Goal: Obtain resource: Download file/media

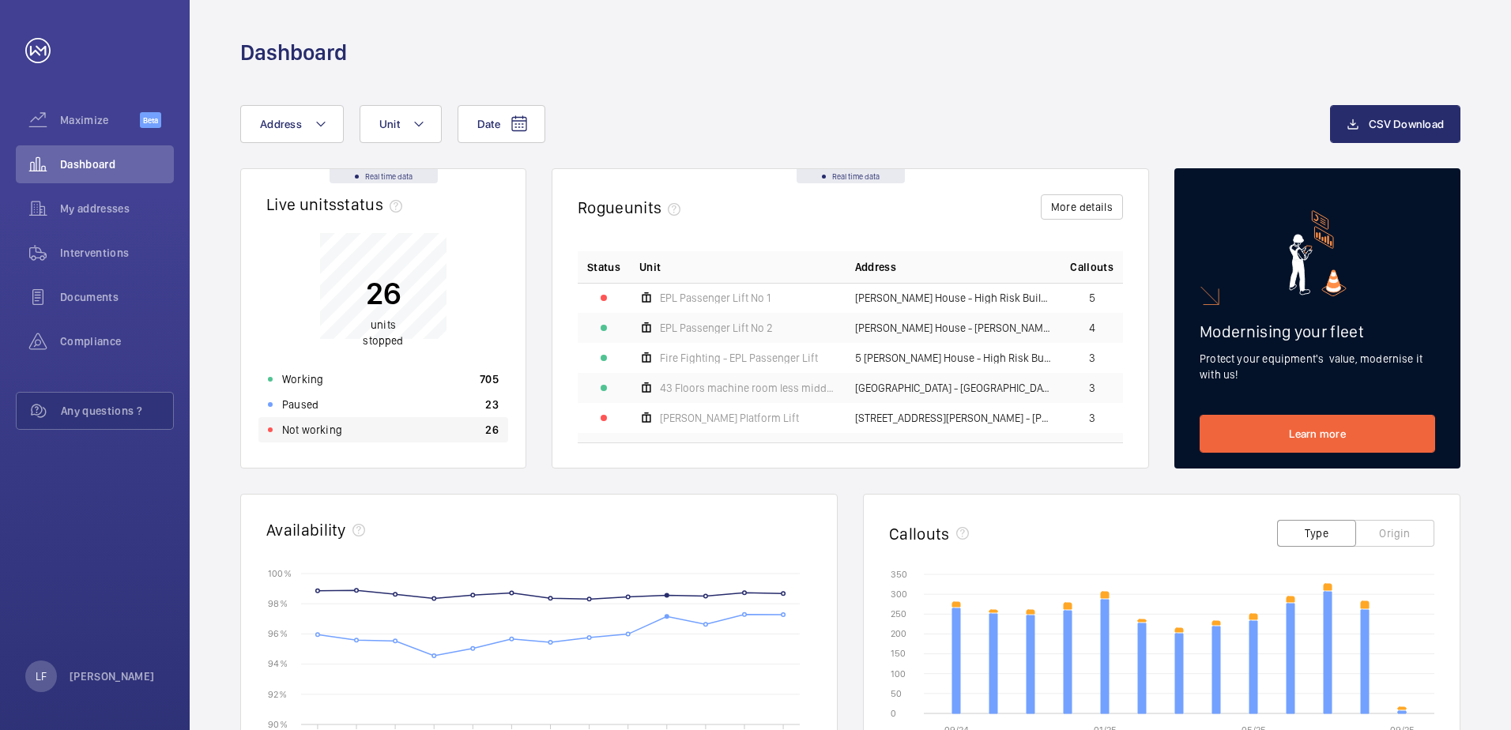
click at [385, 430] on div "Not working 26" at bounding box center [383, 429] width 250 height 25
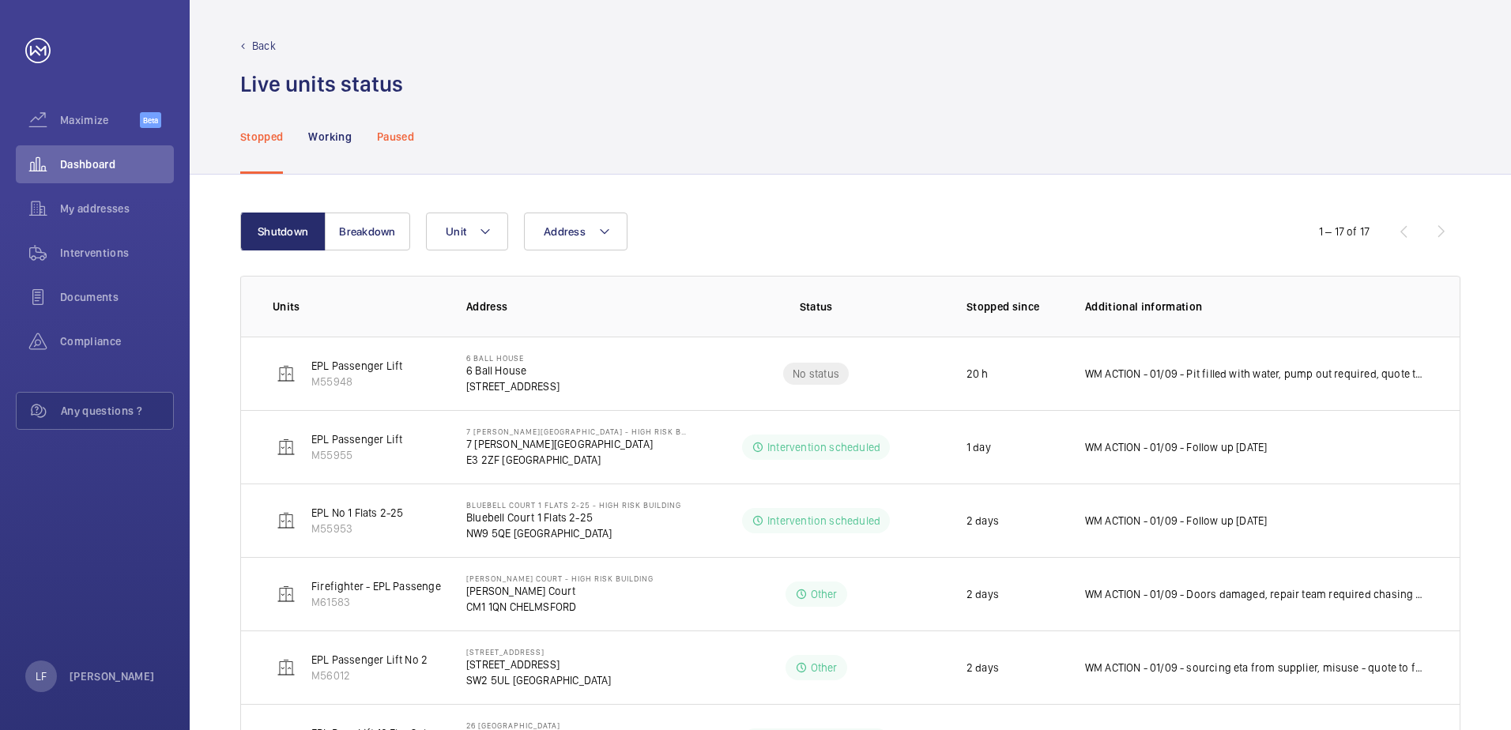
click at [388, 134] on p "Paused" at bounding box center [395, 137] width 37 height 16
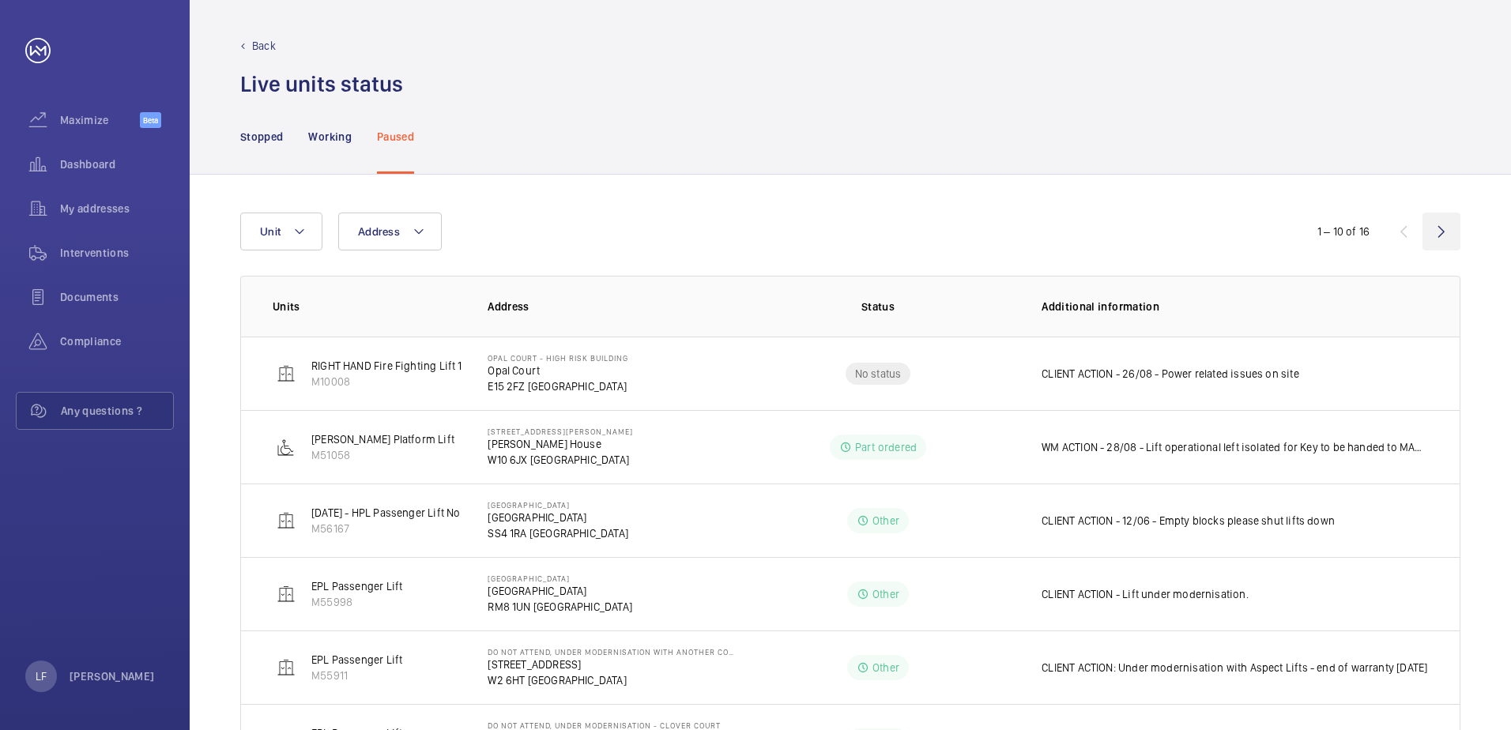
click at [1440, 236] on wm-front-icon-button at bounding box center [1442, 232] width 38 height 38
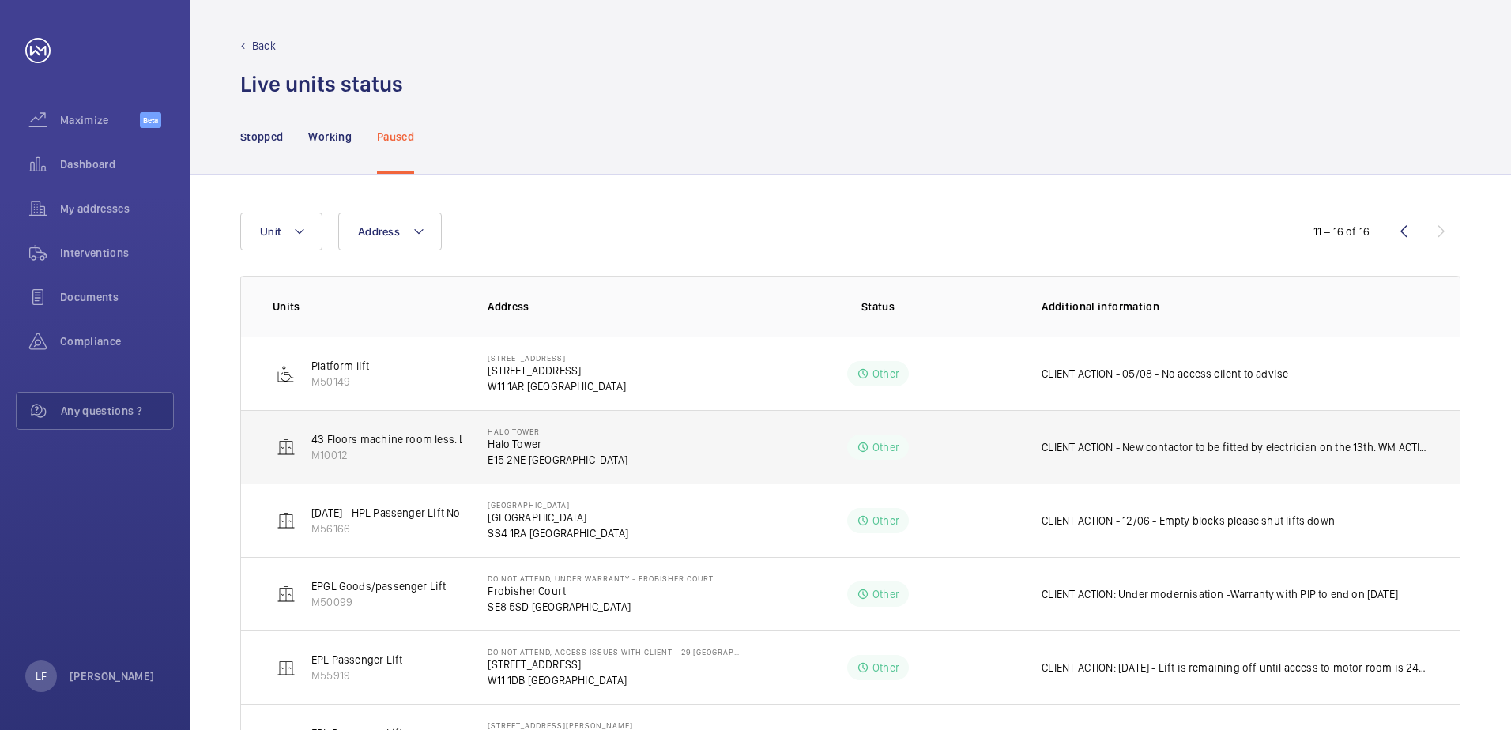
scroll to position [86, 0]
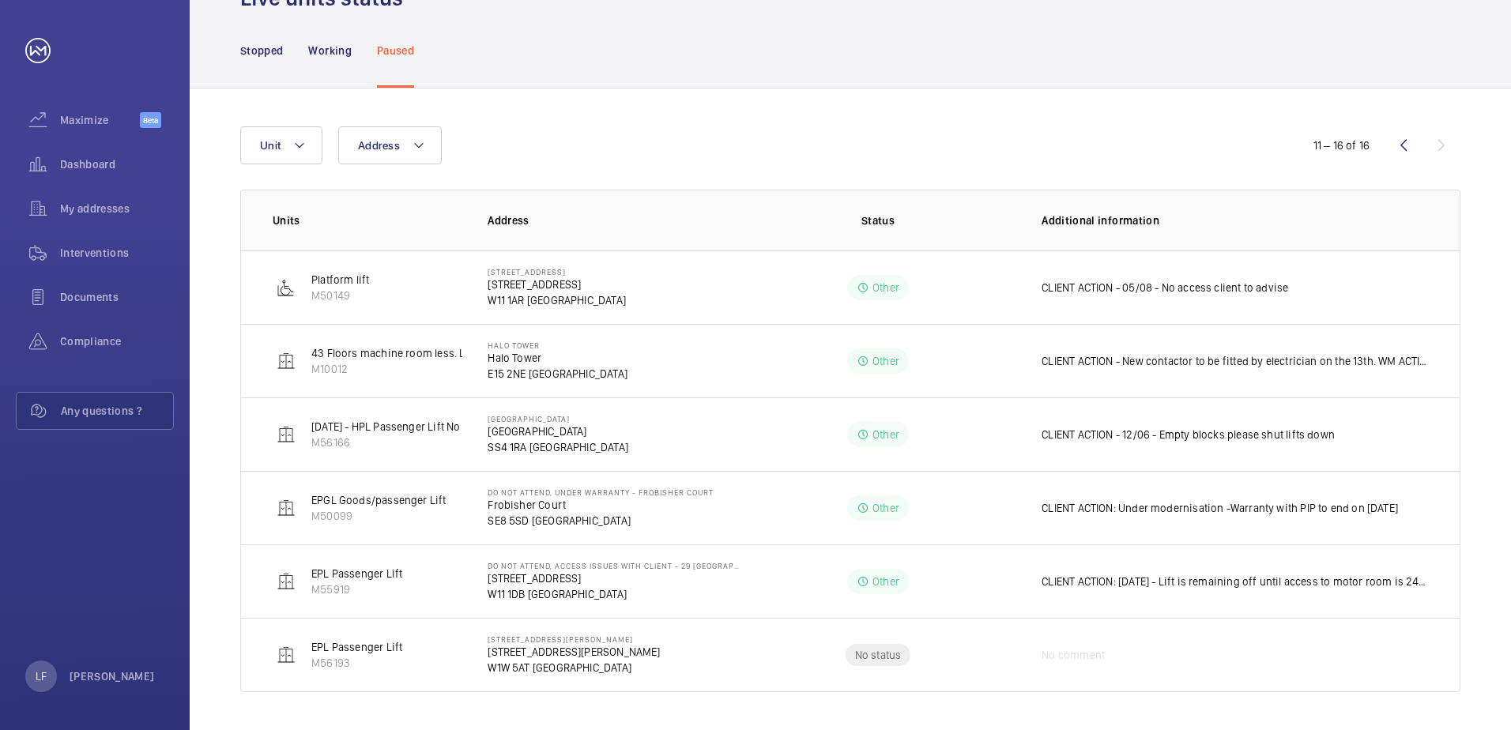
drag, startPoint x: 812, startPoint y: 81, endPoint x: 794, endPoint y: 40, distance: 44.2
click at [779, 40] on div "Stopped Working Paused" at bounding box center [850, 50] width 1220 height 75
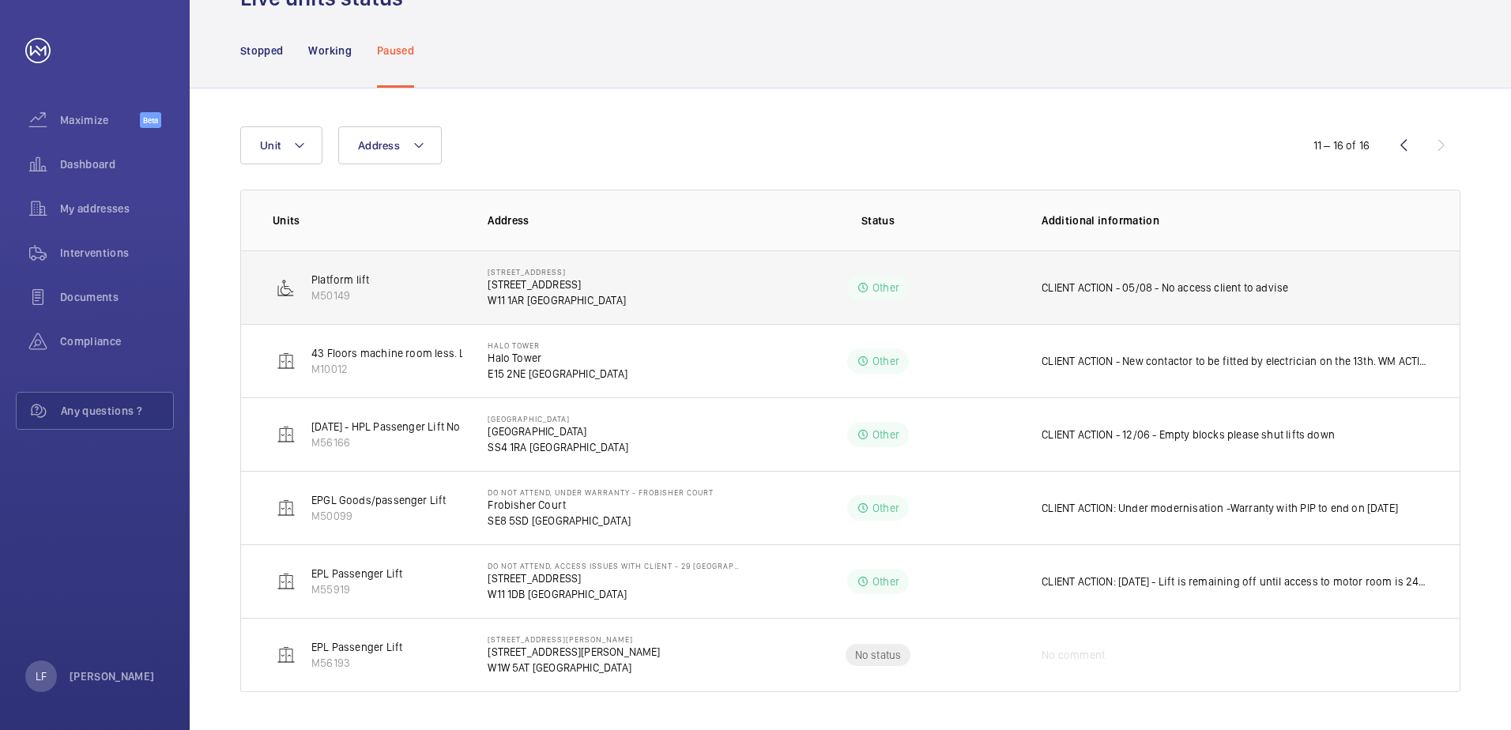
click at [545, 290] on p "[STREET_ADDRESS]" at bounding box center [557, 285] width 138 height 16
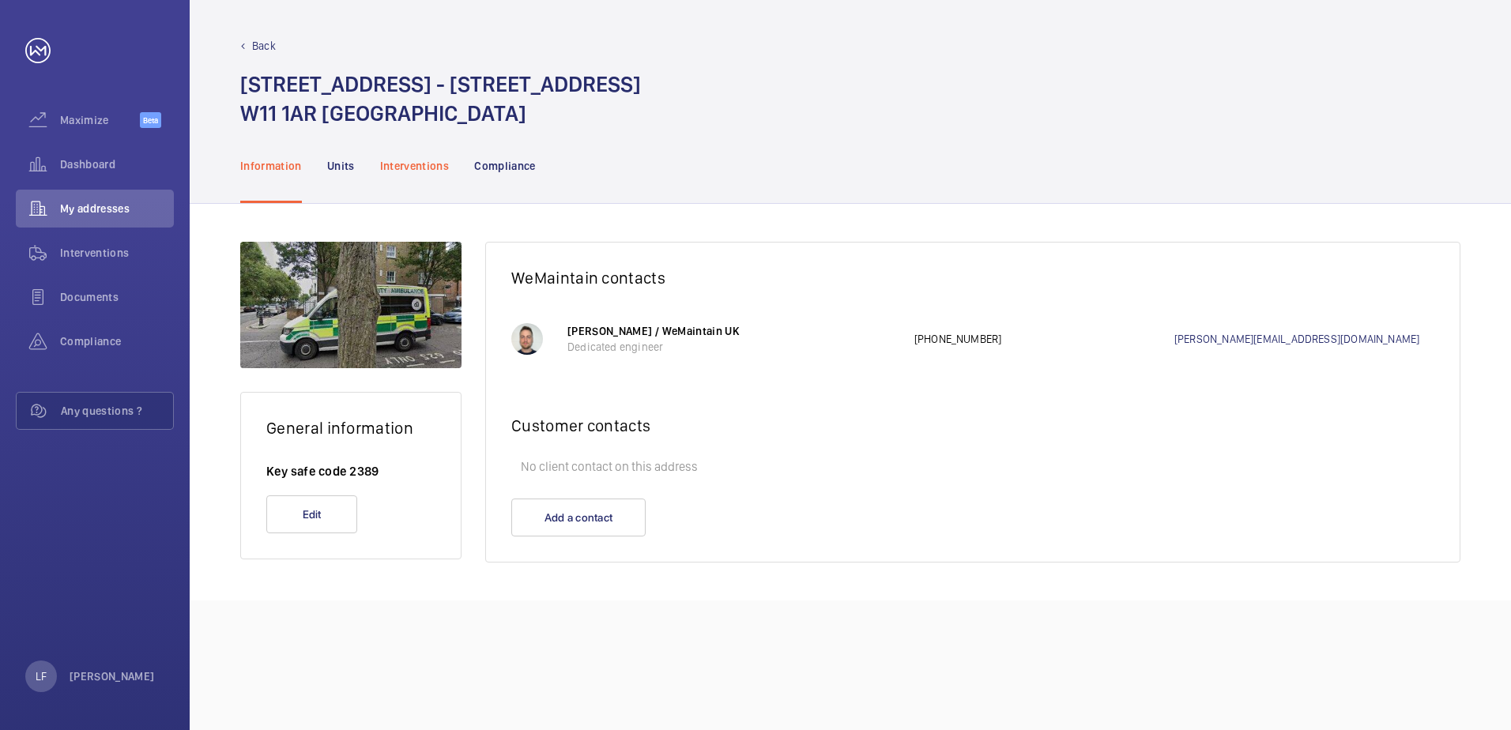
click at [426, 175] on div "Interventions" at bounding box center [415, 165] width 70 height 75
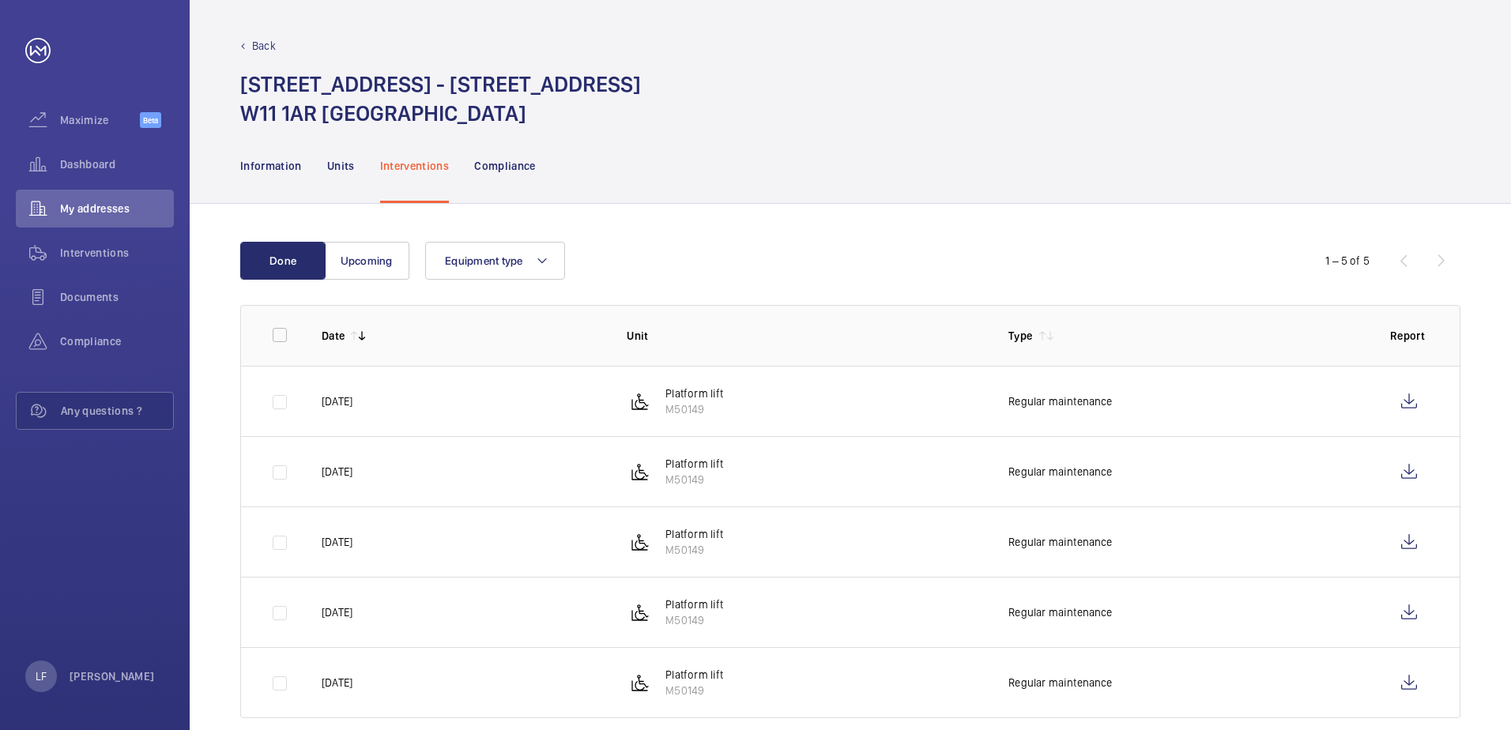
scroll to position [26, 0]
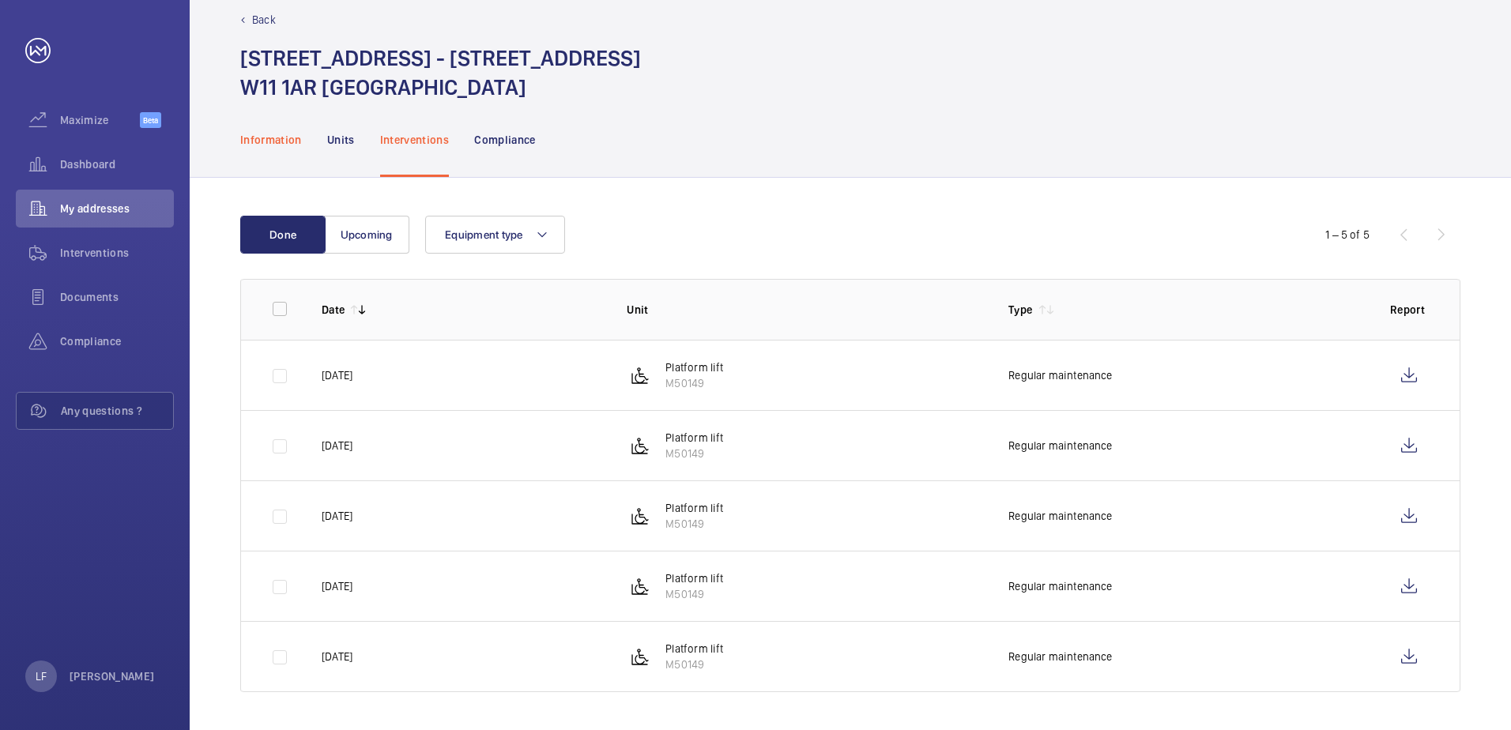
click at [270, 151] on div "Information" at bounding box center [271, 139] width 62 height 75
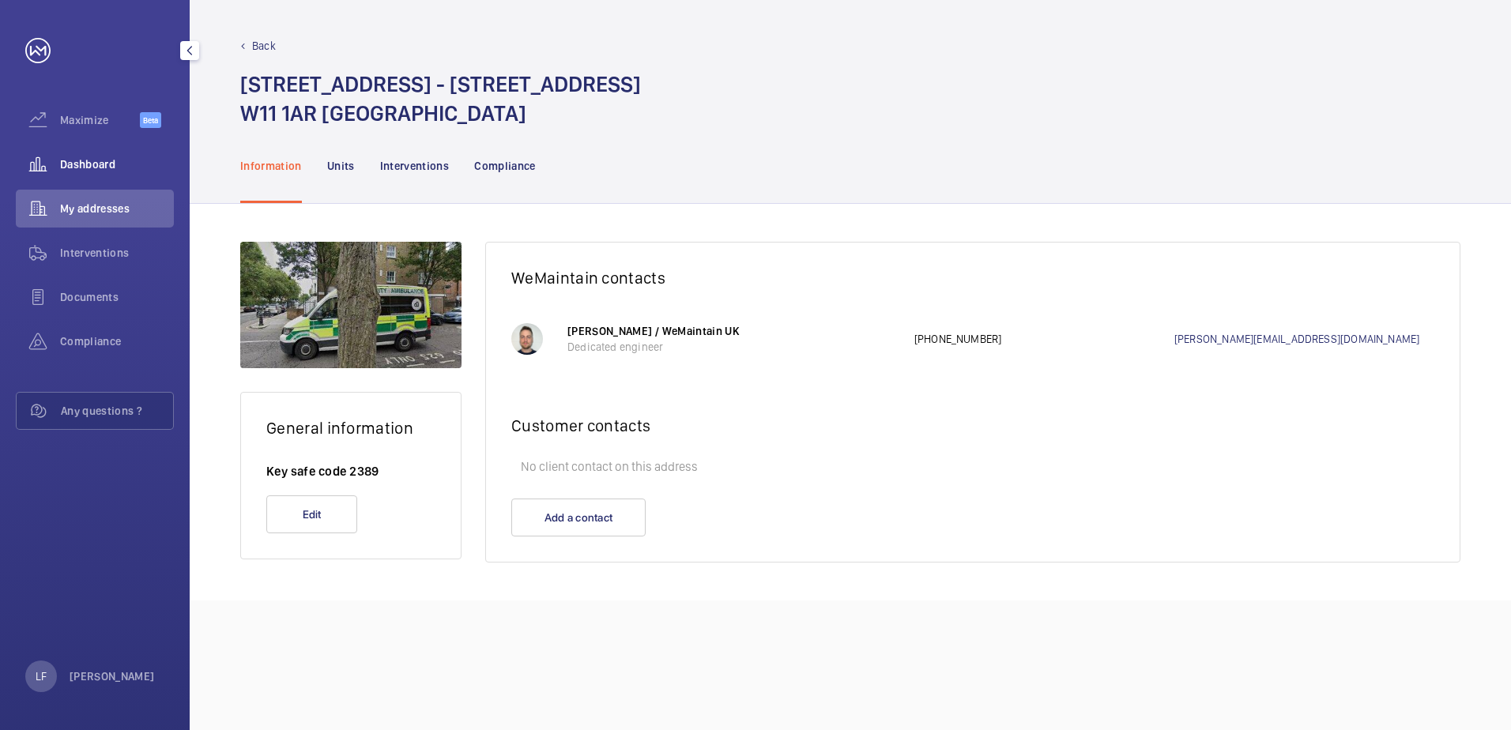
click at [93, 153] on div "Dashboard" at bounding box center [95, 164] width 158 height 38
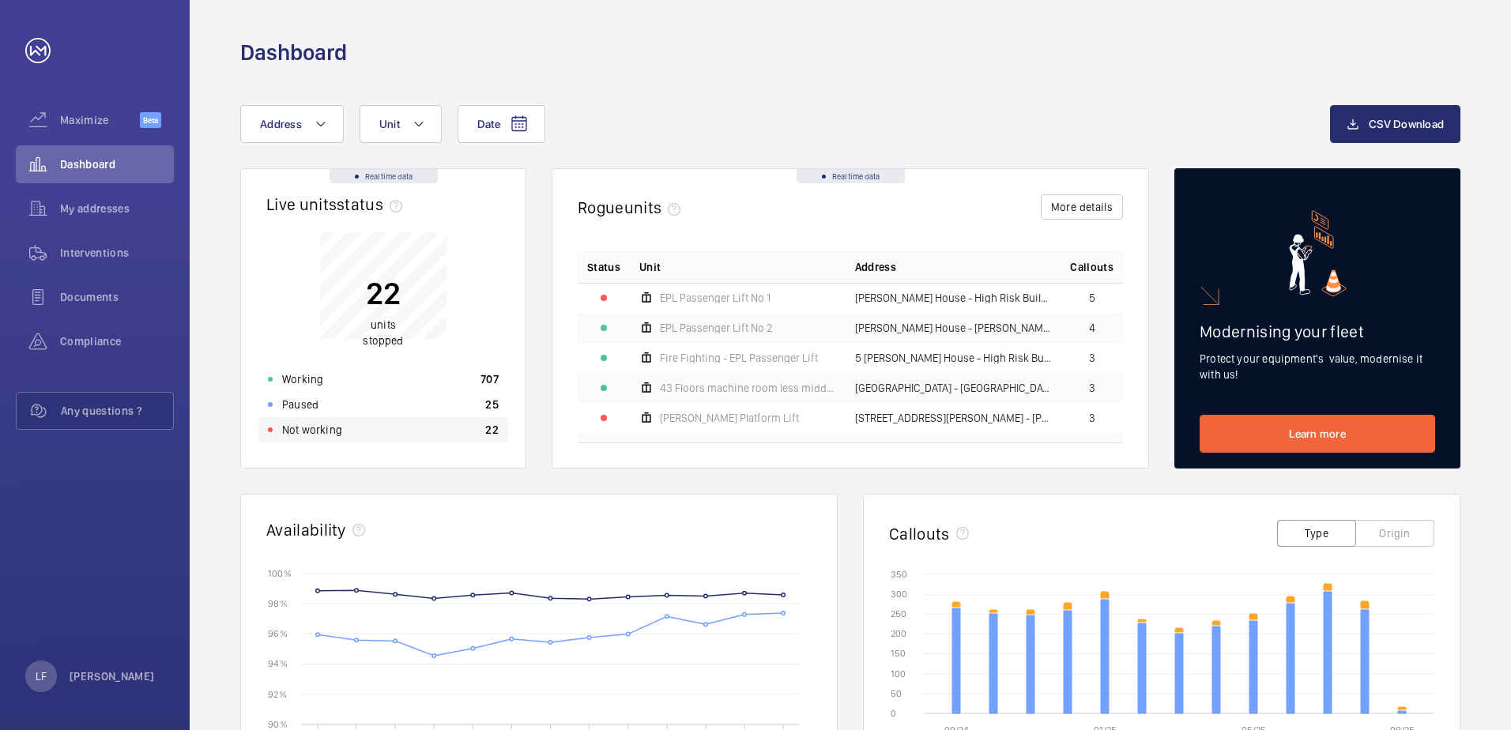
click at [350, 433] on div "Not working 22" at bounding box center [383, 429] width 250 height 25
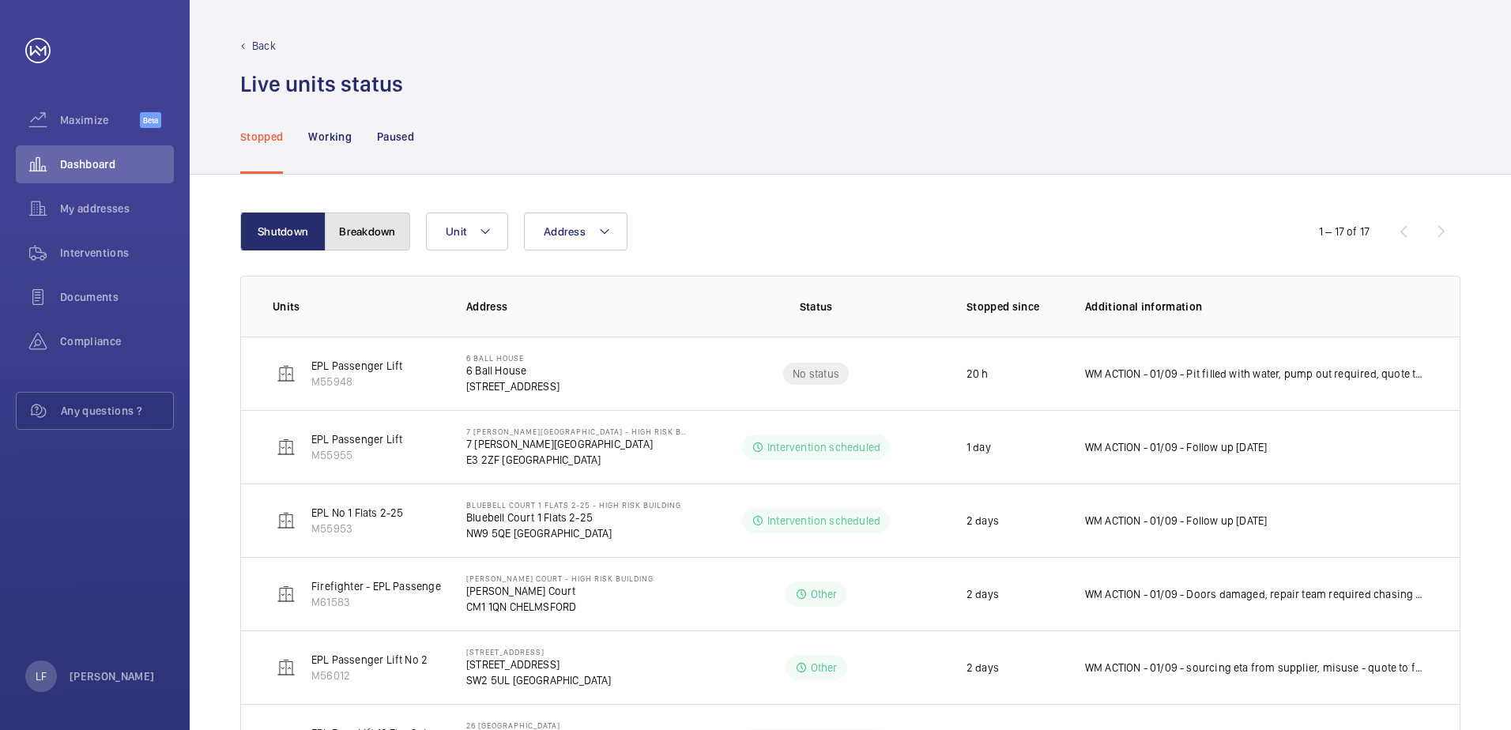
click at [380, 220] on button "Breakdown" at bounding box center [367, 232] width 85 height 38
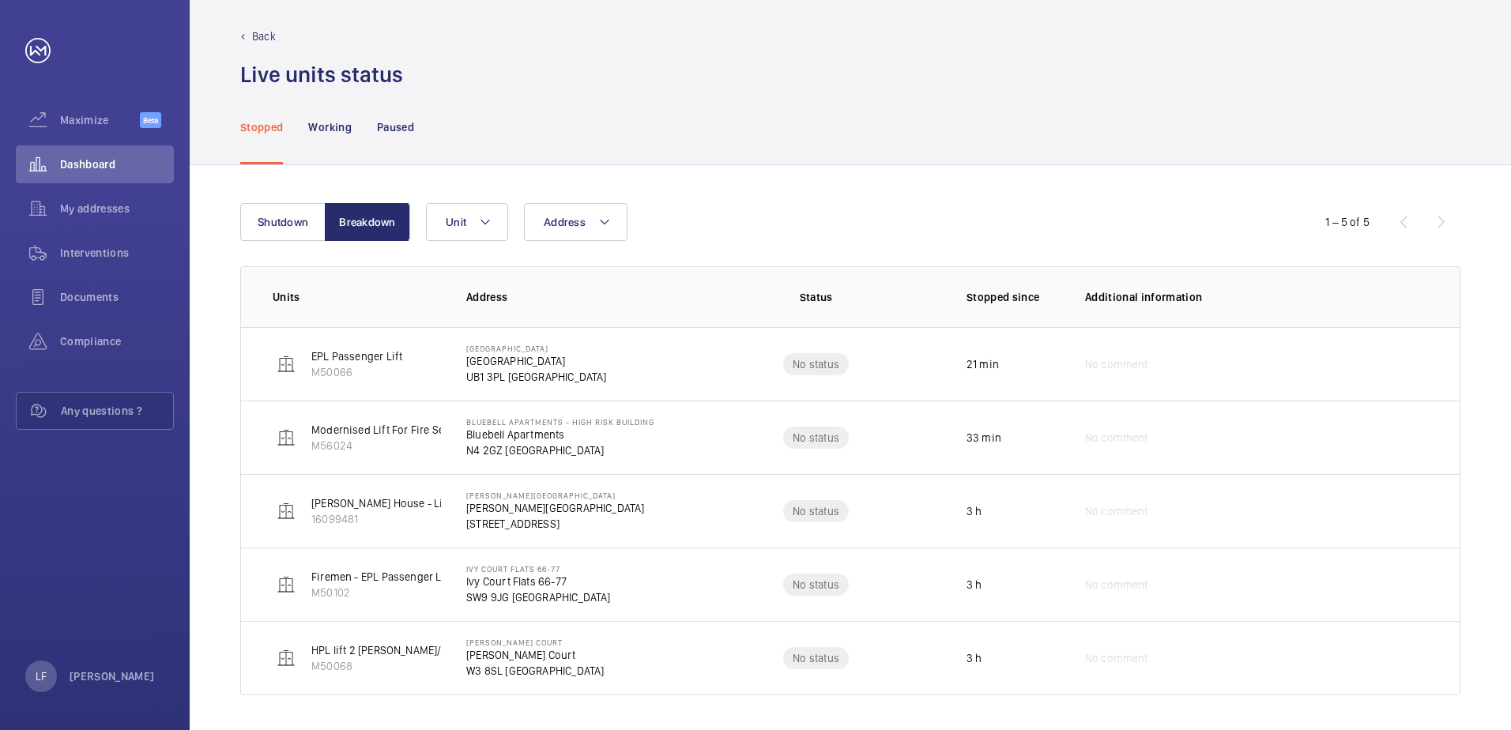
scroll to position [13, 0]
click at [290, 230] on button "Shutdown" at bounding box center [282, 219] width 85 height 38
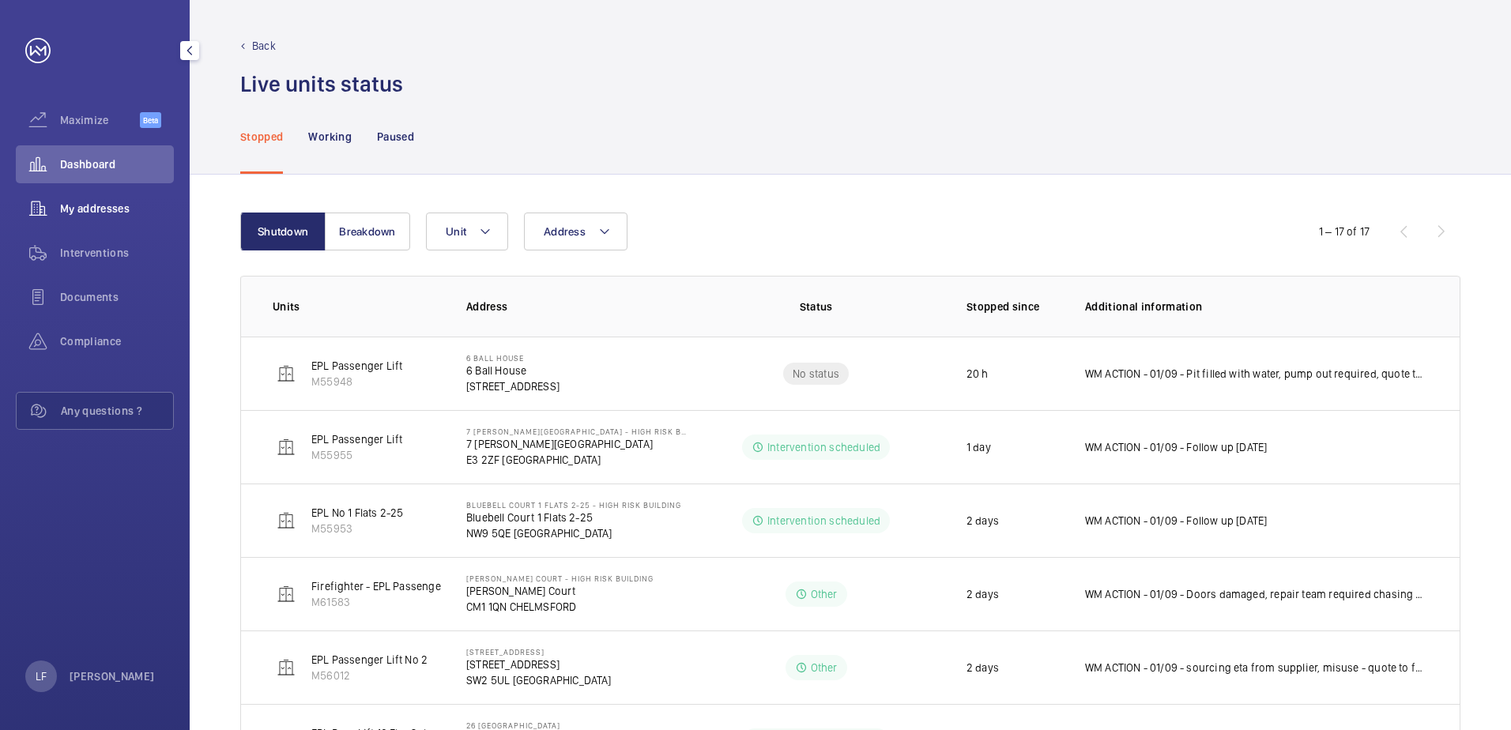
click at [108, 216] on span "My addresses" at bounding box center [117, 209] width 114 height 16
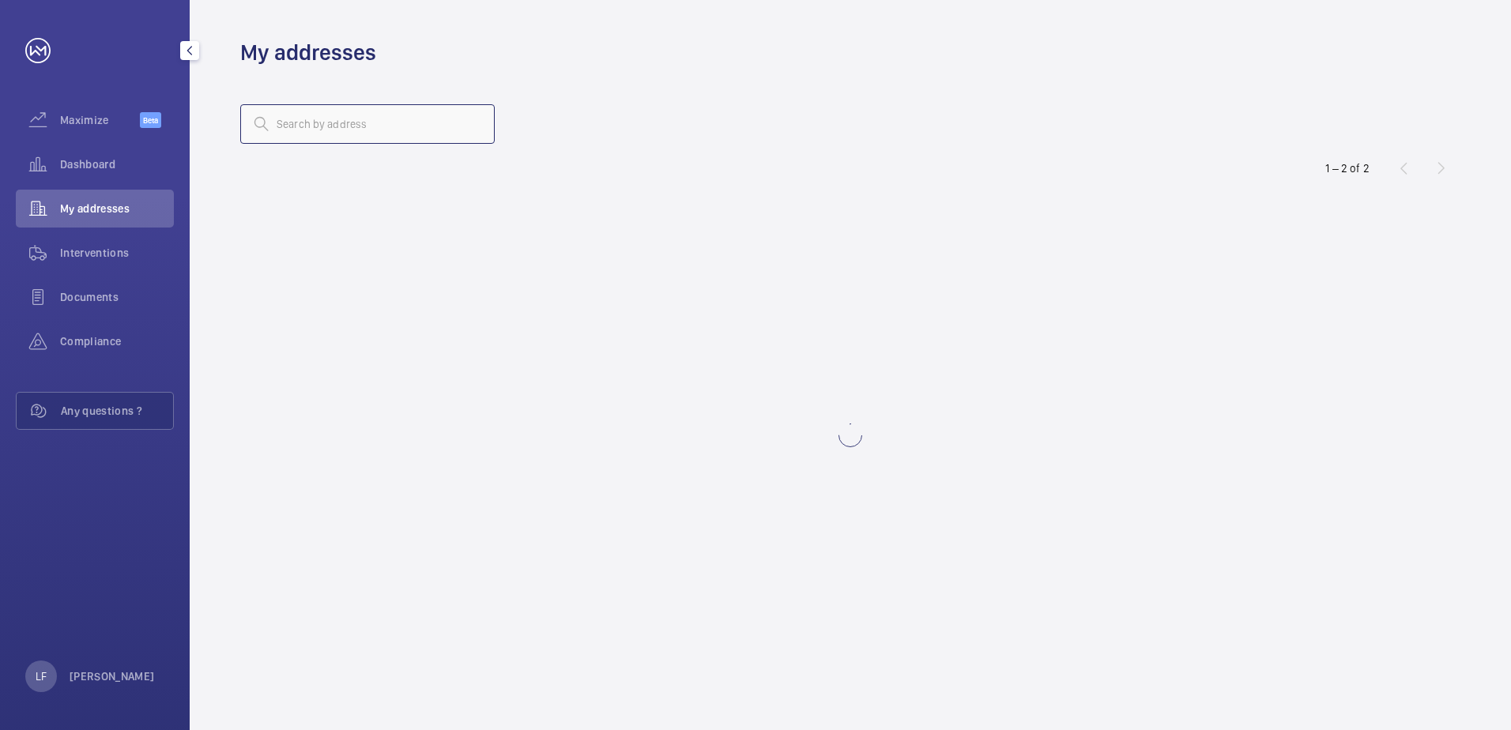
click at [326, 117] on input "text" at bounding box center [367, 124] width 255 height 40
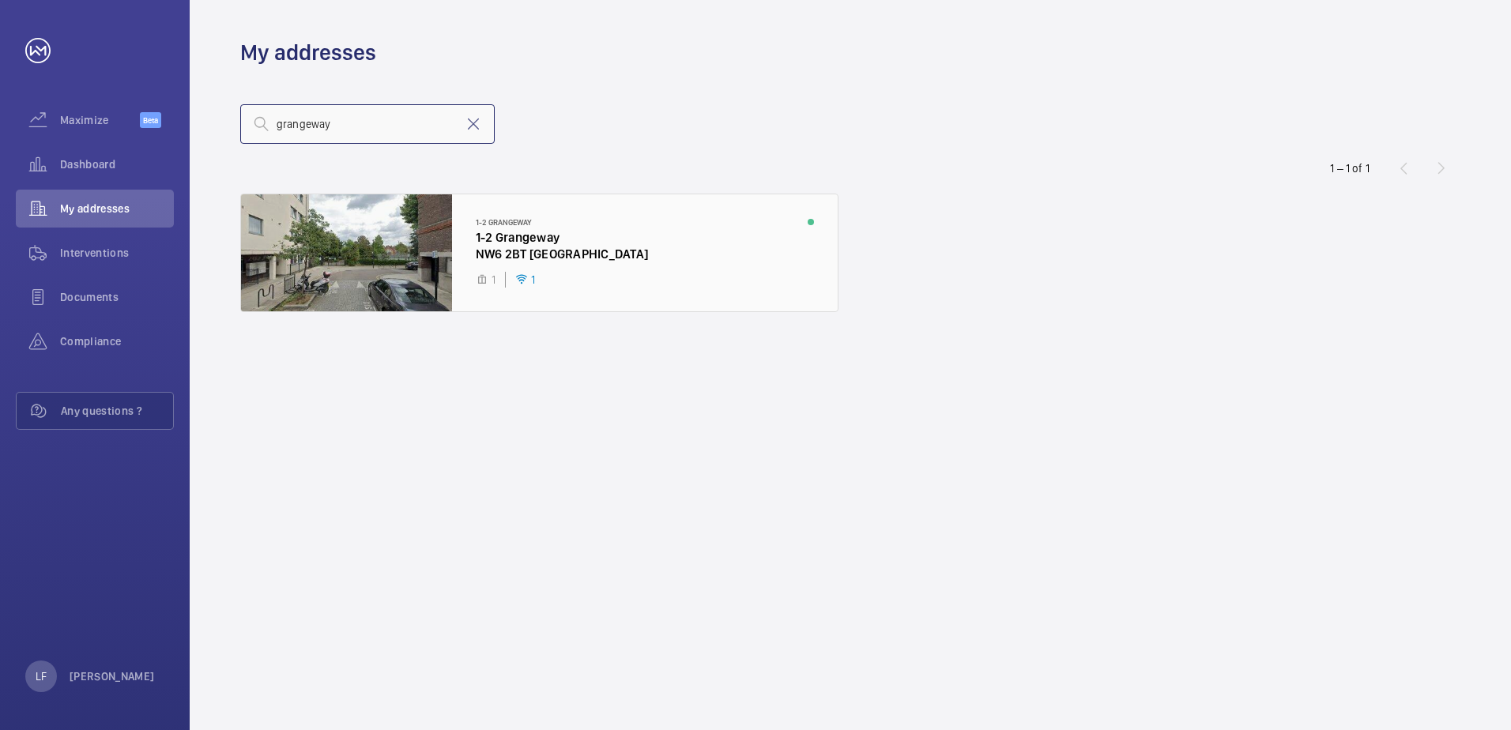
type input "grangeway"
click at [565, 251] on div at bounding box center [539, 252] width 597 height 117
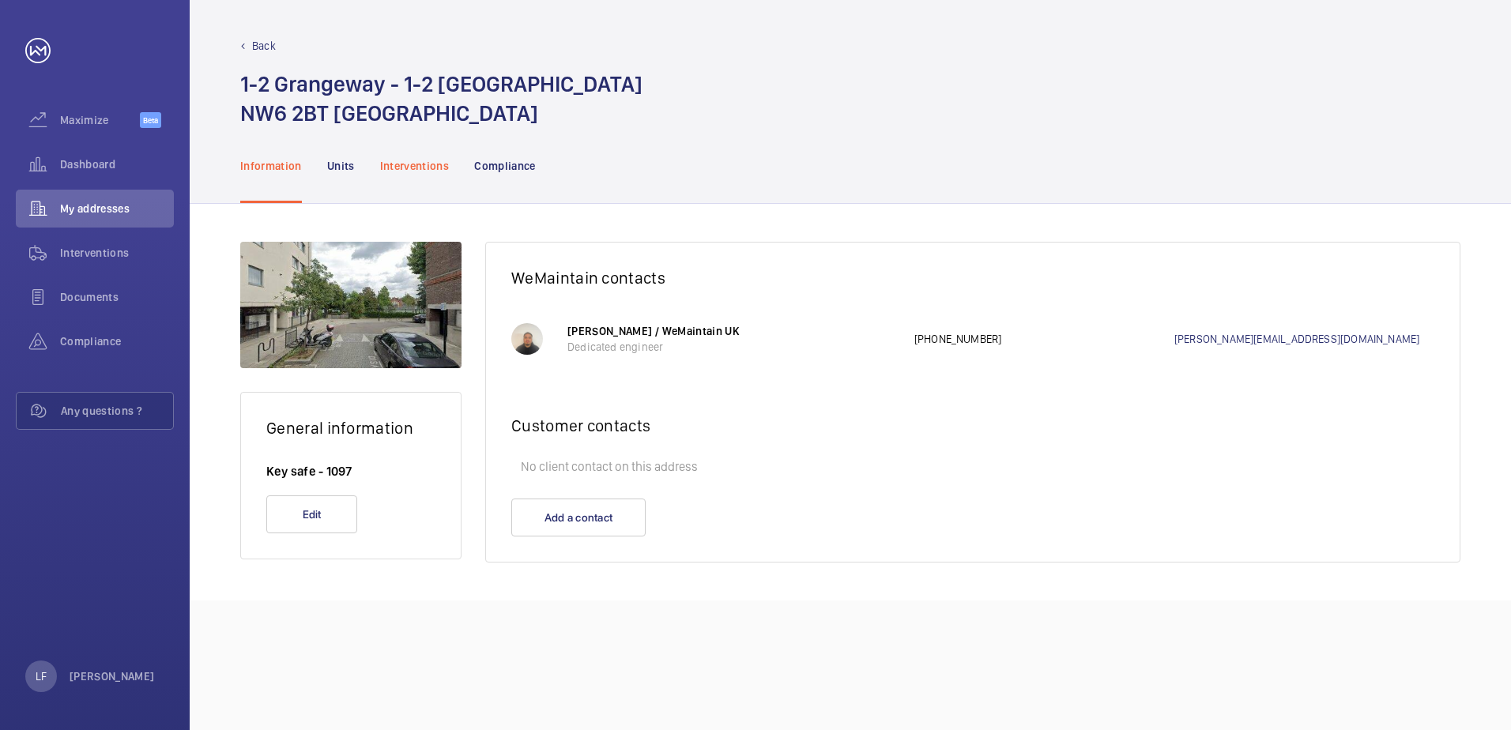
click at [411, 171] on p "Interventions" at bounding box center [415, 166] width 70 height 16
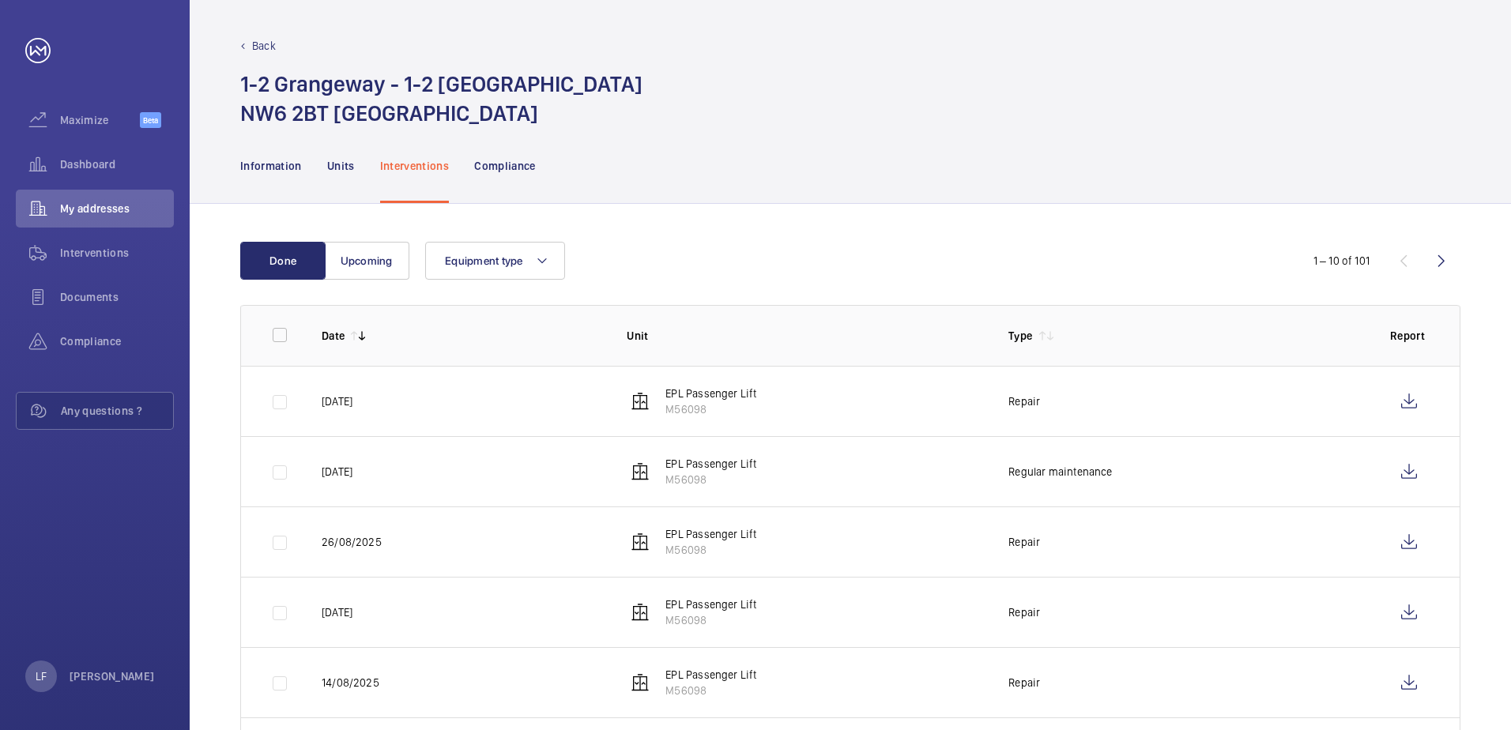
scroll to position [79, 0]
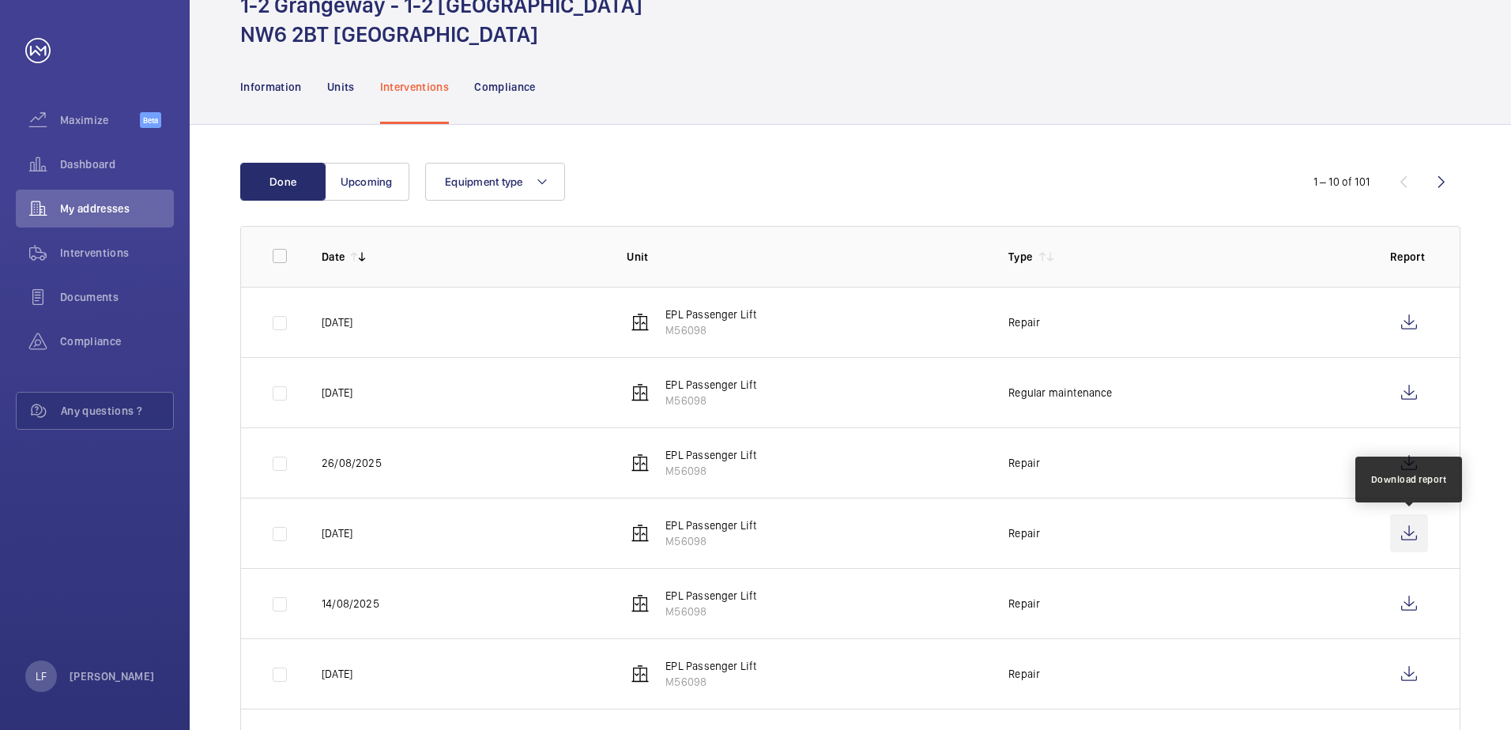
click at [1401, 529] on wm-front-icon-button at bounding box center [1409, 534] width 38 height 38
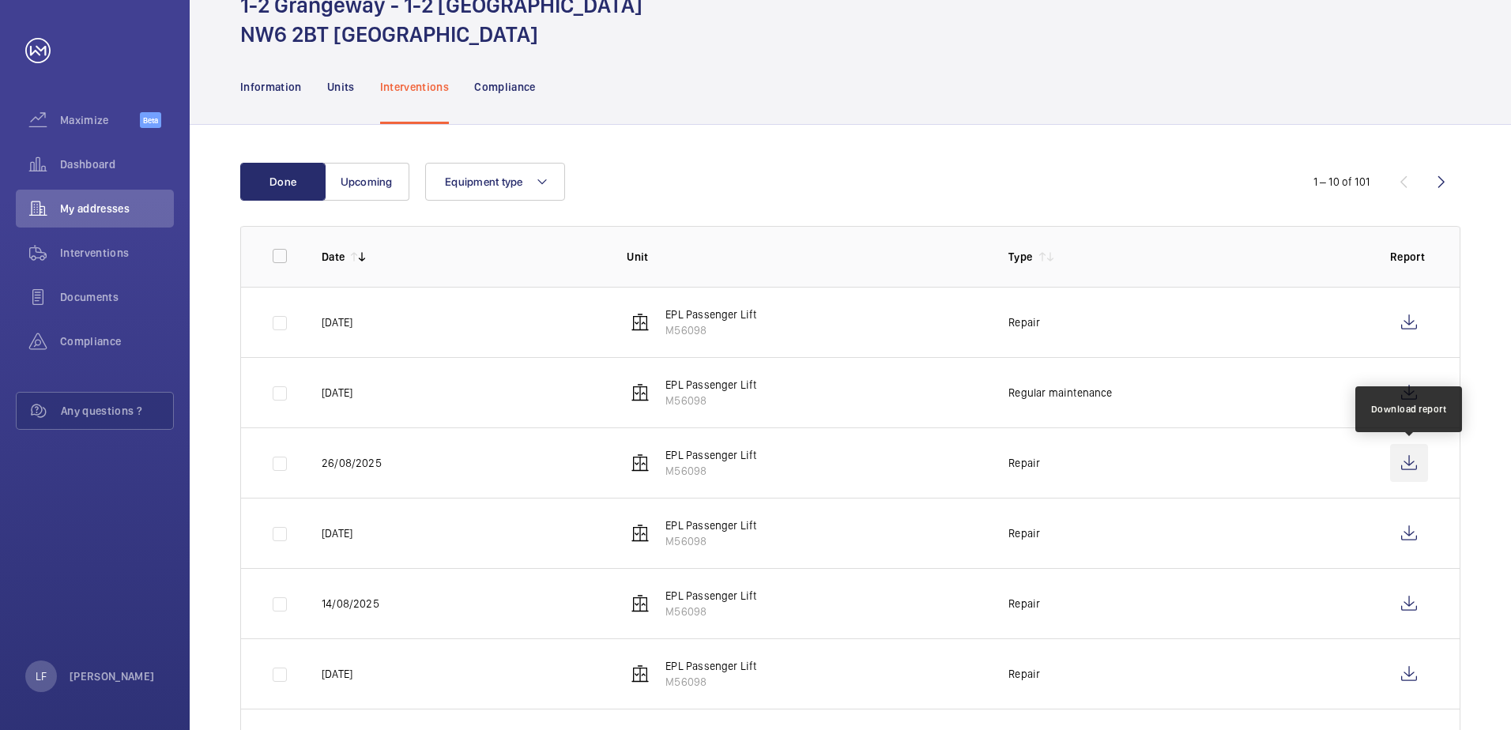
click at [1405, 468] on wm-front-icon-button at bounding box center [1409, 463] width 38 height 38
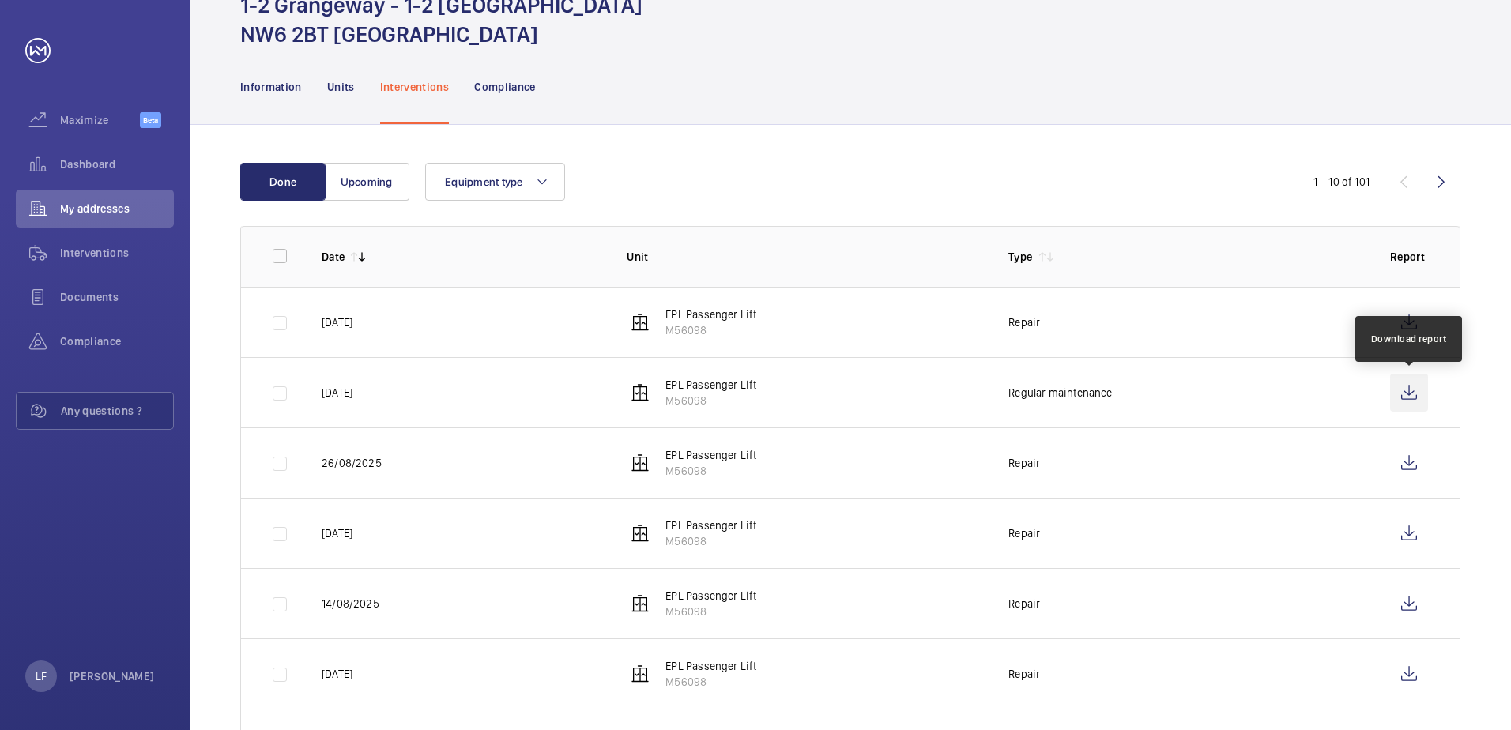
click at [1404, 390] on wm-front-icon-button at bounding box center [1409, 393] width 38 height 38
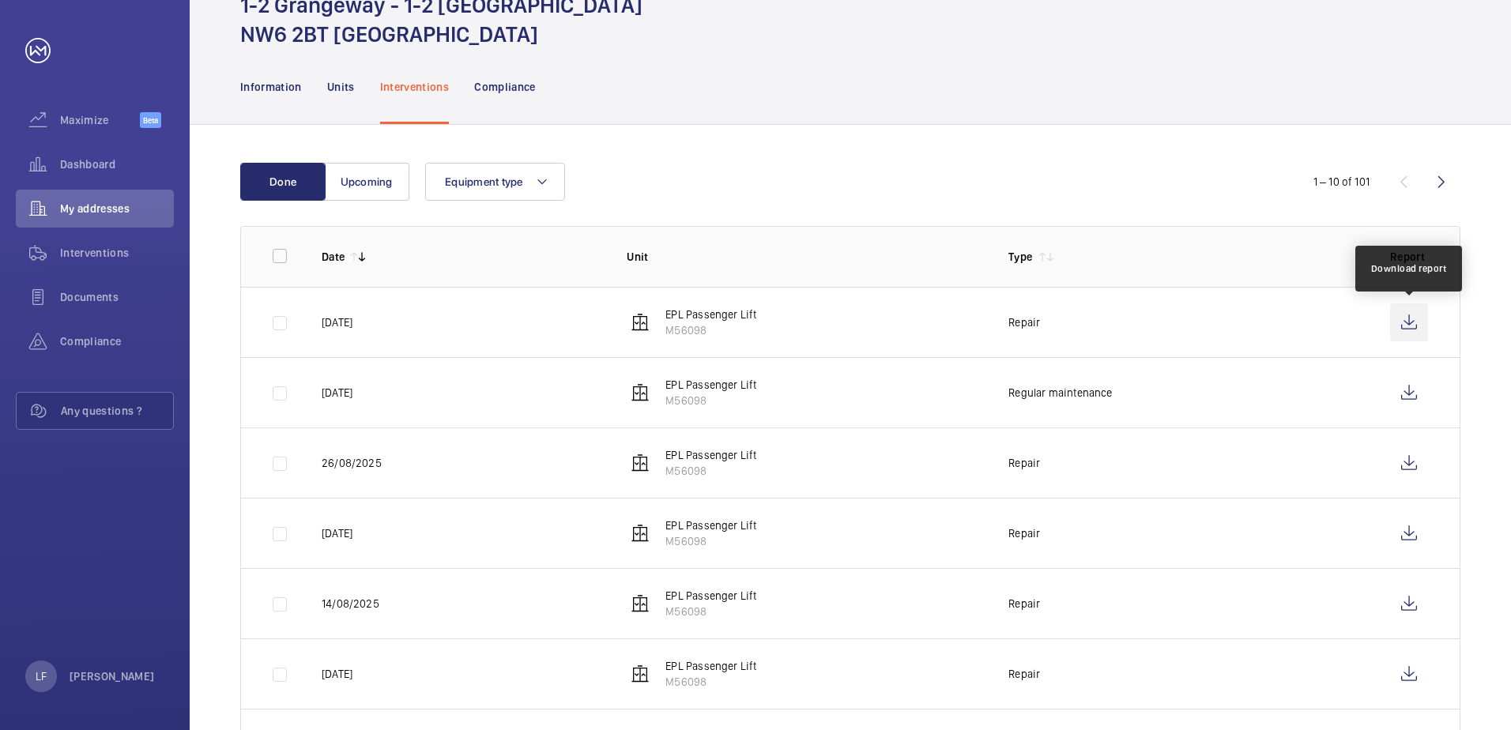
click at [1400, 330] on wm-front-icon-button at bounding box center [1409, 323] width 38 height 38
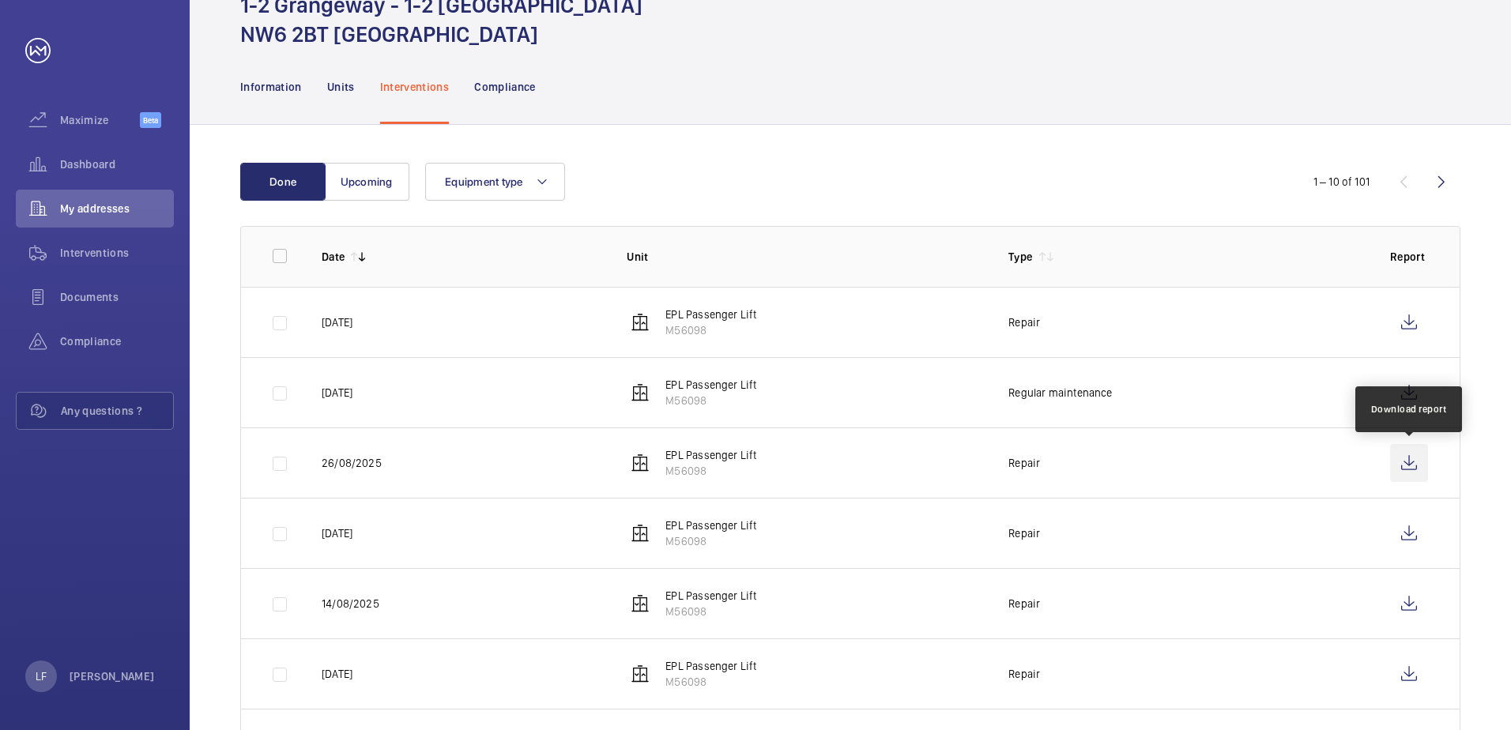
click at [1409, 471] on wm-front-icon-button at bounding box center [1409, 463] width 38 height 38
click at [89, 163] on span "Dashboard" at bounding box center [117, 165] width 114 height 16
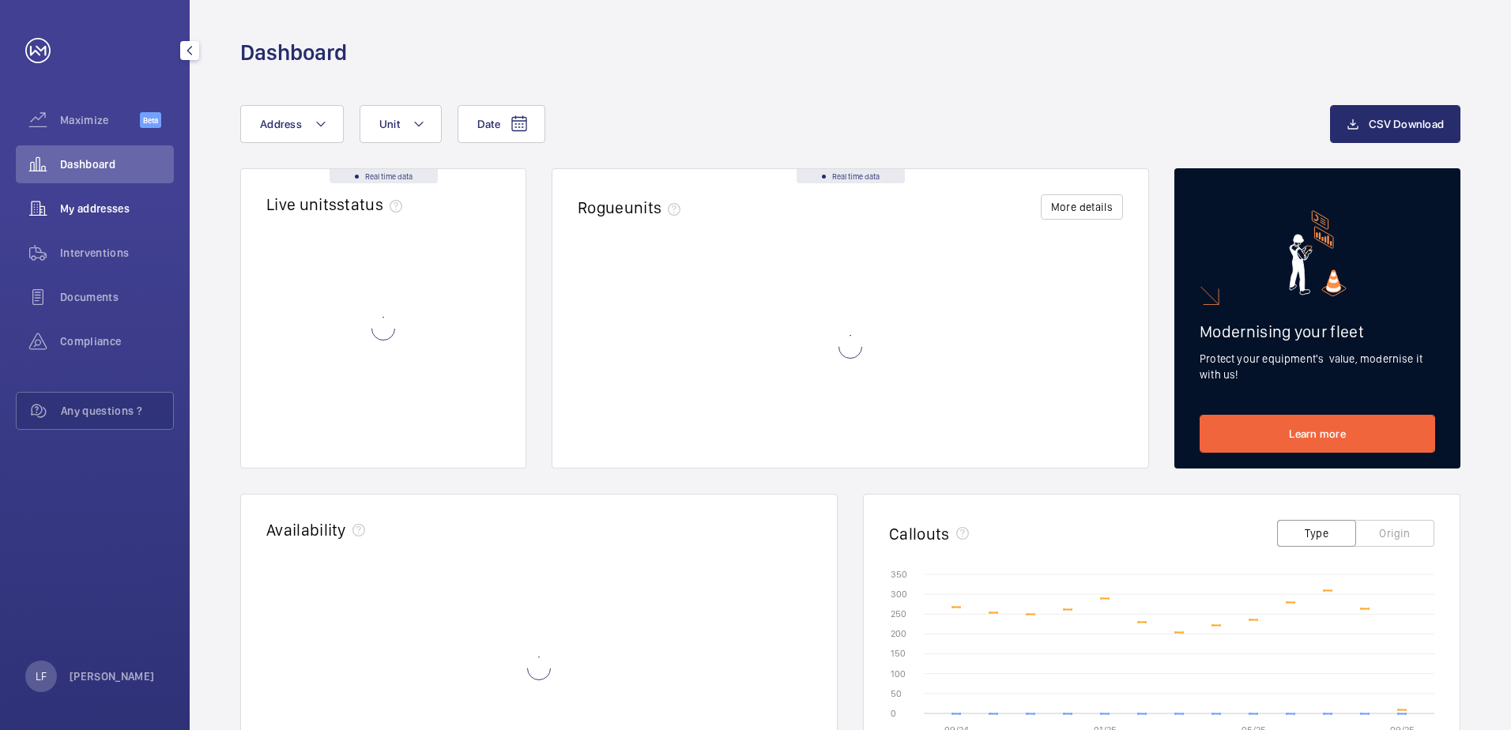
click at [95, 217] on div "My addresses" at bounding box center [95, 209] width 158 height 38
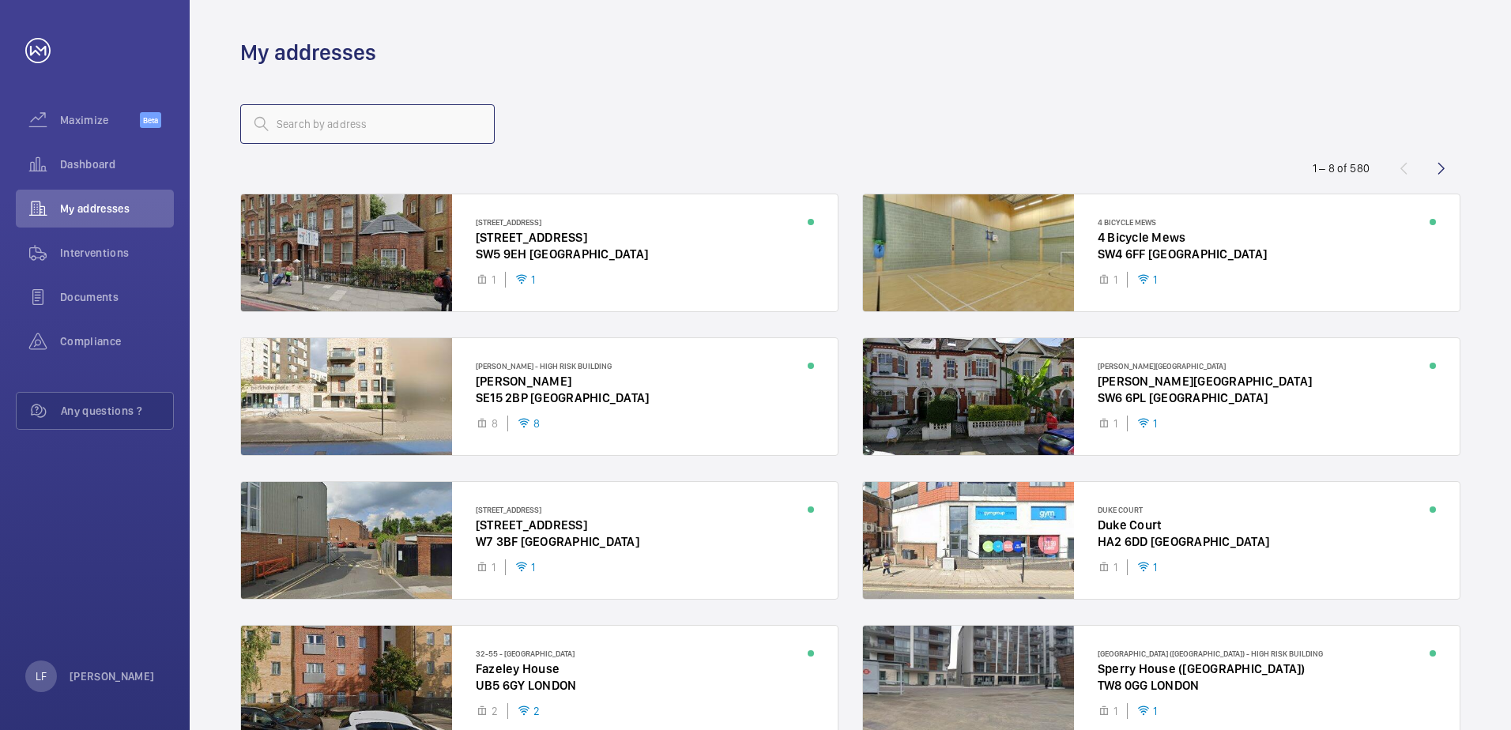
click at [342, 134] on input "text" at bounding box center [367, 124] width 255 height 40
drag, startPoint x: 300, startPoint y: 112, endPoint x: 308, endPoint y: 123, distance: 13.0
click at [305, 117] on input "text" at bounding box center [367, 124] width 255 height 40
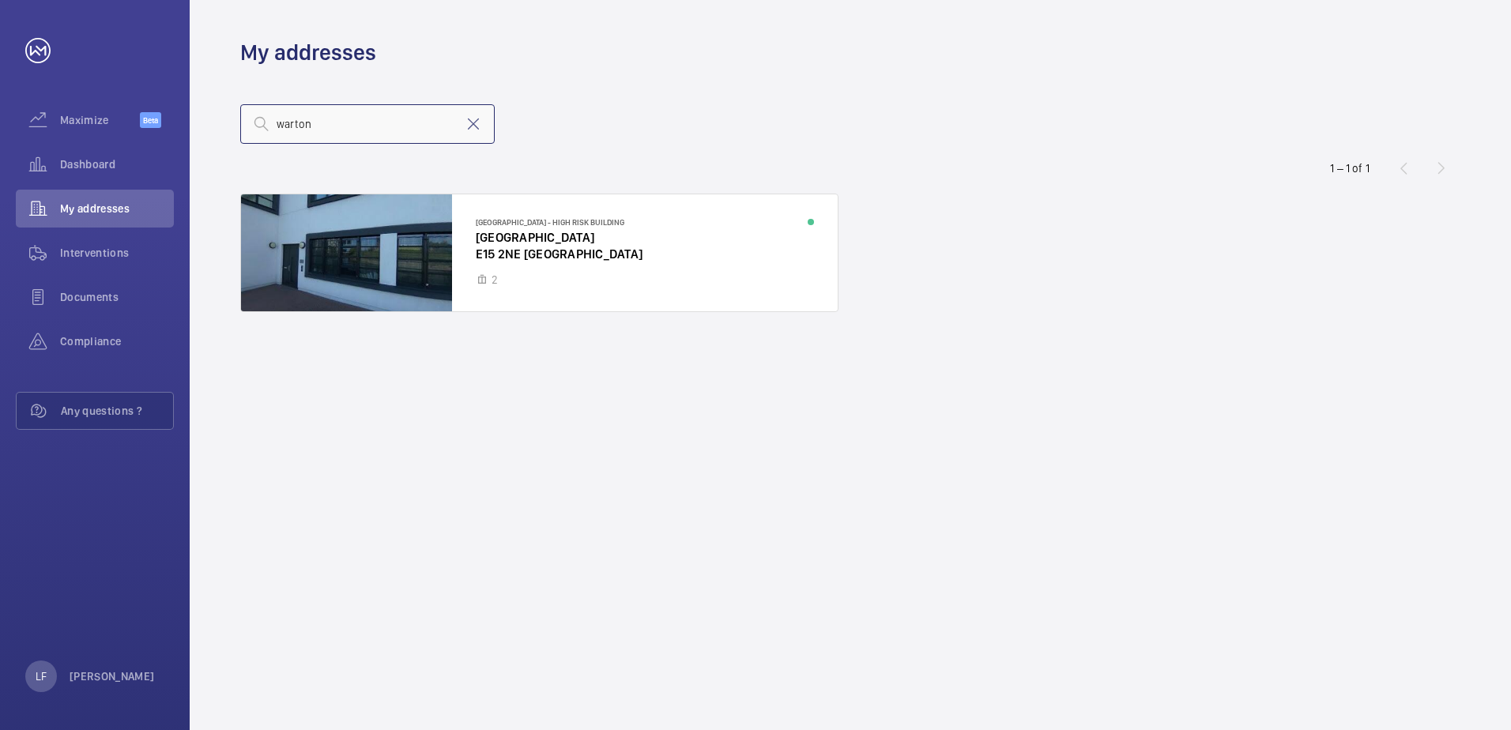
type input "warton"
click at [537, 239] on div at bounding box center [539, 252] width 597 height 117
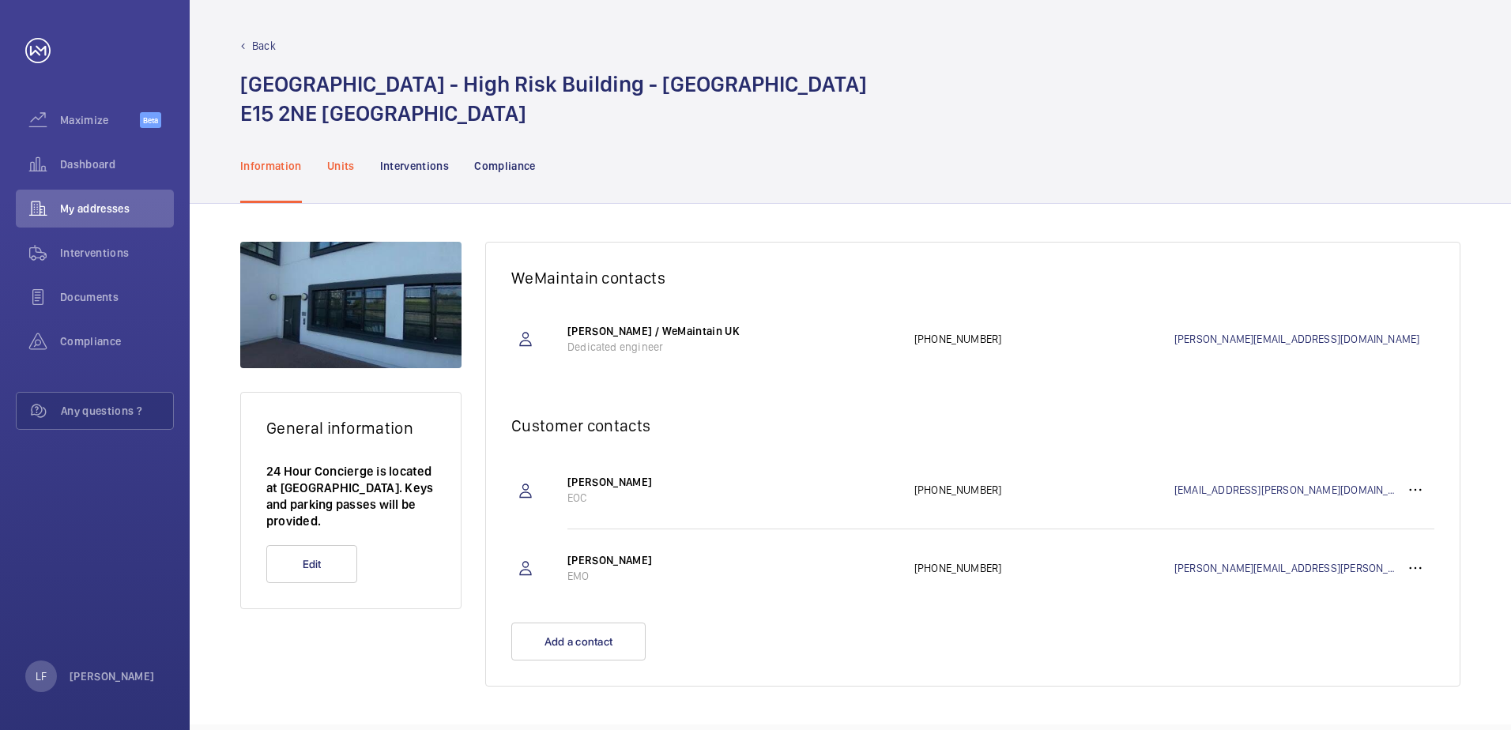
click at [345, 165] on p "Units" at bounding box center [341, 166] width 28 height 16
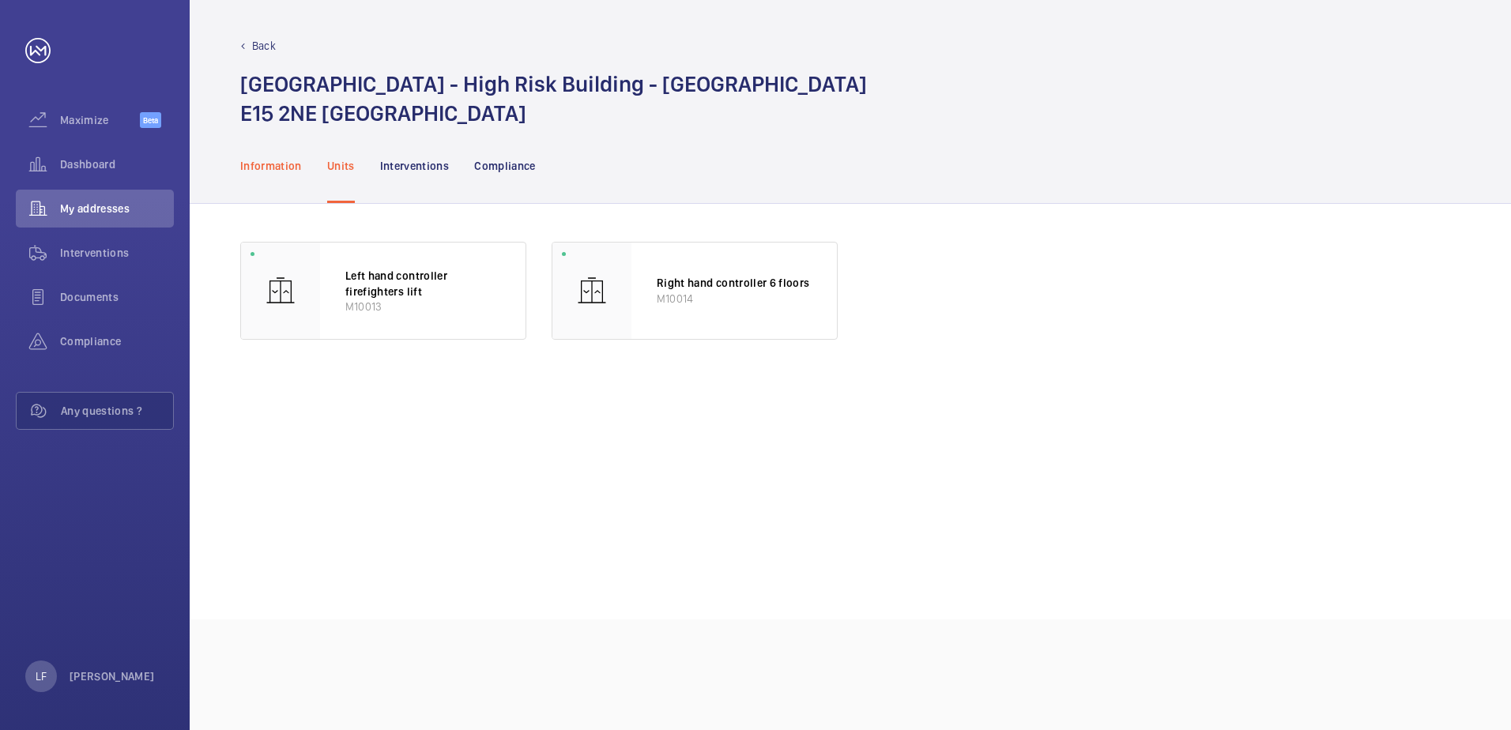
click at [277, 171] on p "Information" at bounding box center [271, 166] width 62 height 16
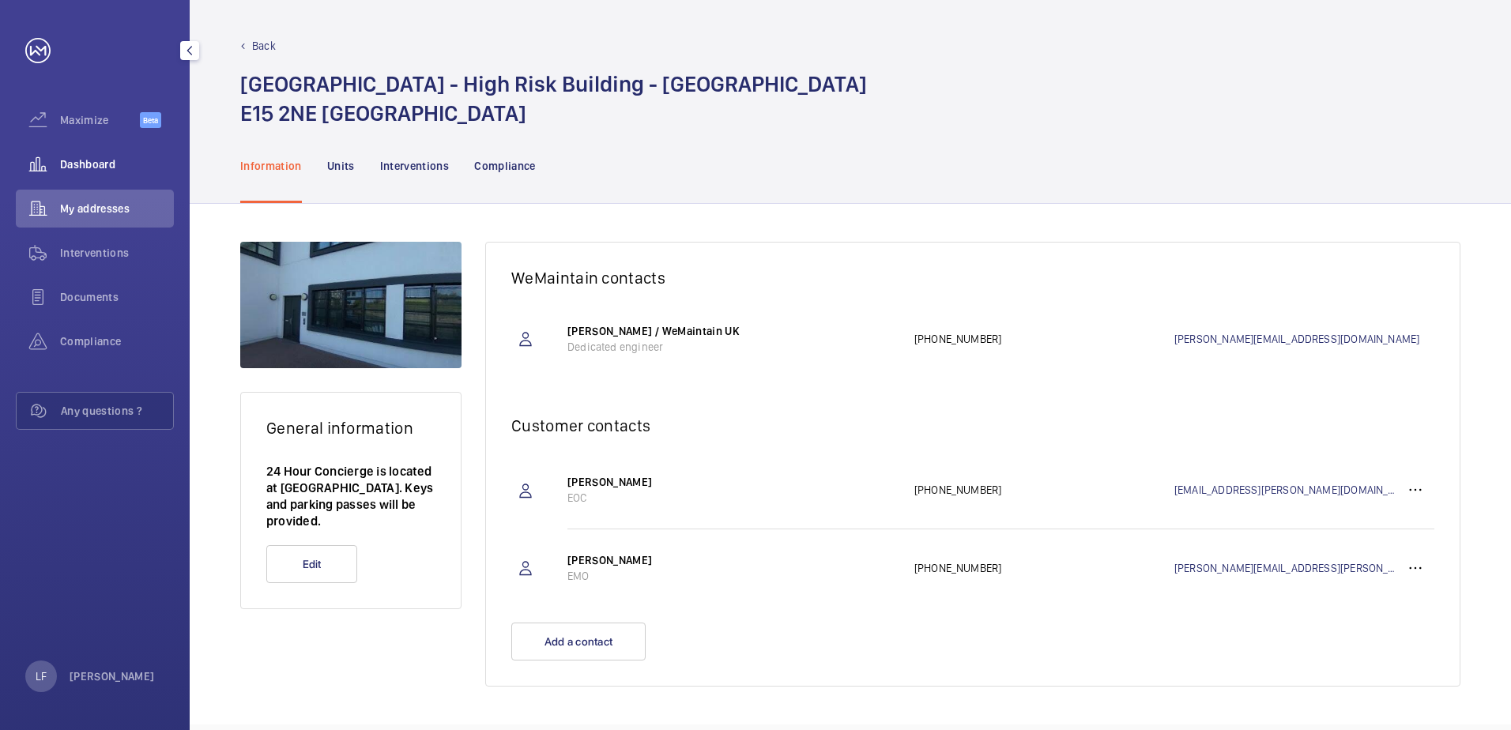
click at [82, 169] on span "Dashboard" at bounding box center [117, 165] width 114 height 16
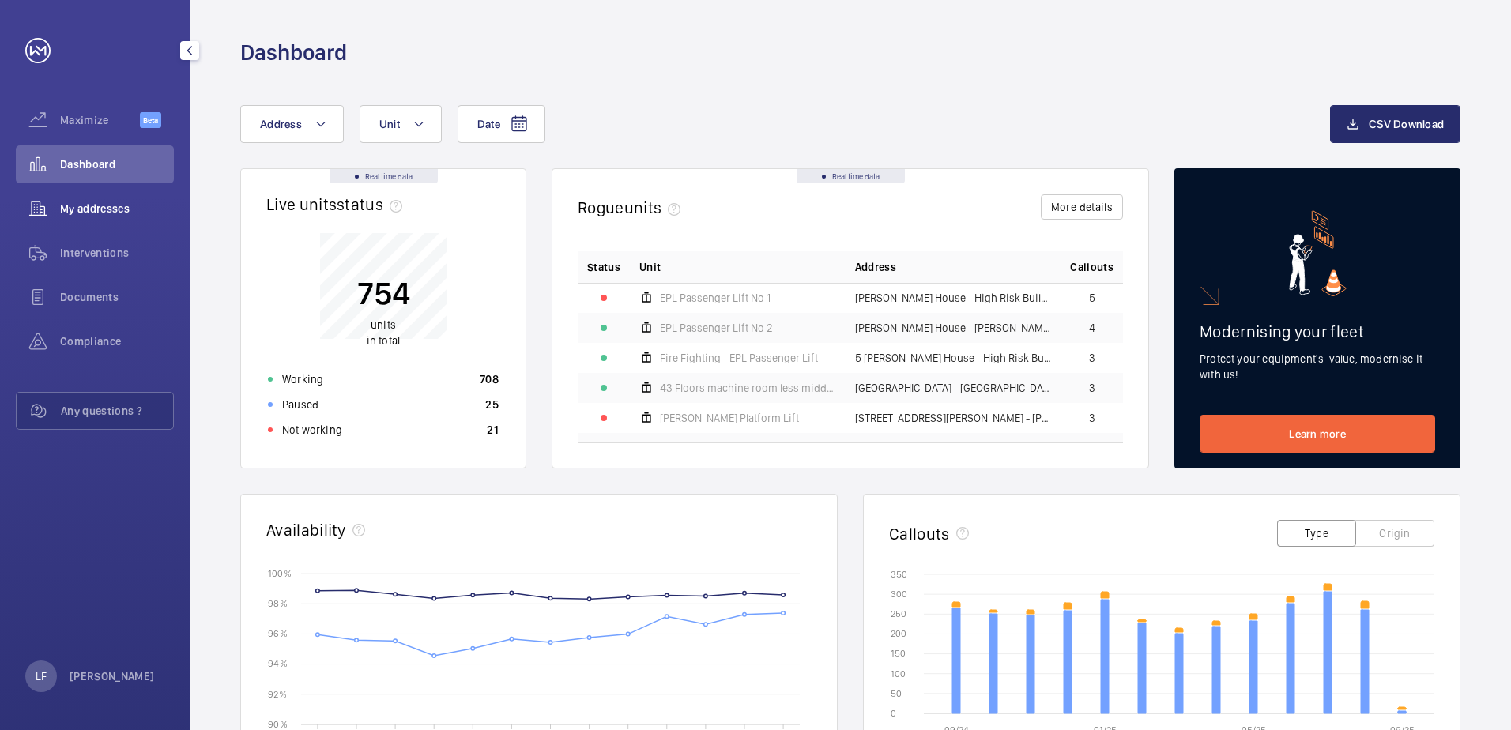
click at [101, 211] on span "My addresses" at bounding box center [117, 209] width 114 height 16
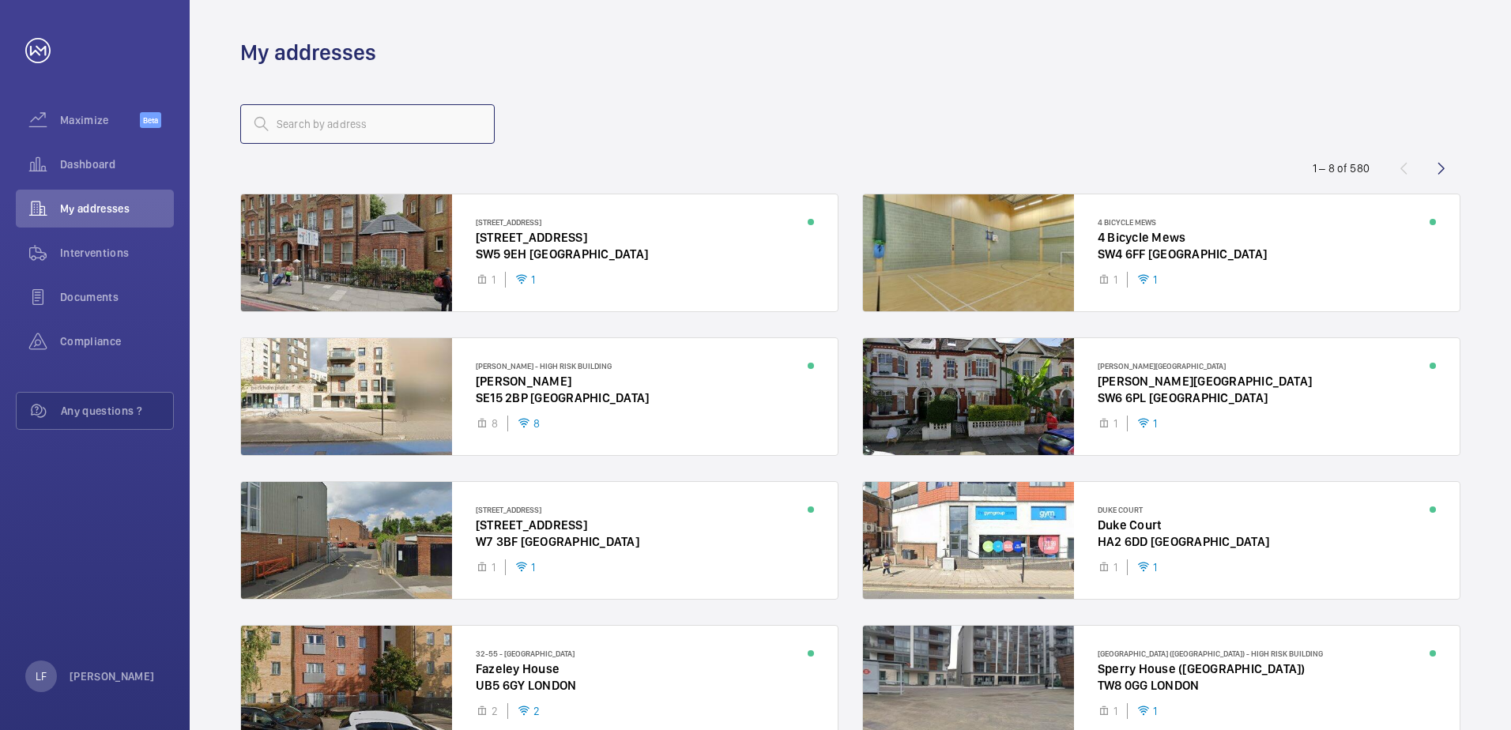
click at [300, 132] on input "text" at bounding box center [367, 124] width 255 height 40
paste input "M60330"
type input "M60330"
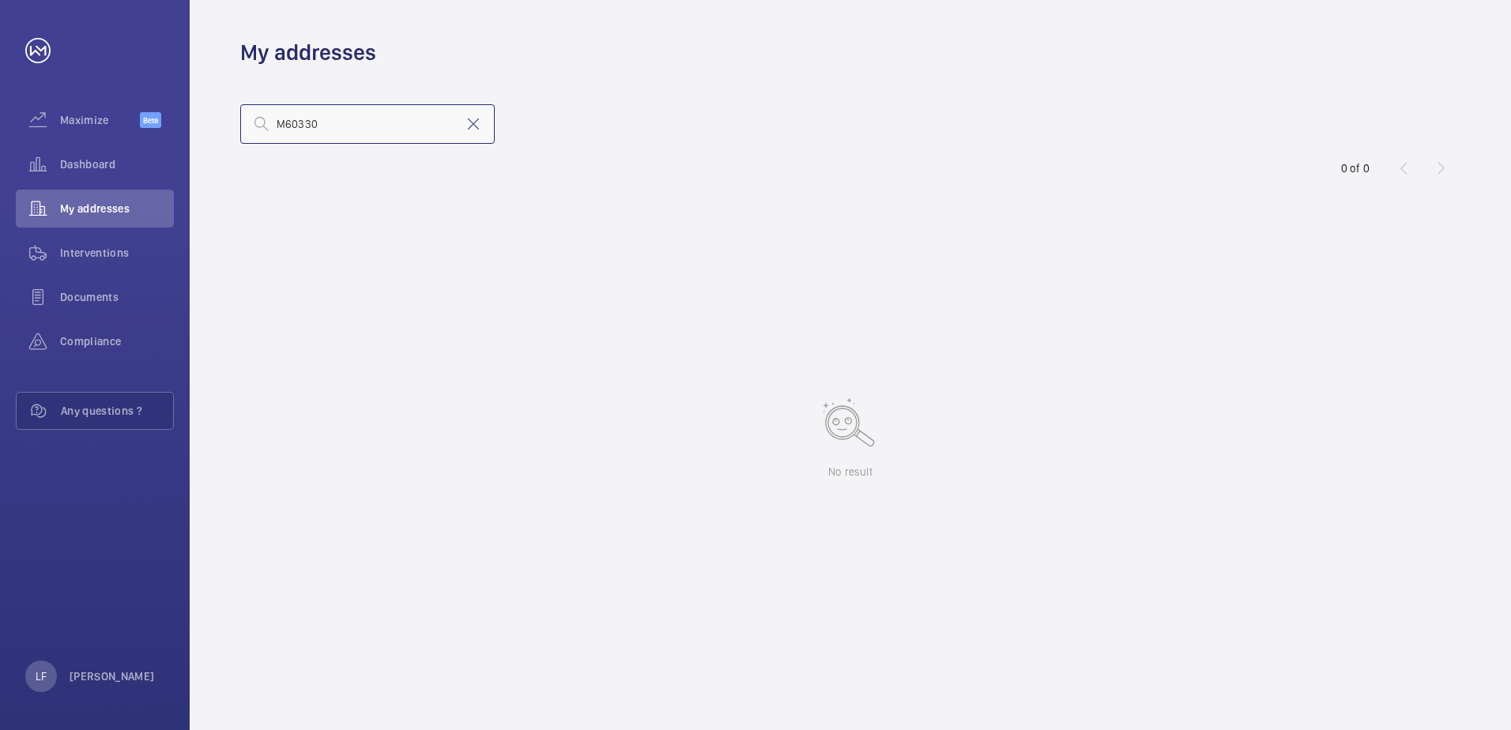
drag, startPoint x: 328, startPoint y: 127, endPoint x: 202, endPoint y: 134, distance: 125.8
click at [202, 134] on wm-front-address-list "M60330 0 of 0 No result" at bounding box center [851, 398] width 1322 height 663
click at [89, 164] on span "Dashboard" at bounding box center [117, 165] width 114 height 16
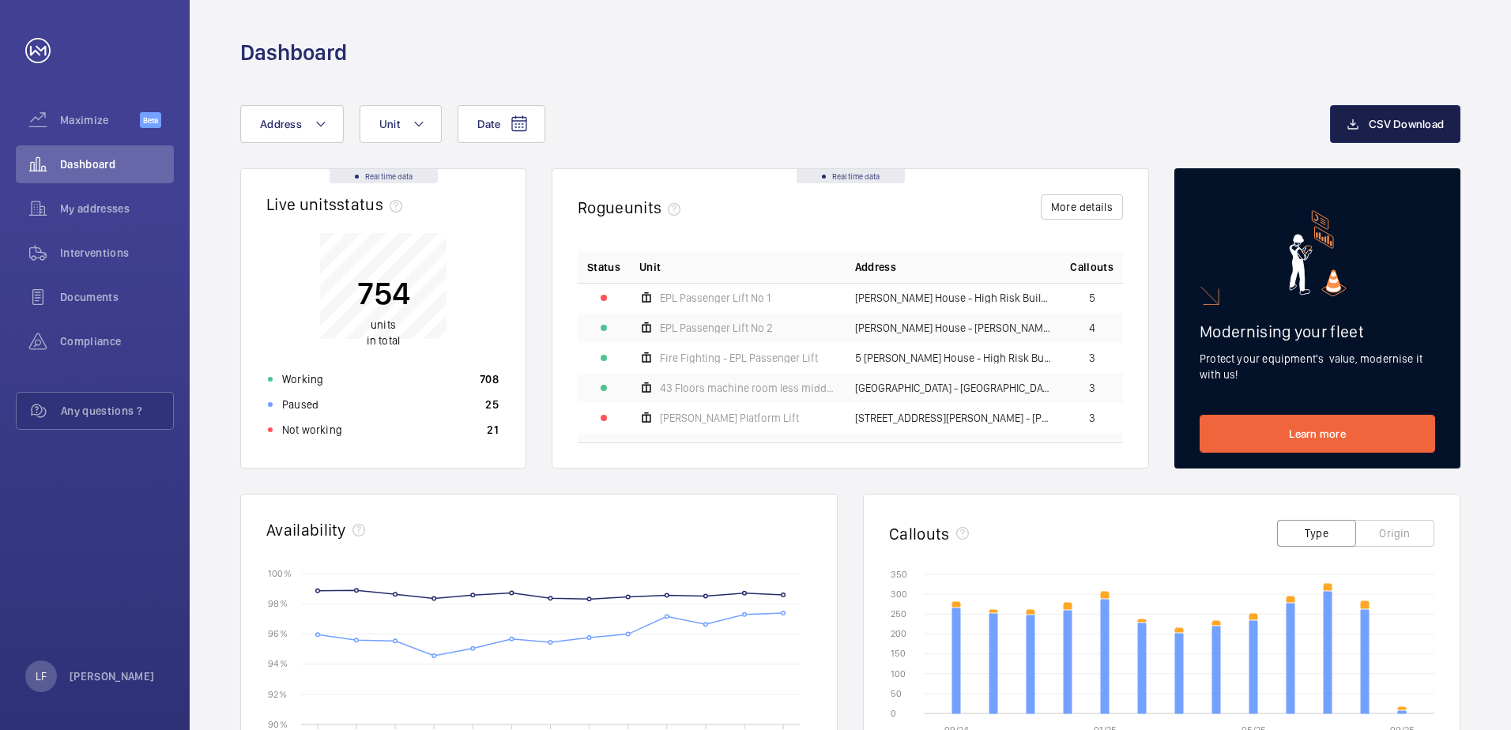
click at [1355, 126] on mat-icon "button" at bounding box center [1353, 124] width 13 height 19
drag, startPoint x: 643, startPoint y: 514, endPoint x: 602, endPoint y: 628, distance: 121.0
click at [602, 628] on div "Real time data Live units status﻿ 754 units in total Working 708 Paused 25 Not …" at bounding box center [850, 644] width 1220 height 952
click at [100, 291] on span "Documents" at bounding box center [117, 297] width 114 height 16
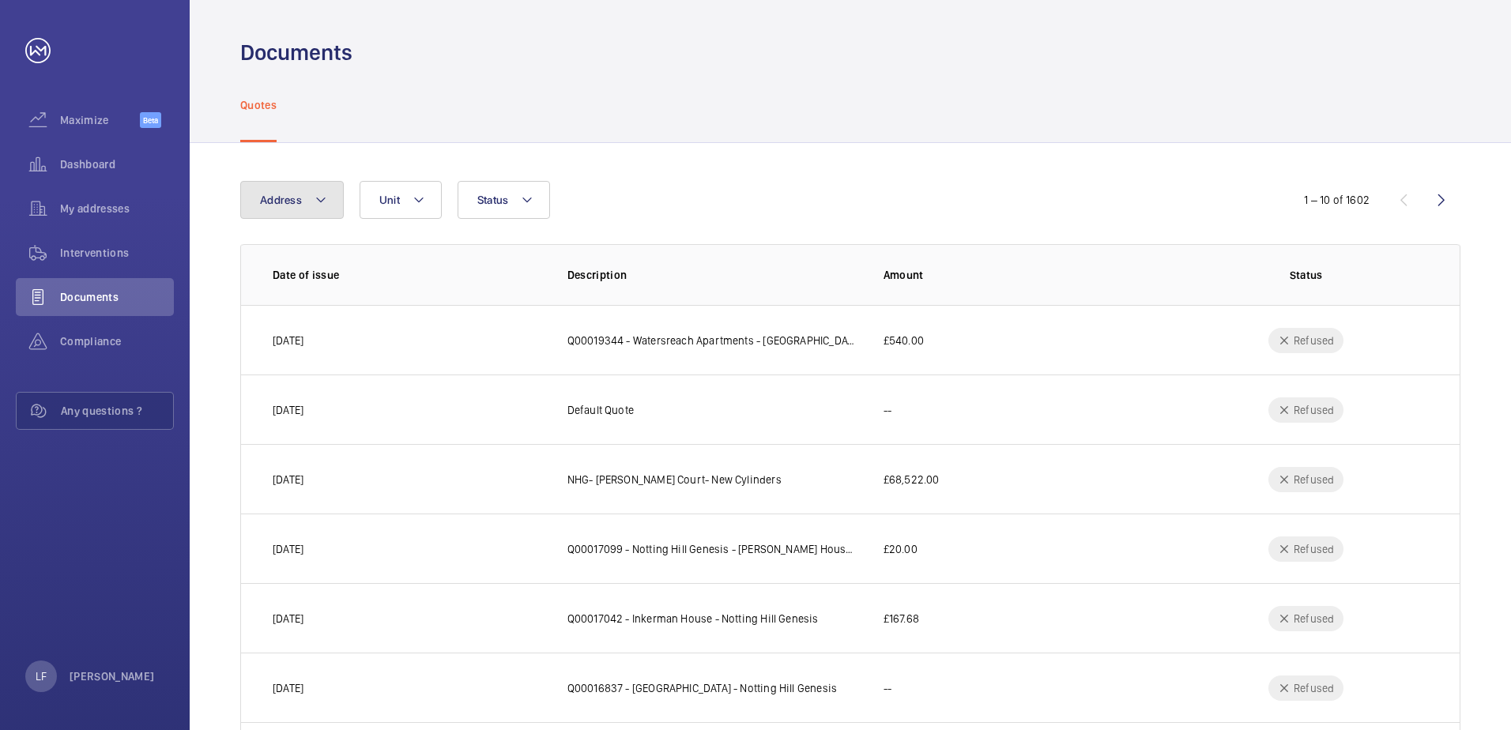
click at [319, 212] on button "Address" at bounding box center [292, 200] width 104 height 38
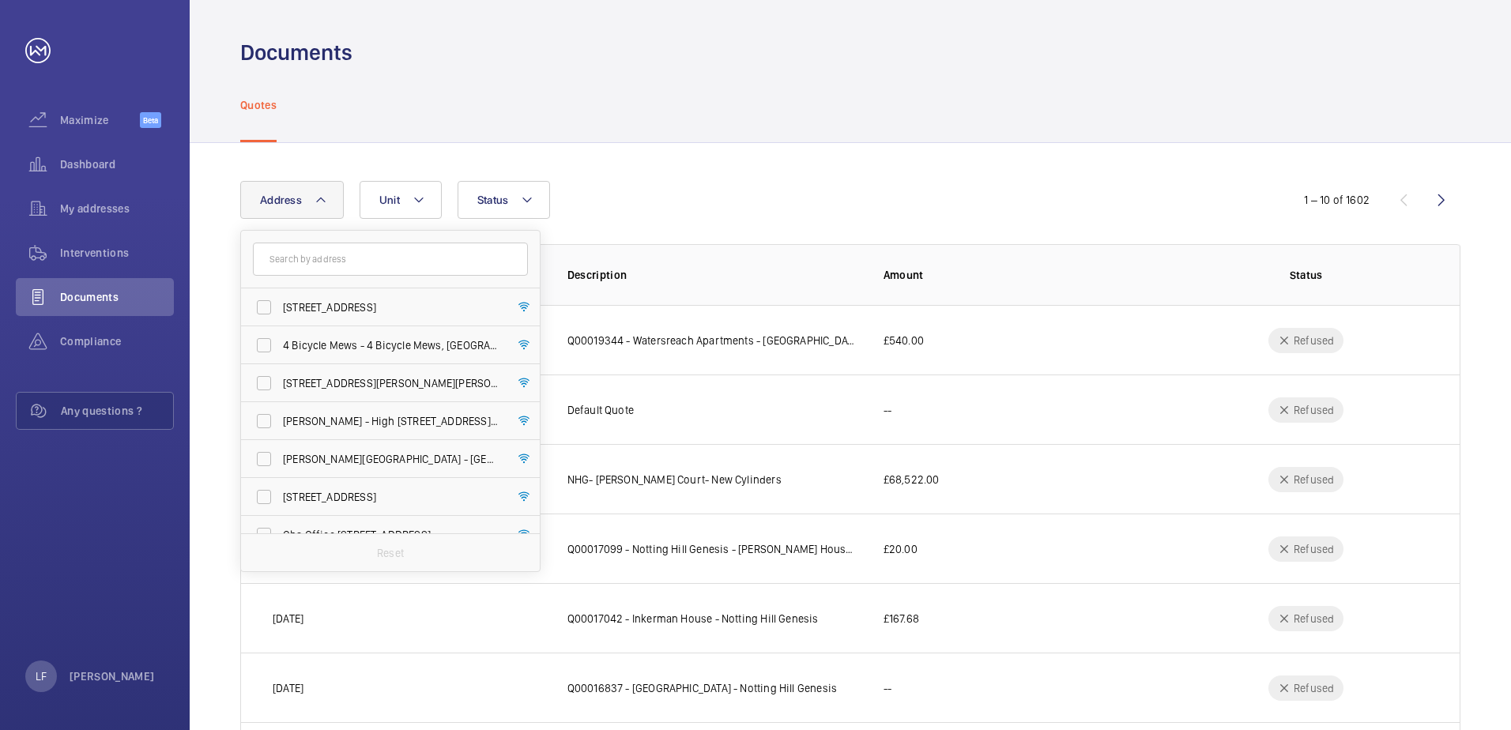
click at [322, 262] on input "text" at bounding box center [390, 259] width 275 height 33
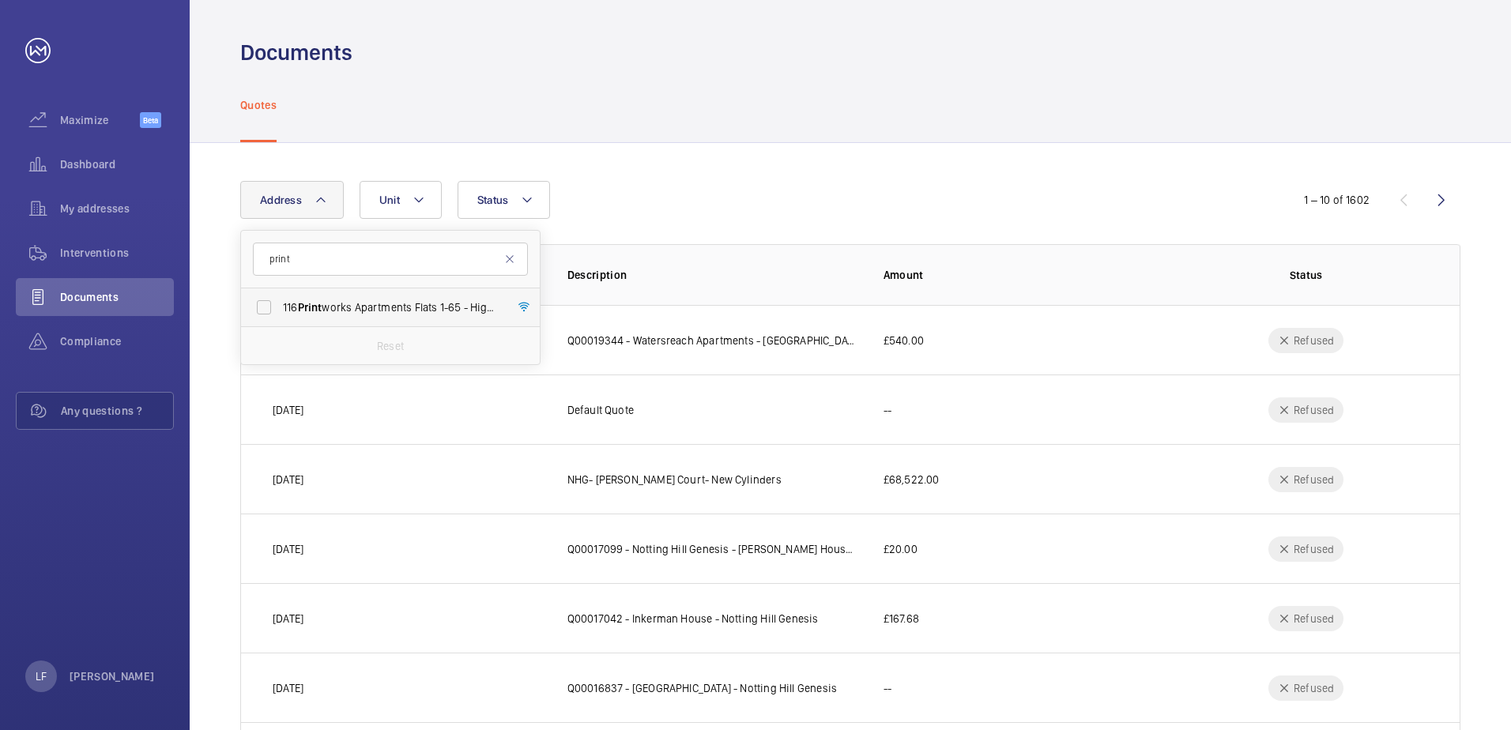
type input "print"
click at [322, 304] on span "Print" at bounding box center [310, 307] width 25 height 13
click at [280, 304] on input "116 Print works Apartments Flats 1-65 - High Risk Building - 116 Print works Ap…" at bounding box center [264, 308] width 32 height 32
checkbox input "true"
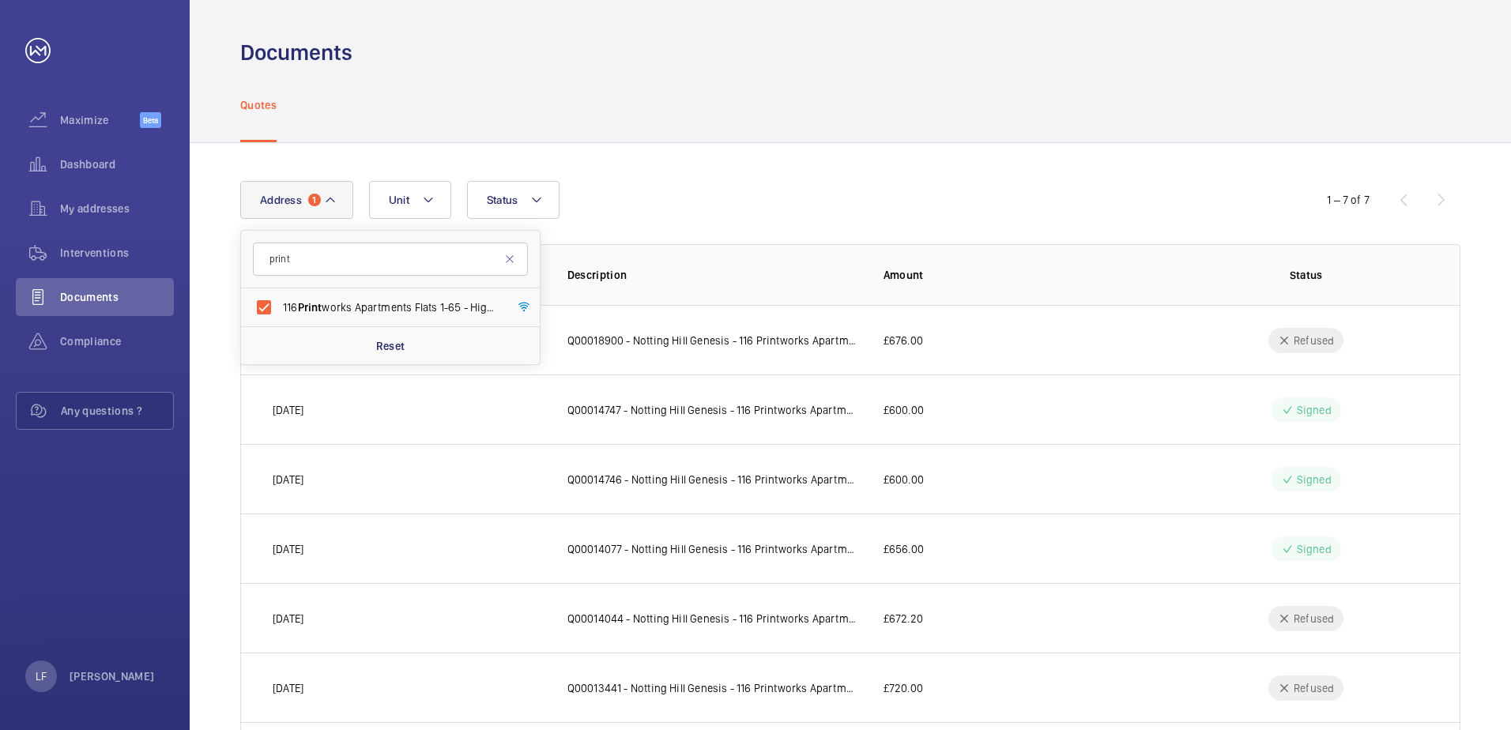
click at [707, 189] on div "Address 1 print 116 Print works Apartments Flats 1-65 - High Risk Building - 11…" at bounding box center [755, 200] width 1031 height 38
click at [715, 339] on p "Q00018900 - Notting Hill Genesis - 116 Printworks Apartments Flats 1-65 - Insur…" at bounding box center [713, 341] width 291 height 16
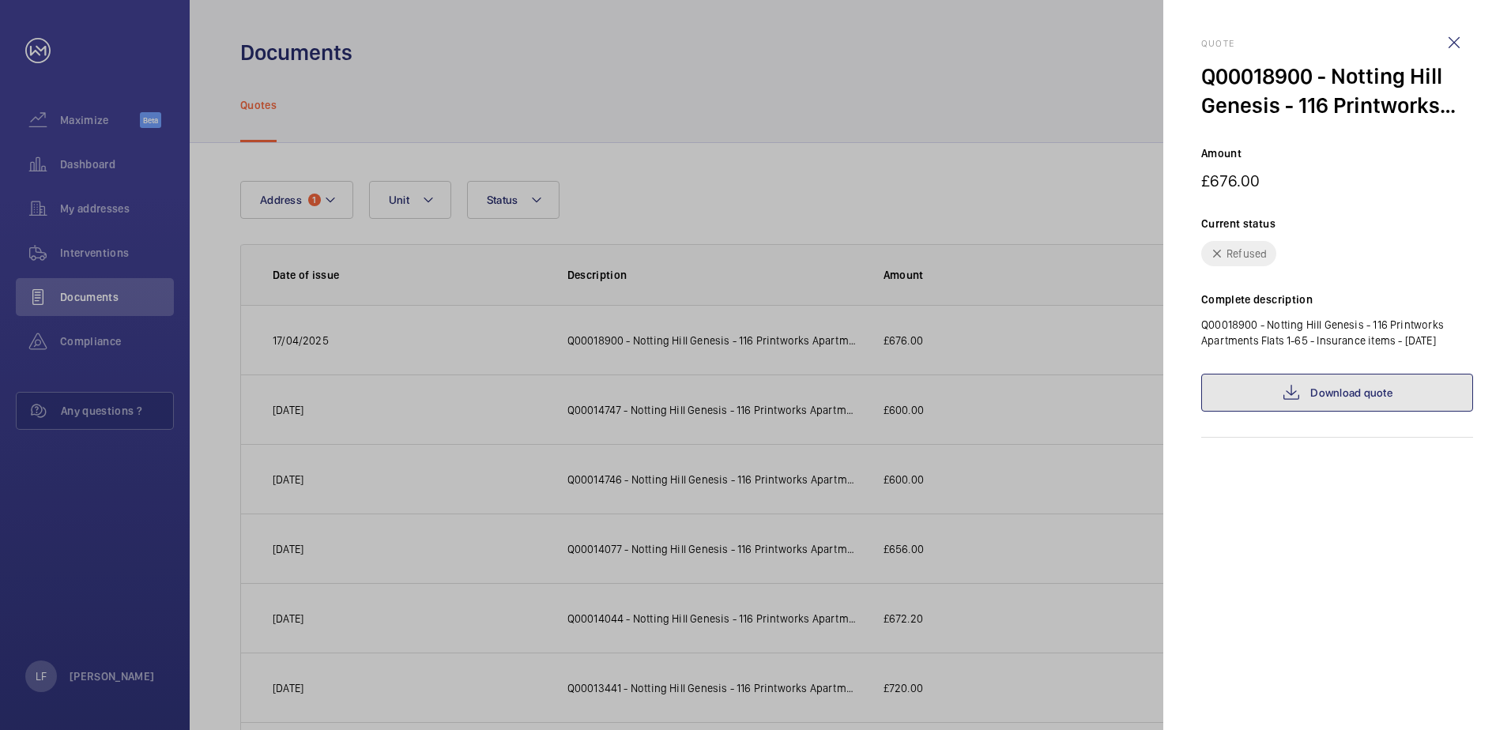
click at [1216, 402] on link "Download quote" at bounding box center [1337, 393] width 272 height 38
click at [1020, 179] on div at bounding box center [755, 365] width 1511 height 730
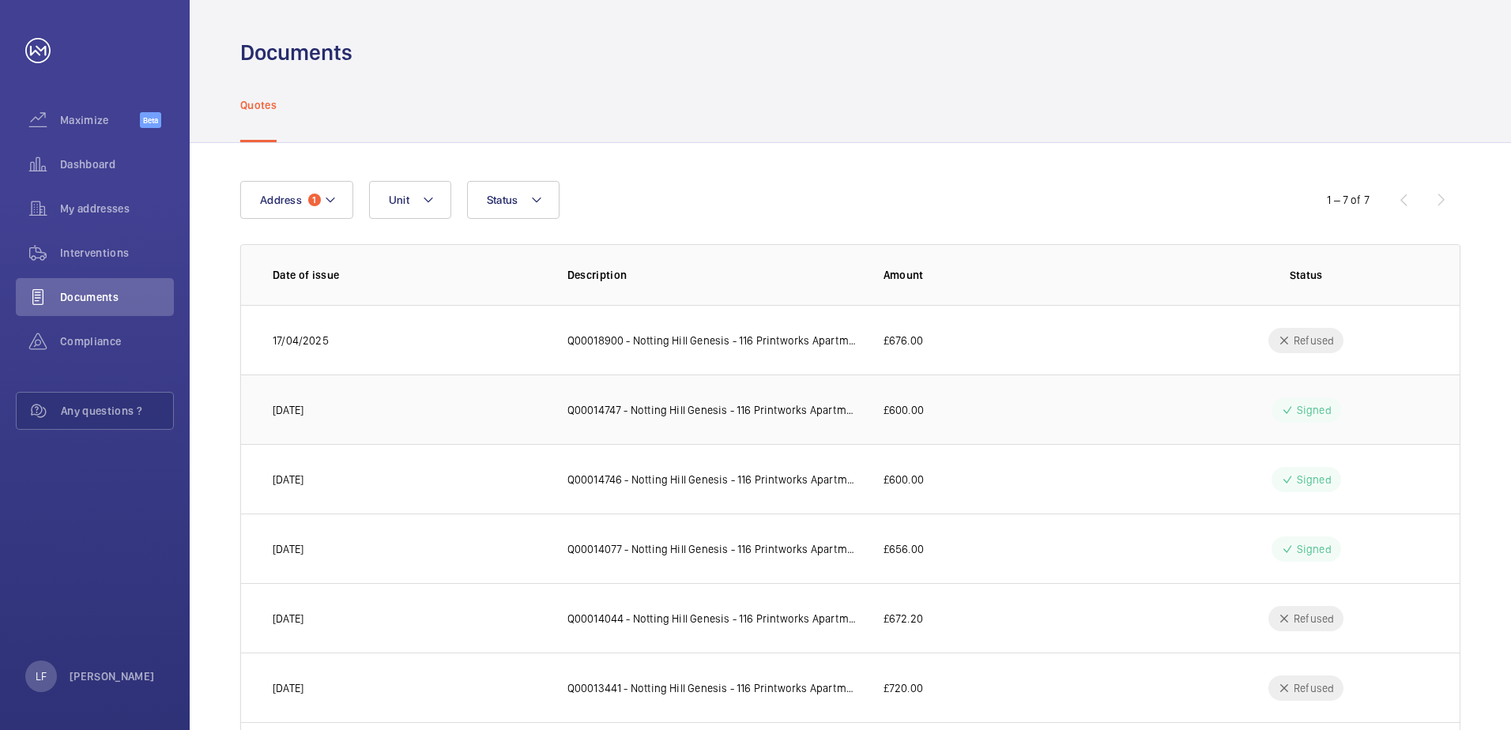
click at [812, 409] on p "Q00014747 - Notting Hill Genesis - 116 Printworks Apartments Flats 1-65 - Remov…" at bounding box center [713, 410] width 291 height 16
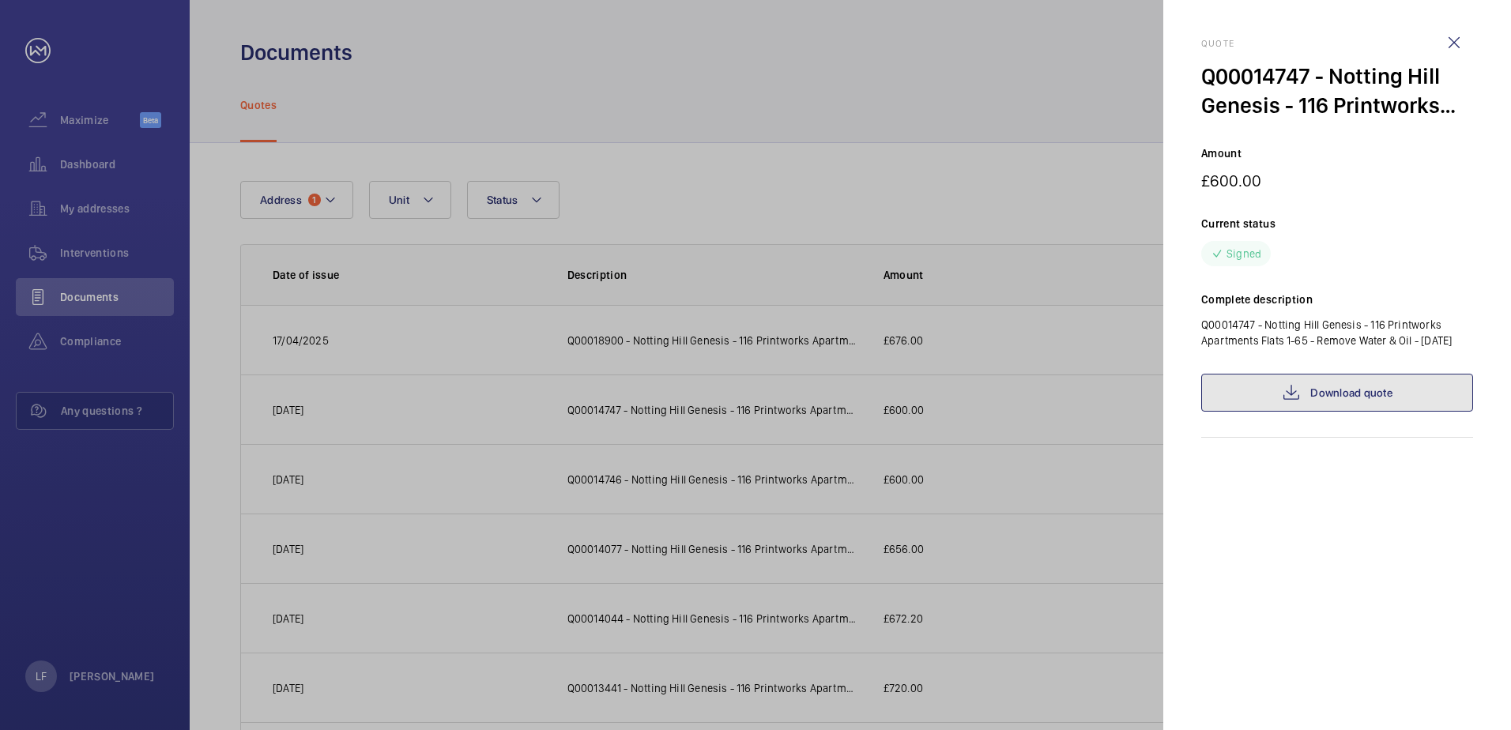
click at [1302, 412] on link "Download quote" at bounding box center [1337, 393] width 272 height 38
click at [1046, 481] on div at bounding box center [755, 365] width 1511 height 730
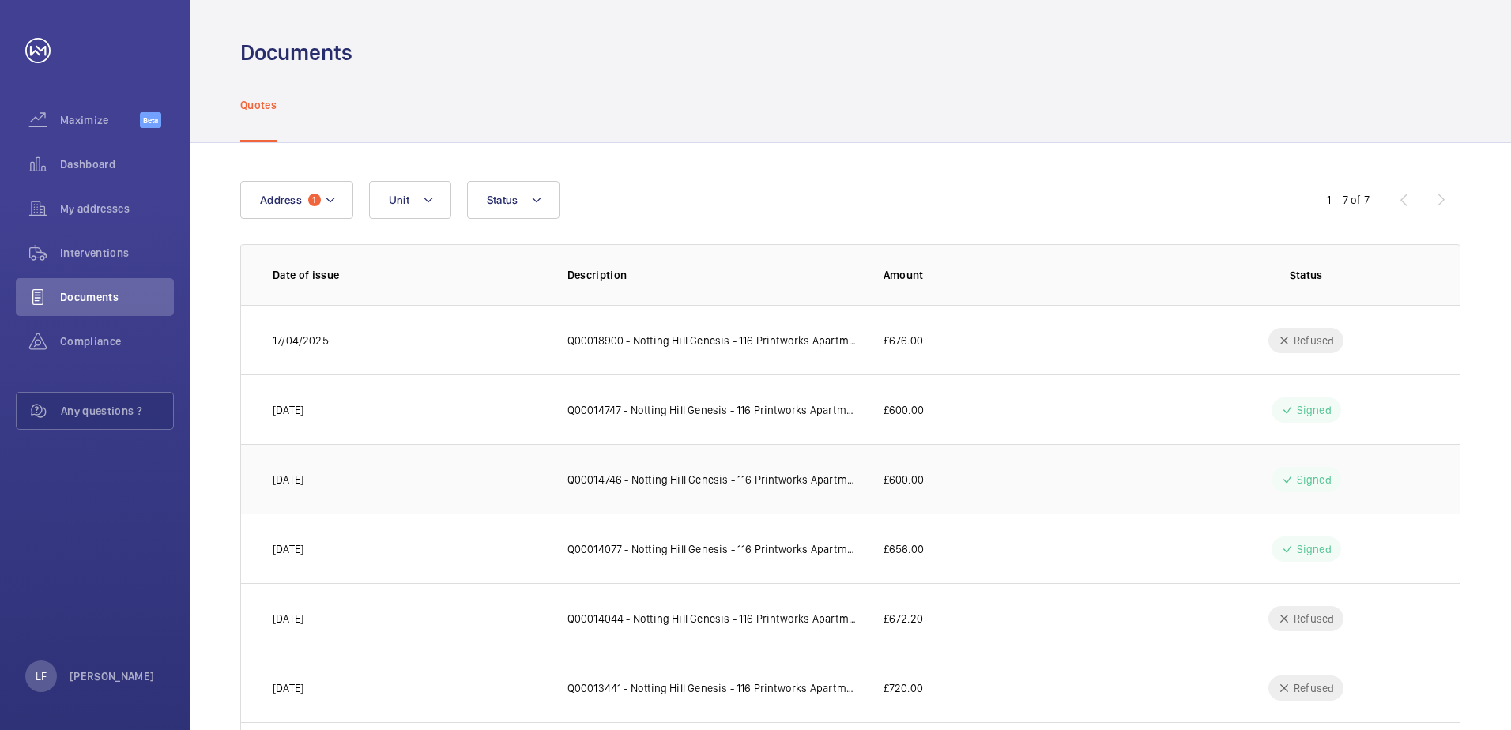
click at [840, 482] on p "Q00014746 - Notting Hill Genesis - 116 Printworks Apartments Flats 1-65 - Remov…" at bounding box center [713, 480] width 291 height 16
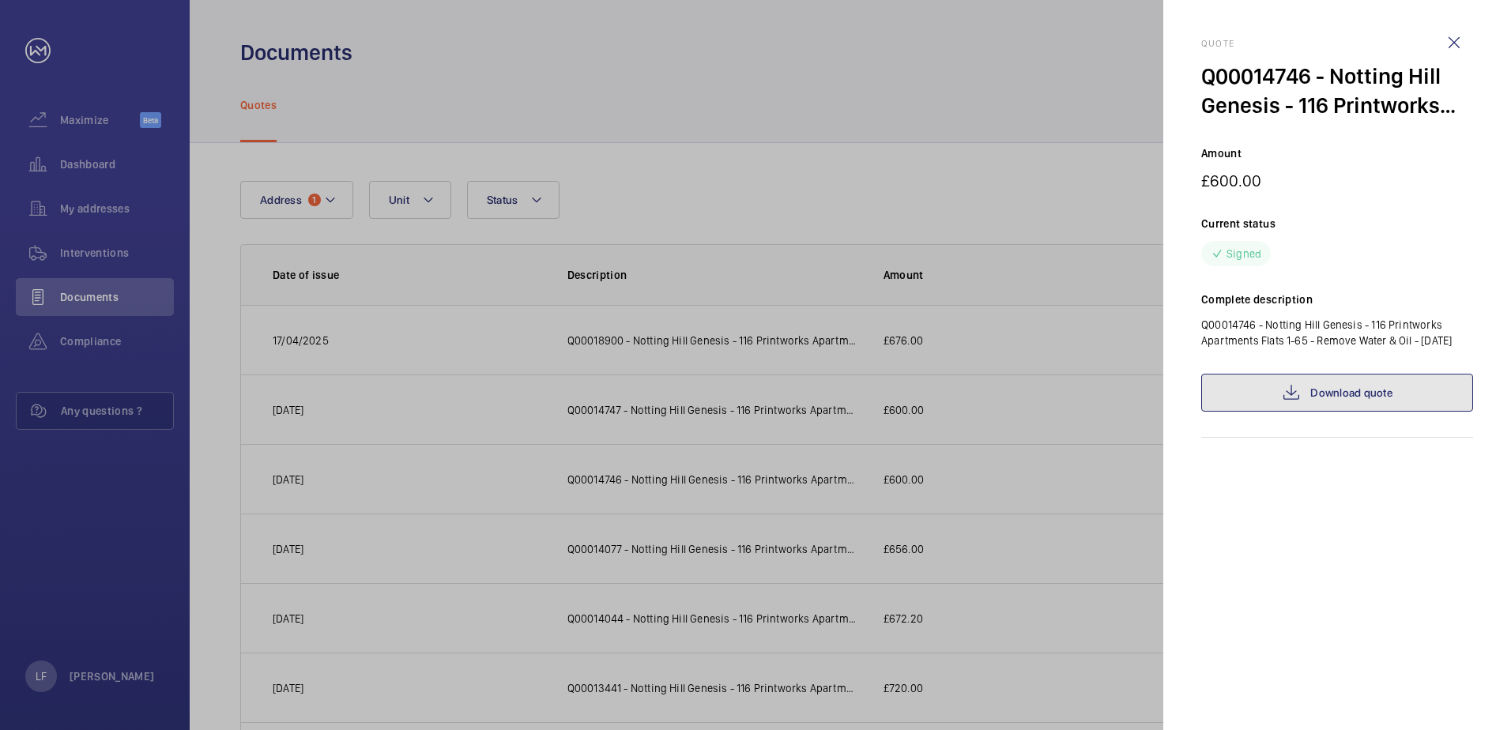
click at [1276, 412] on link "Download quote" at bounding box center [1337, 393] width 272 height 38
click at [1019, 502] on div at bounding box center [755, 365] width 1511 height 730
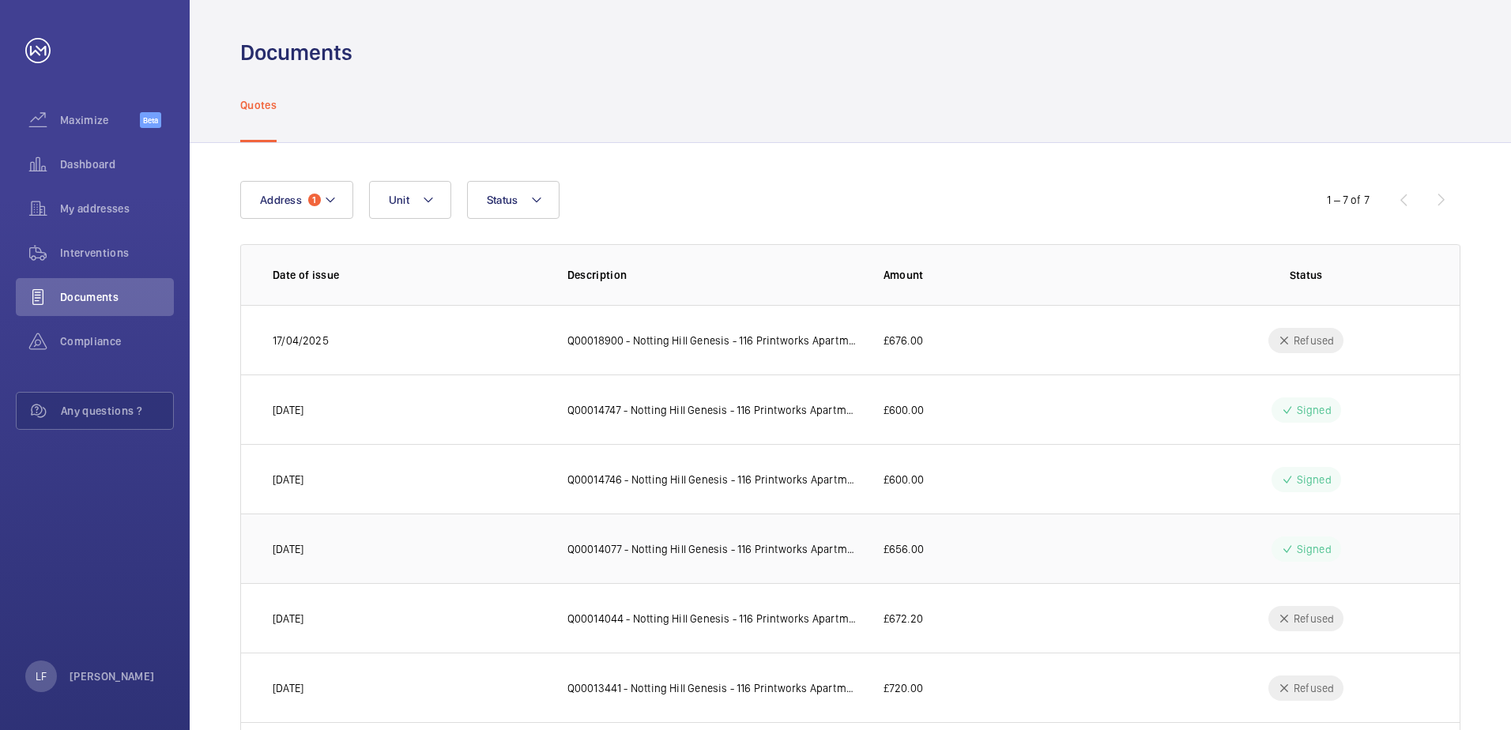
click at [790, 556] on p "Q00014077 - Notting Hill Genesis - 116 Printworks Apartments Flats 1-65 - Insur…" at bounding box center [713, 549] width 291 height 16
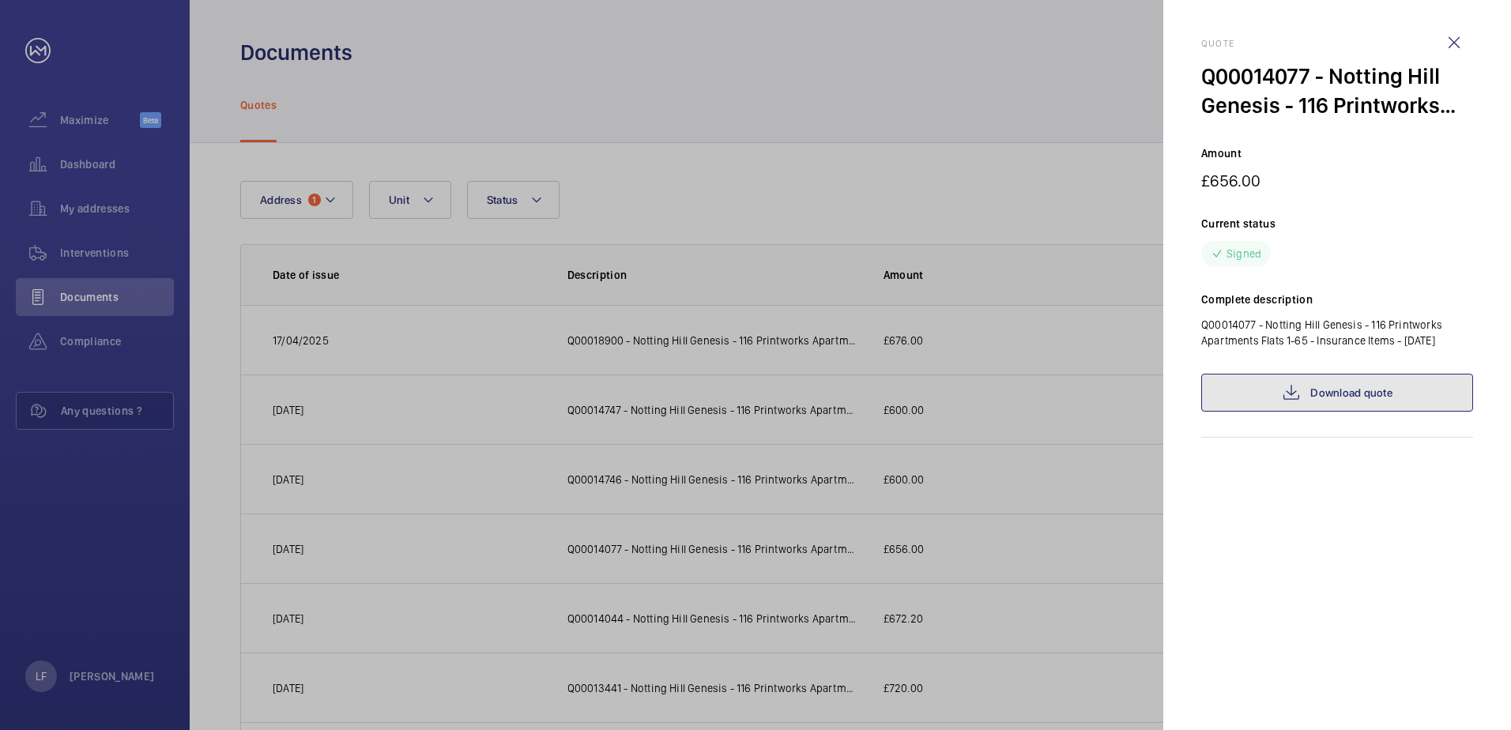
click at [1298, 398] on mat-icon at bounding box center [1291, 392] width 19 height 19
click at [923, 204] on div at bounding box center [755, 365] width 1511 height 730
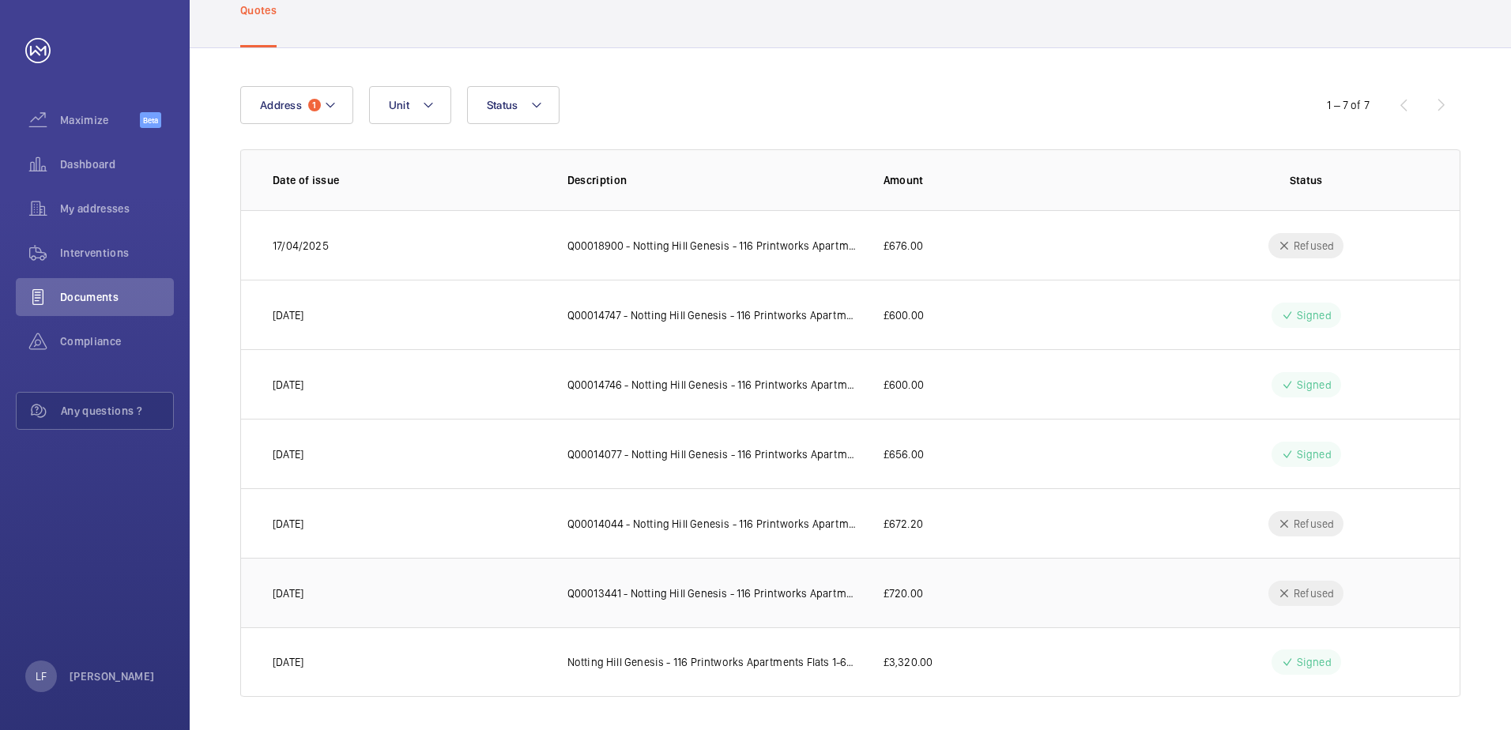
scroll to position [100, 0]
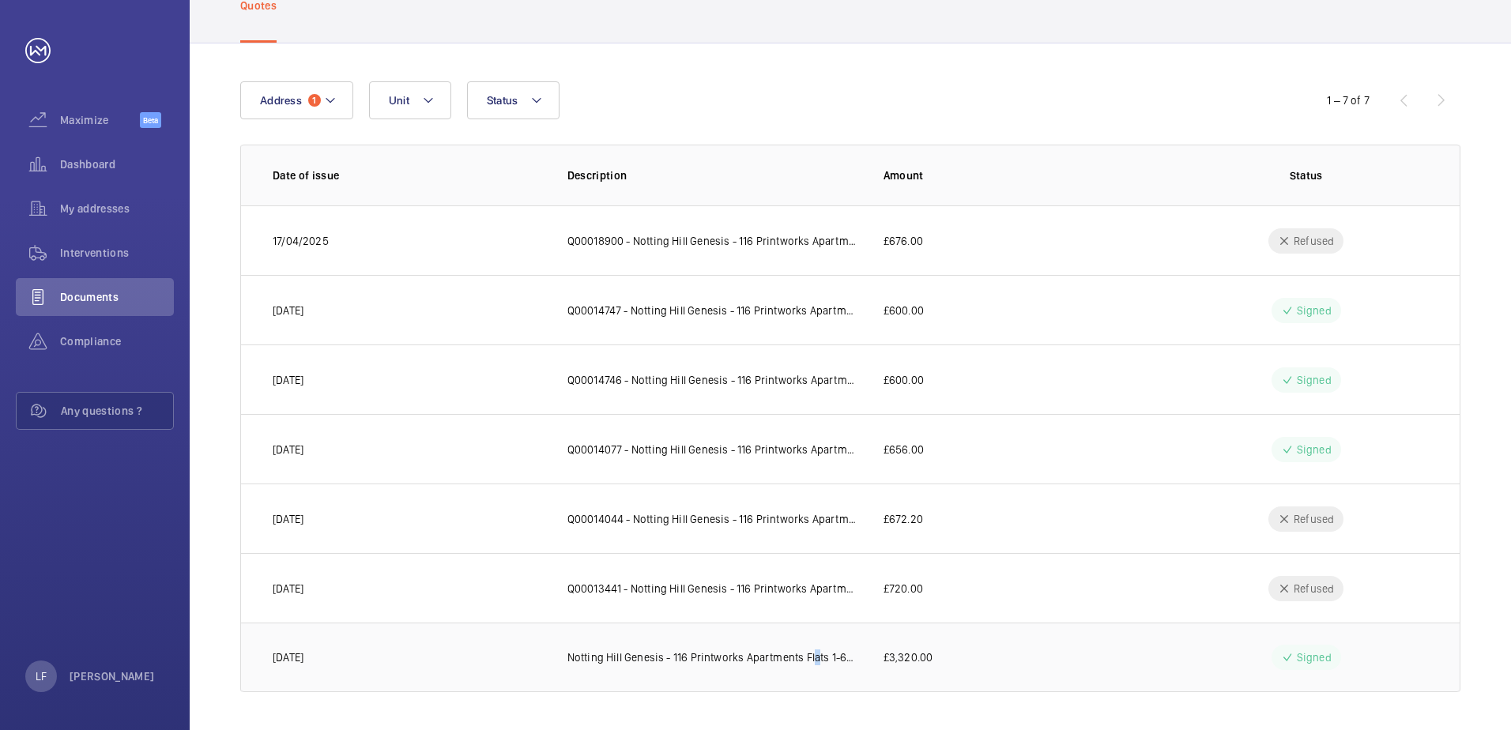
click at [810, 663] on p "Notting Hill Genesis - 116 Printworks Apartments Flats 1-65 - Dilapidation - [D…" at bounding box center [713, 658] width 291 height 16
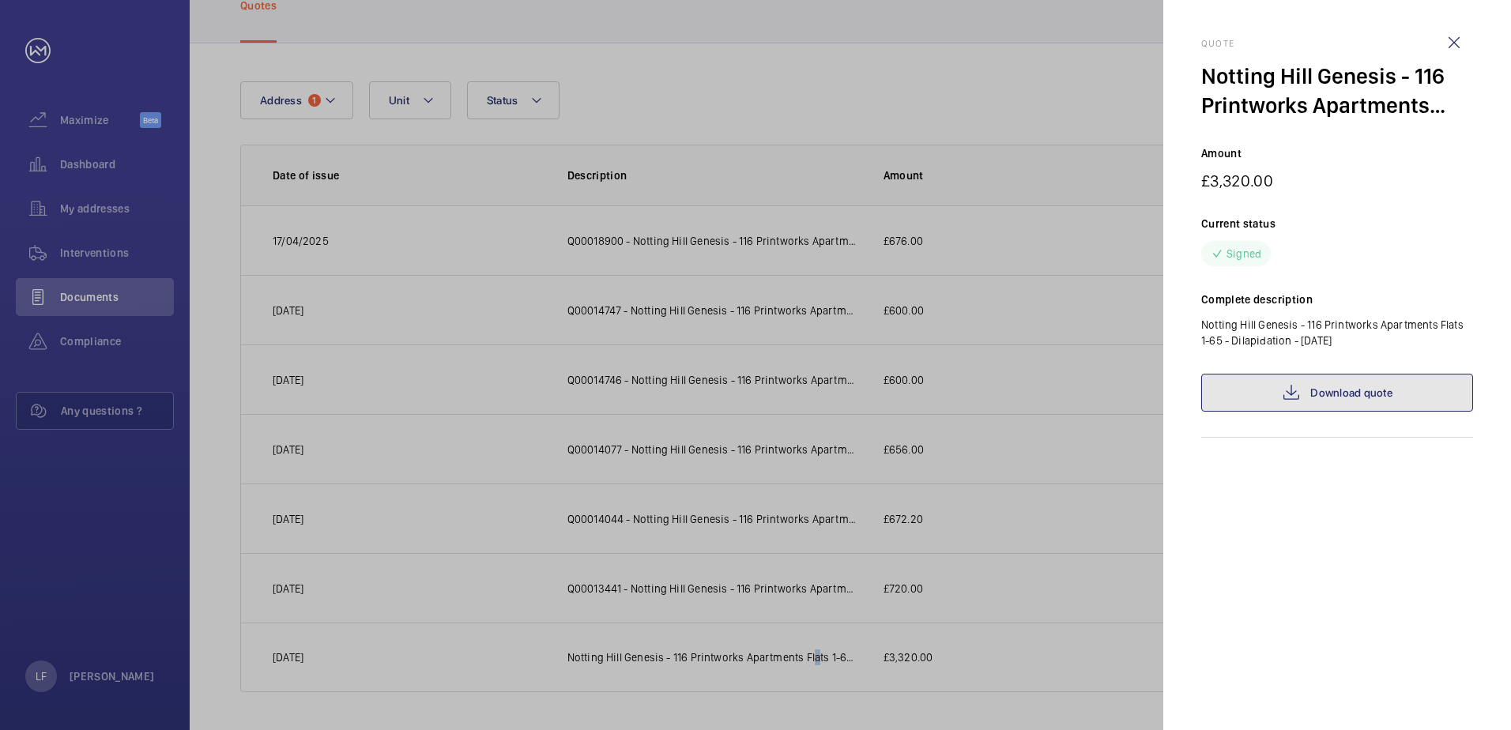
click at [1253, 389] on link "Download quote" at bounding box center [1337, 393] width 272 height 38
click at [126, 546] on div at bounding box center [755, 365] width 1511 height 730
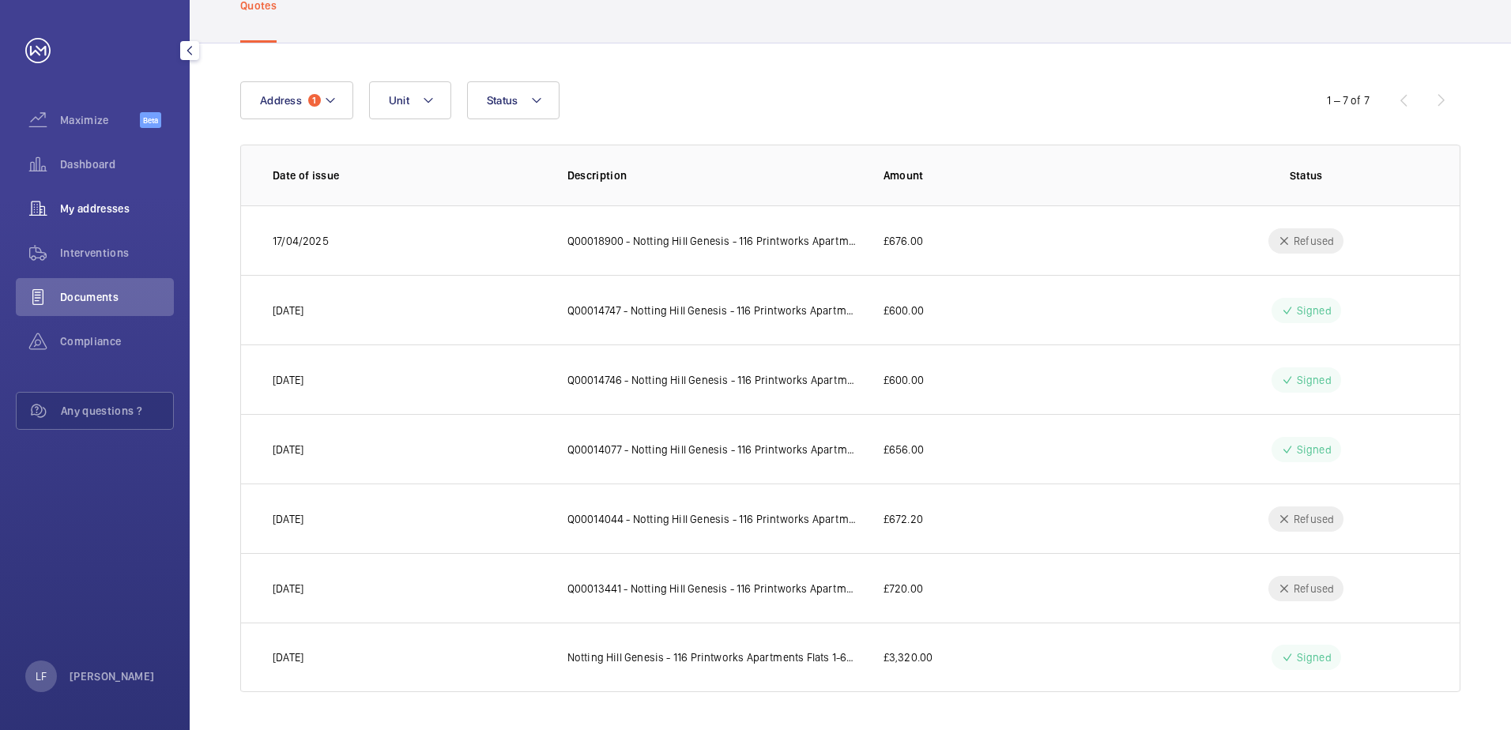
click at [99, 206] on span "My addresses" at bounding box center [117, 209] width 114 height 16
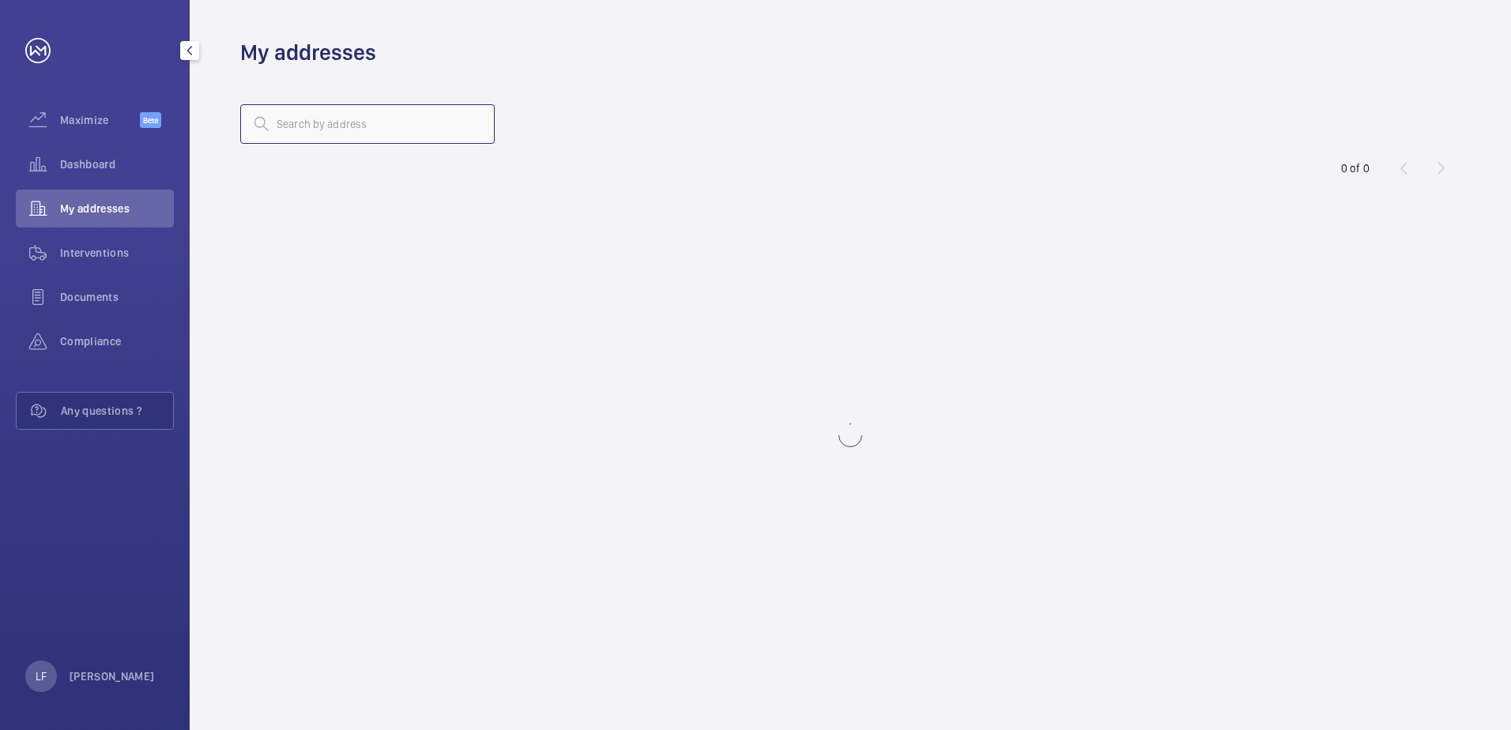
click at [299, 124] on input "text" at bounding box center [367, 124] width 255 height 40
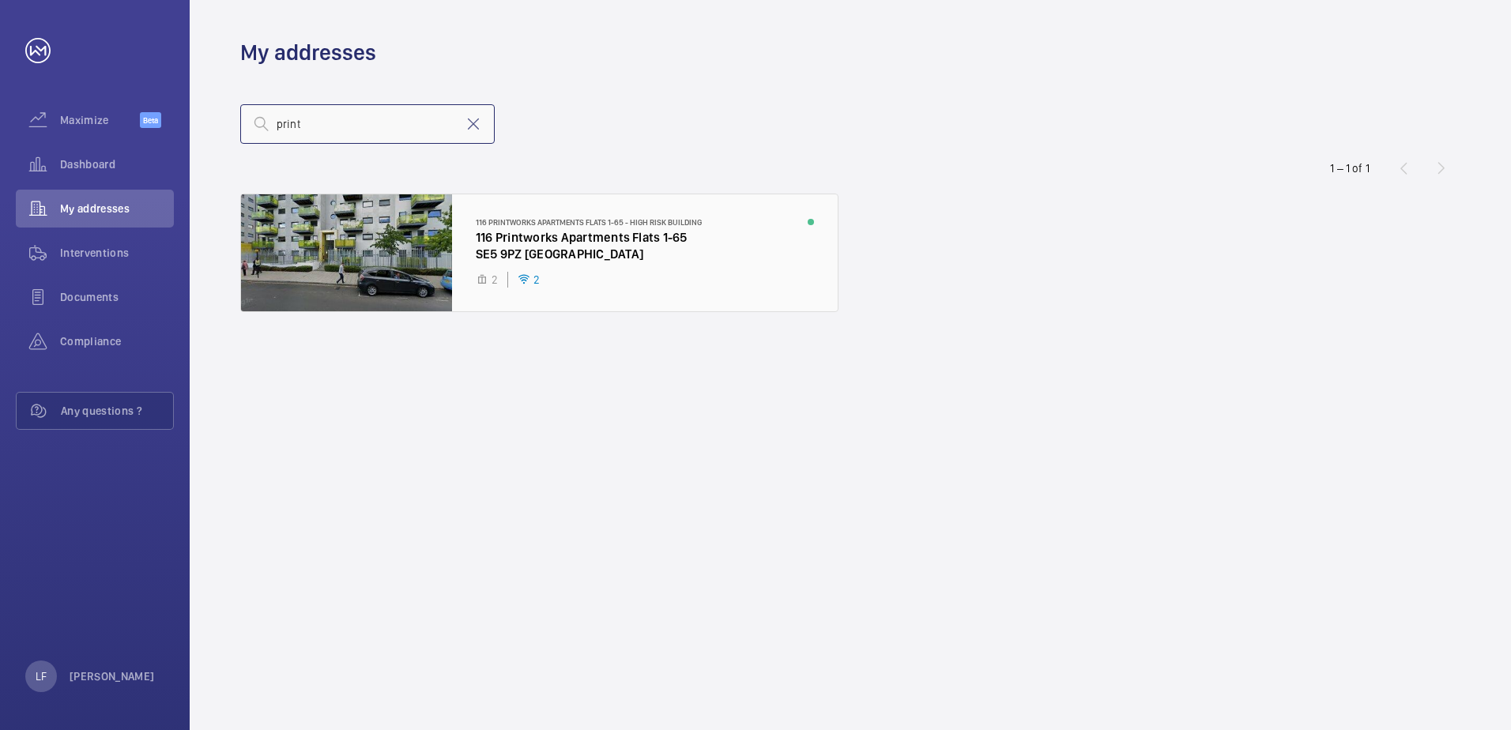
type input "print"
click at [504, 234] on div at bounding box center [539, 252] width 597 height 117
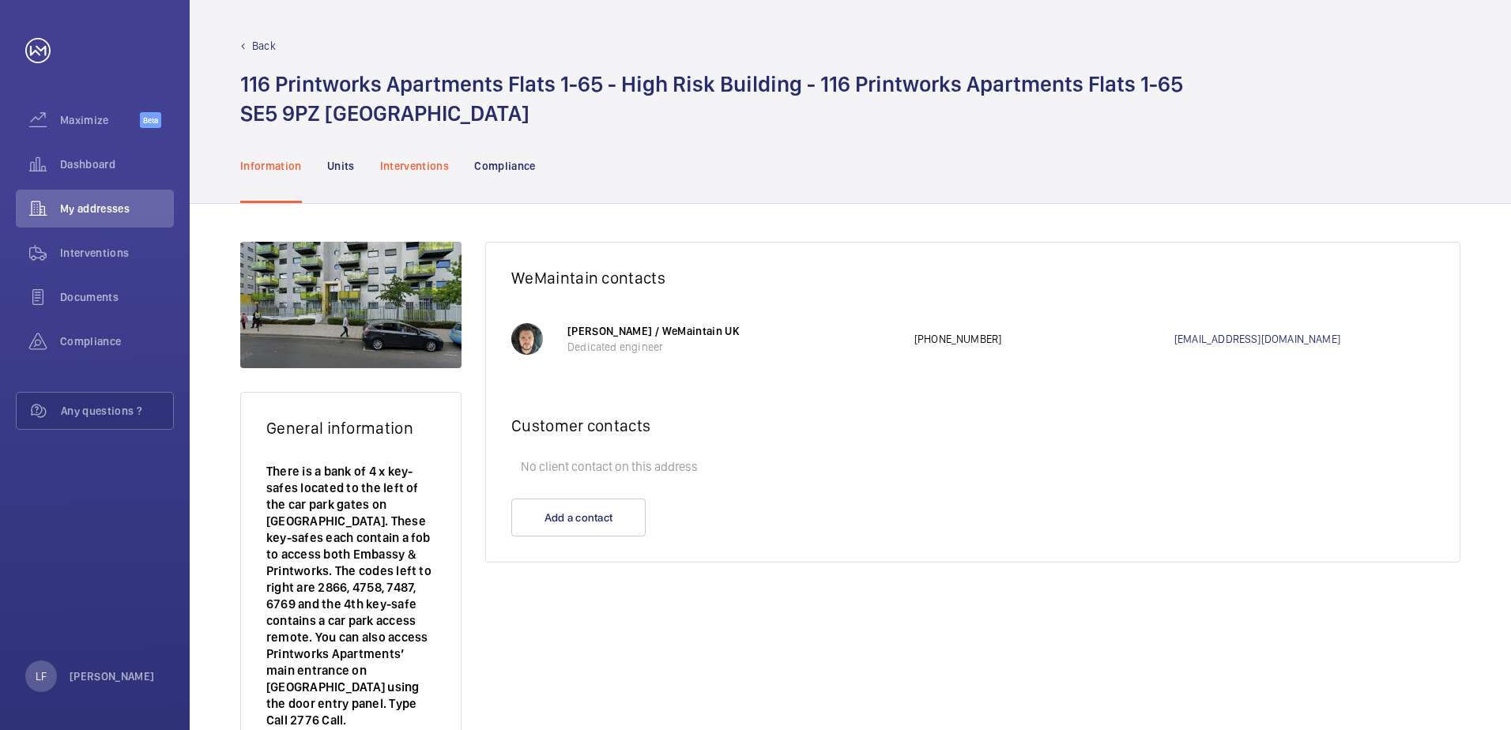
click at [427, 175] on div "Interventions" at bounding box center [415, 165] width 70 height 75
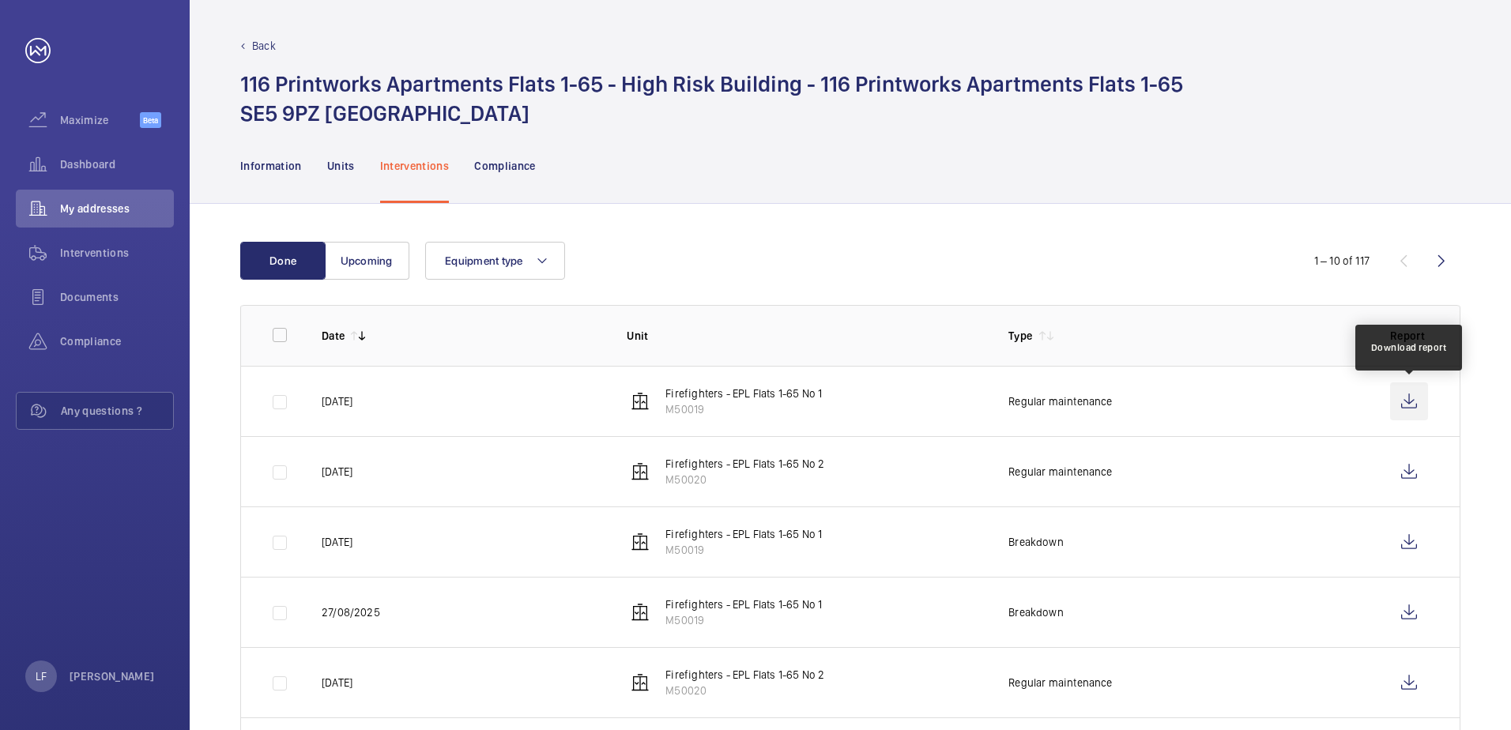
click at [1405, 398] on wm-front-icon-button at bounding box center [1409, 402] width 38 height 38
click at [1416, 470] on wm-front-icon-button at bounding box center [1409, 472] width 38 height 38
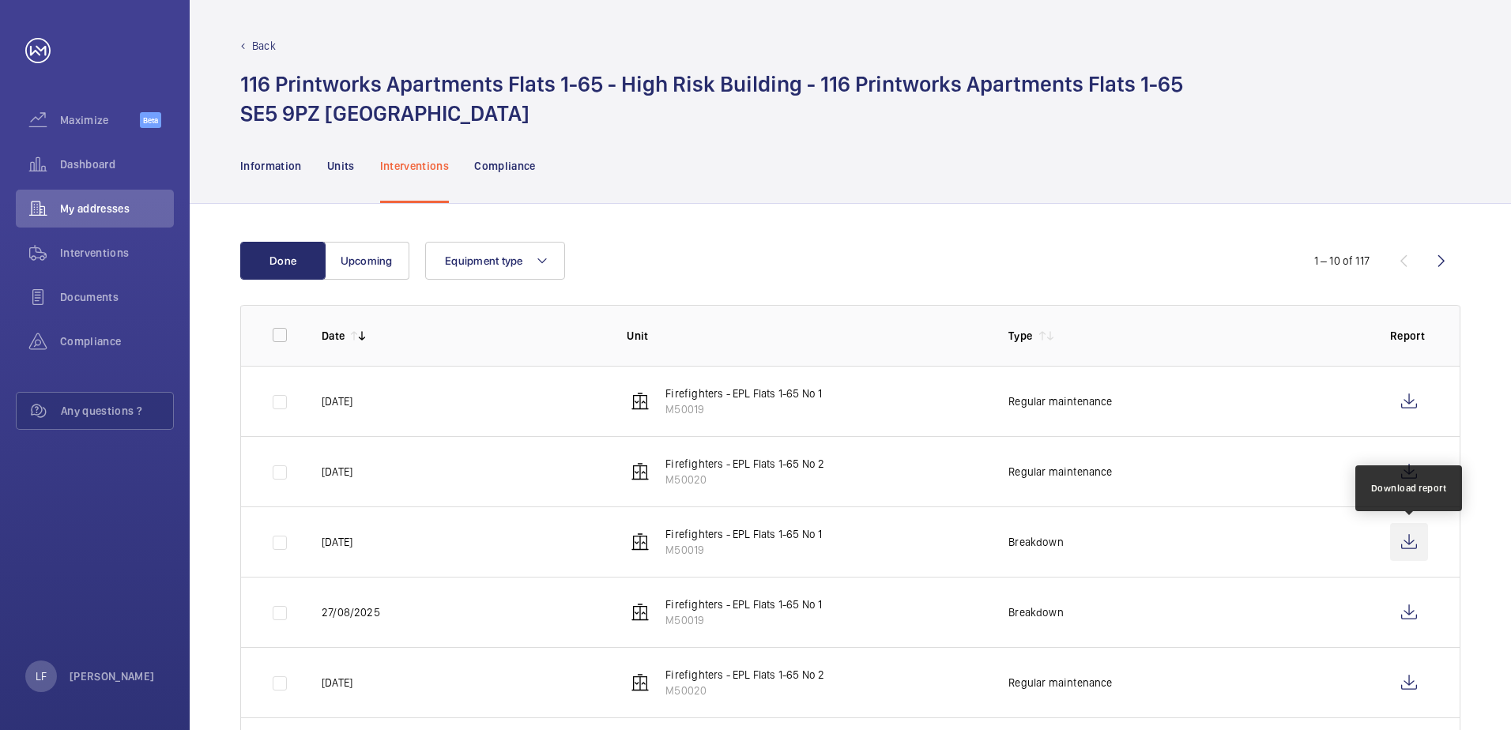
click at [1395, 544] on wm-front-icon-button at bounding box center [1409, 542] width 38 height 38
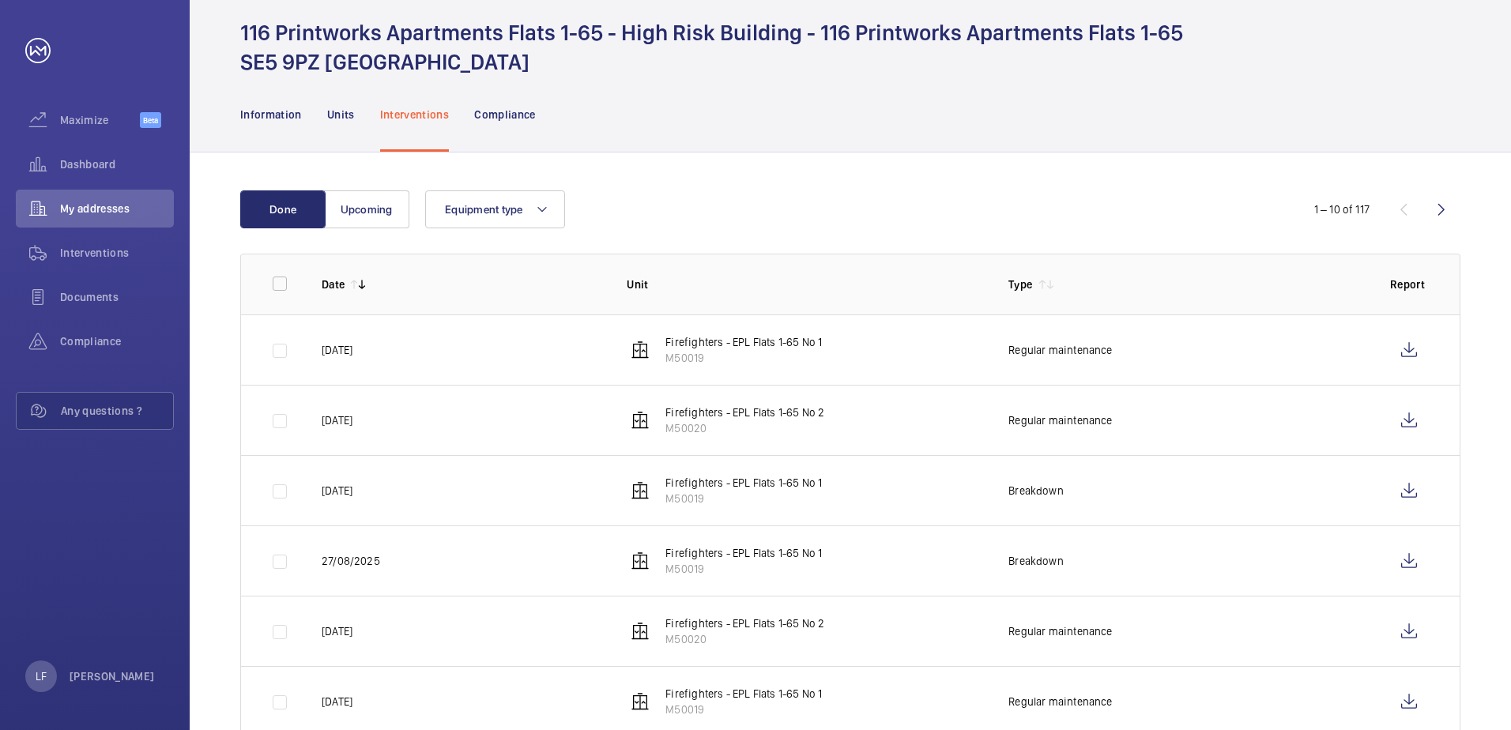
scroll to position [79, 0]
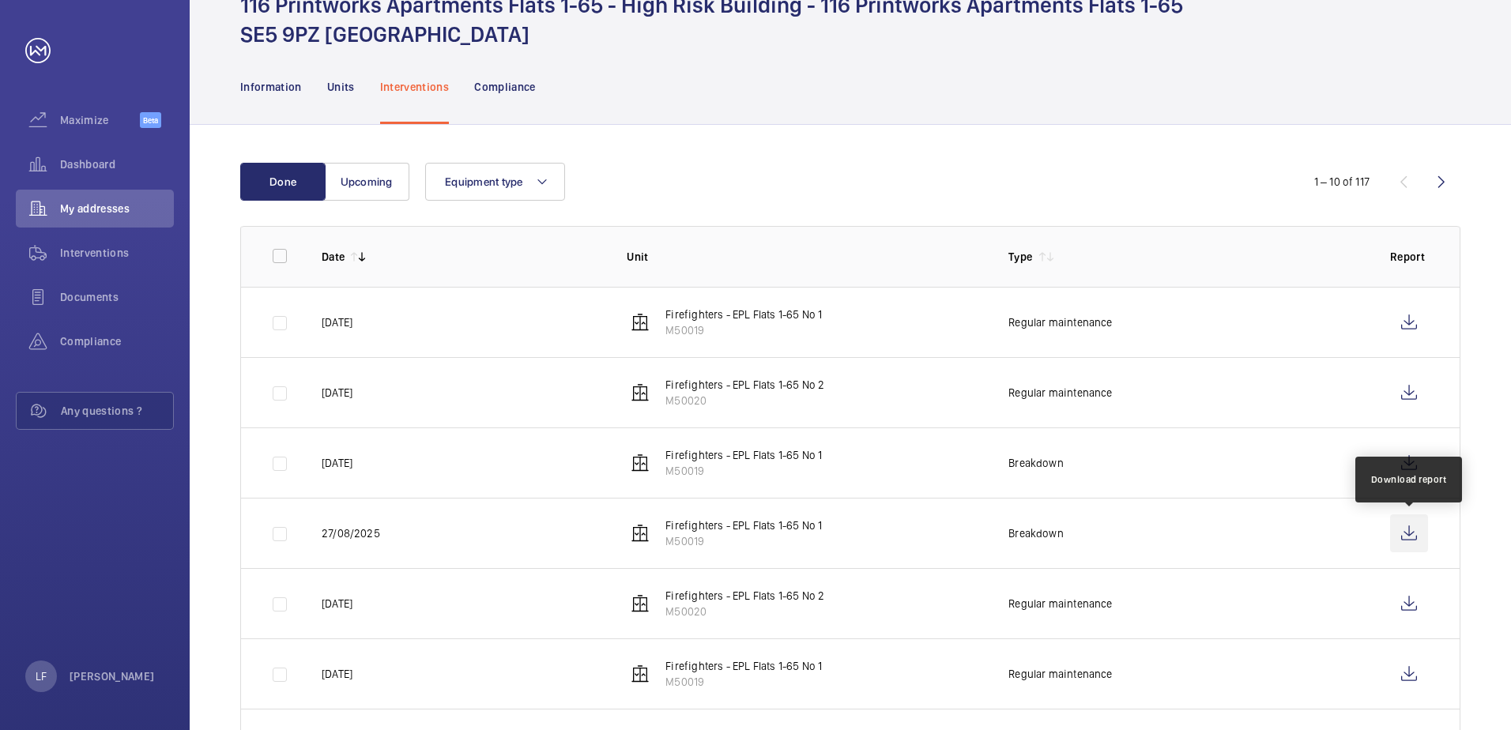
click at [1413, 536] on wm-front-icon-button at bounding box center [1409, 534] width 38 height 38
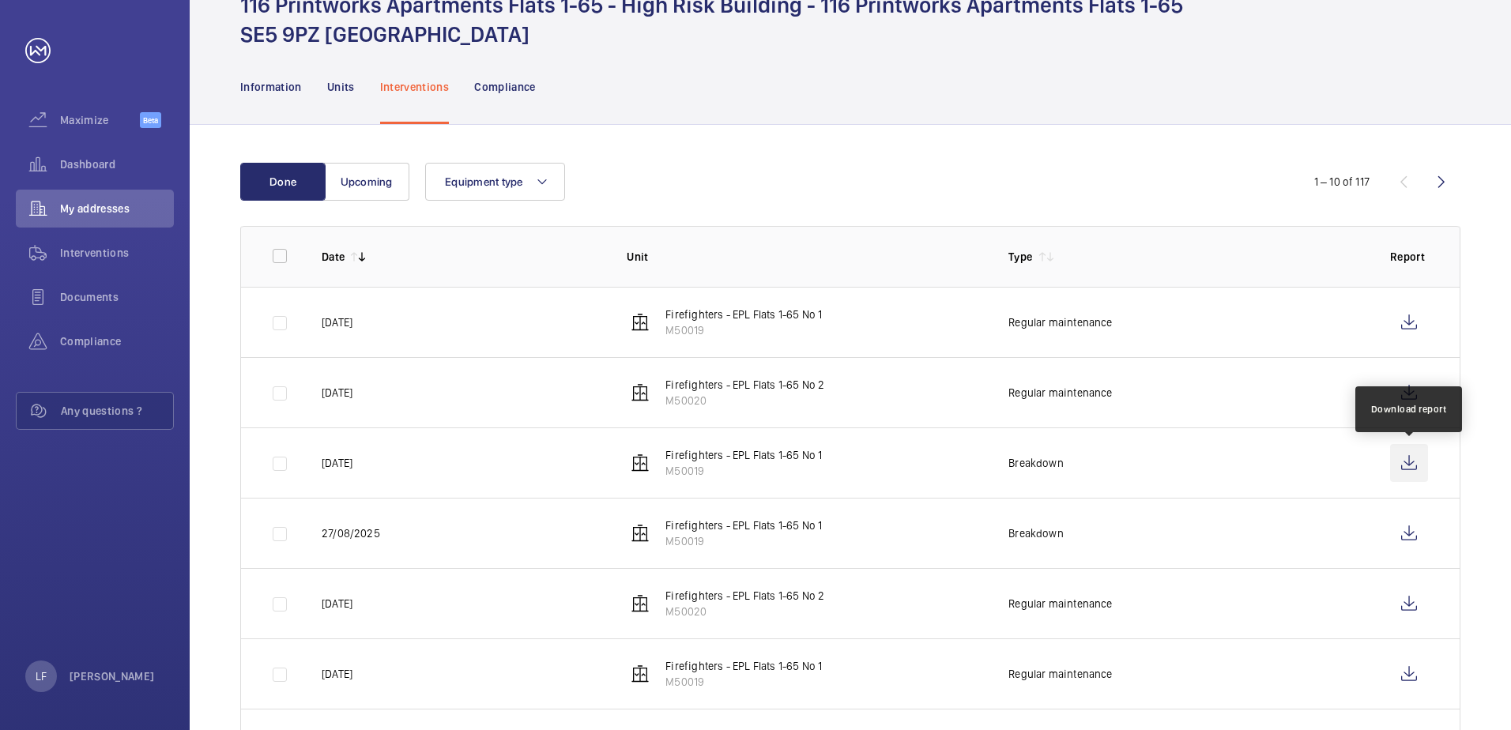
click at [1412, 472] on wm-front-icon-button at bounding box center [1409, 463] width 38 height 38
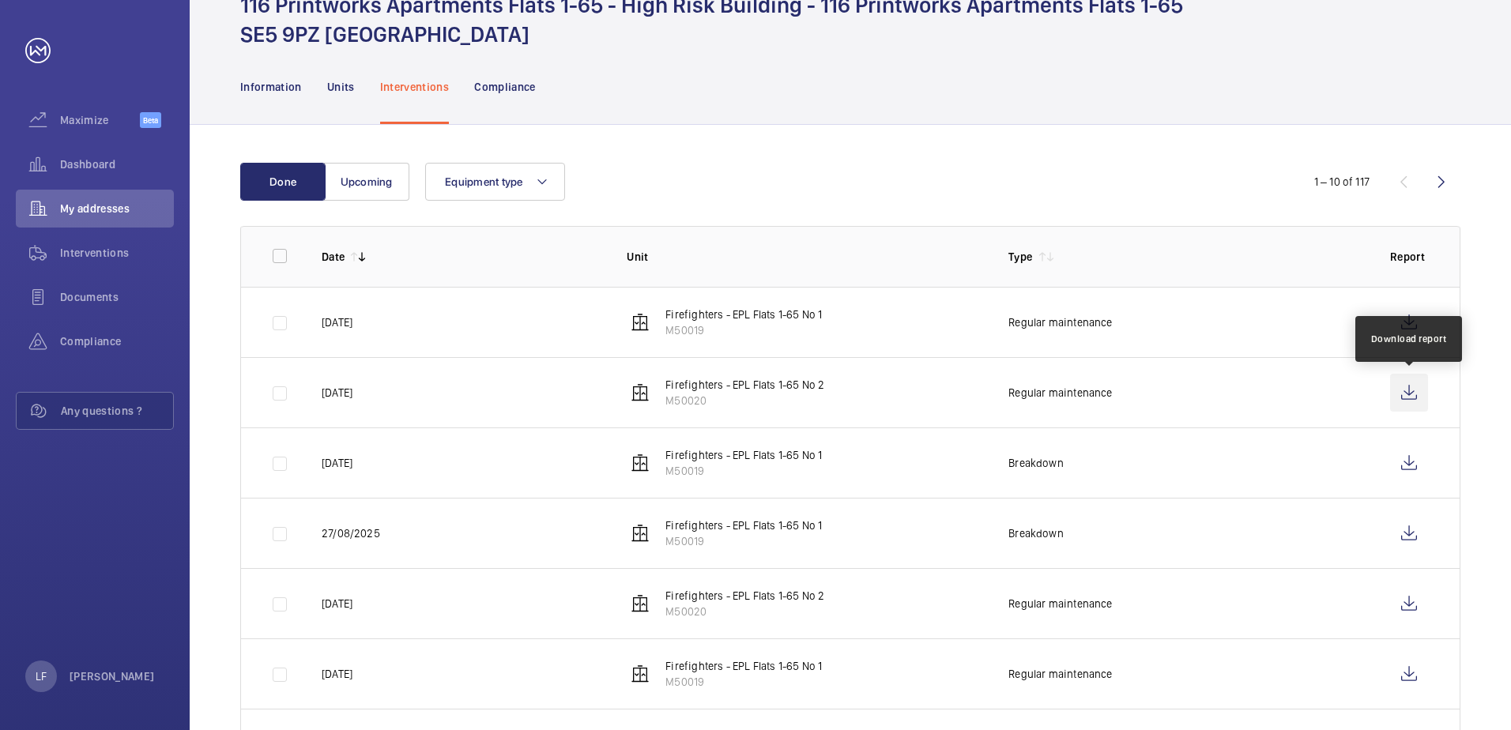
click at [1405, 384] on wm-front-icon-button at bounding box center [1409, 393] width 38 height 38
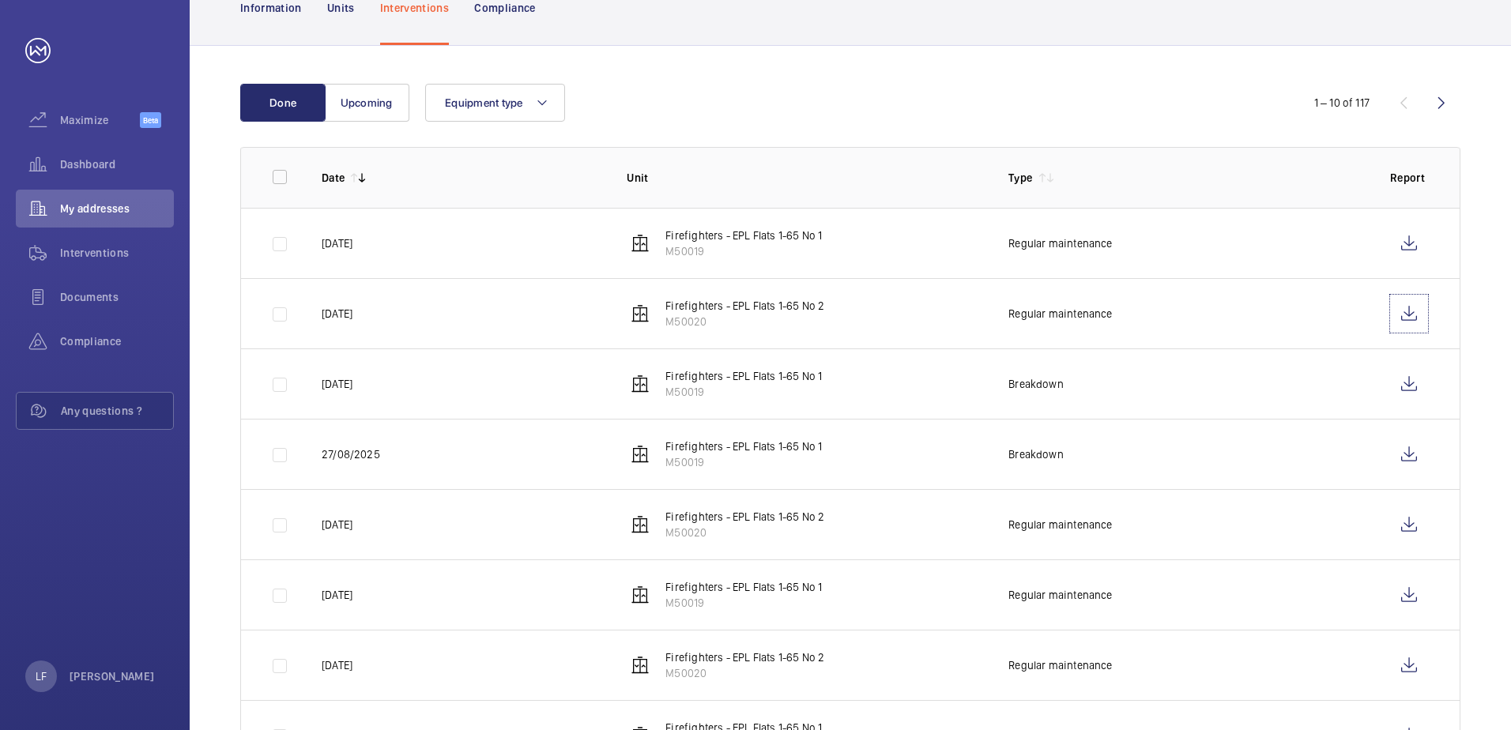
scroll to position [0, 0]
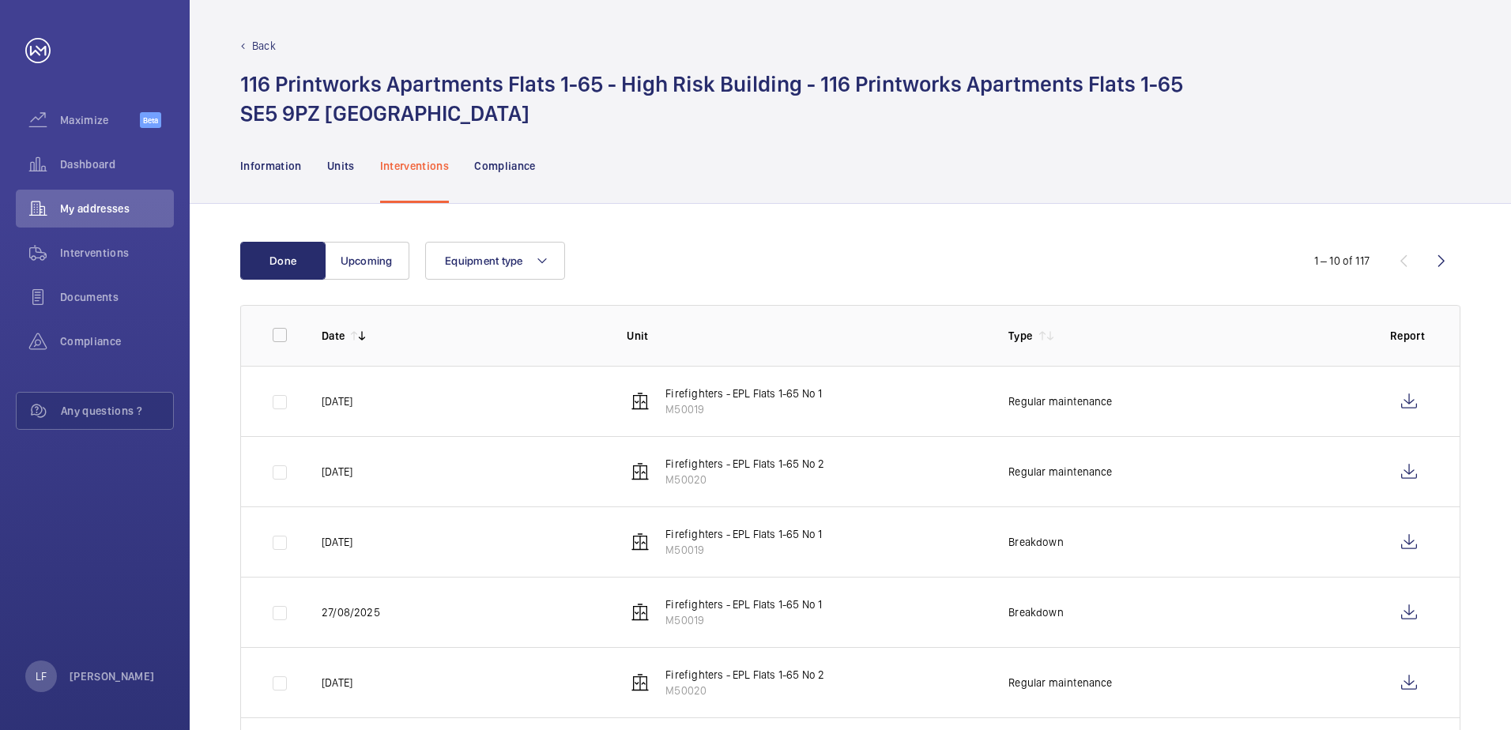
click at [679, 532] on p "Firefighters - EPL Flats 1-65 No 1" at bounding box center [744, 534] width 157 height 16
click at [1410, 545] on wm-front-icon-button at bounding box center [1409, 542] width 38 height 38
click at [1412, 611] on wm-front-icon-button at bounding box center [1409, 613] width 38 height 38
click at [78, 118] on span "Maximize" at bounding box center [100, 120] width 80 height 16
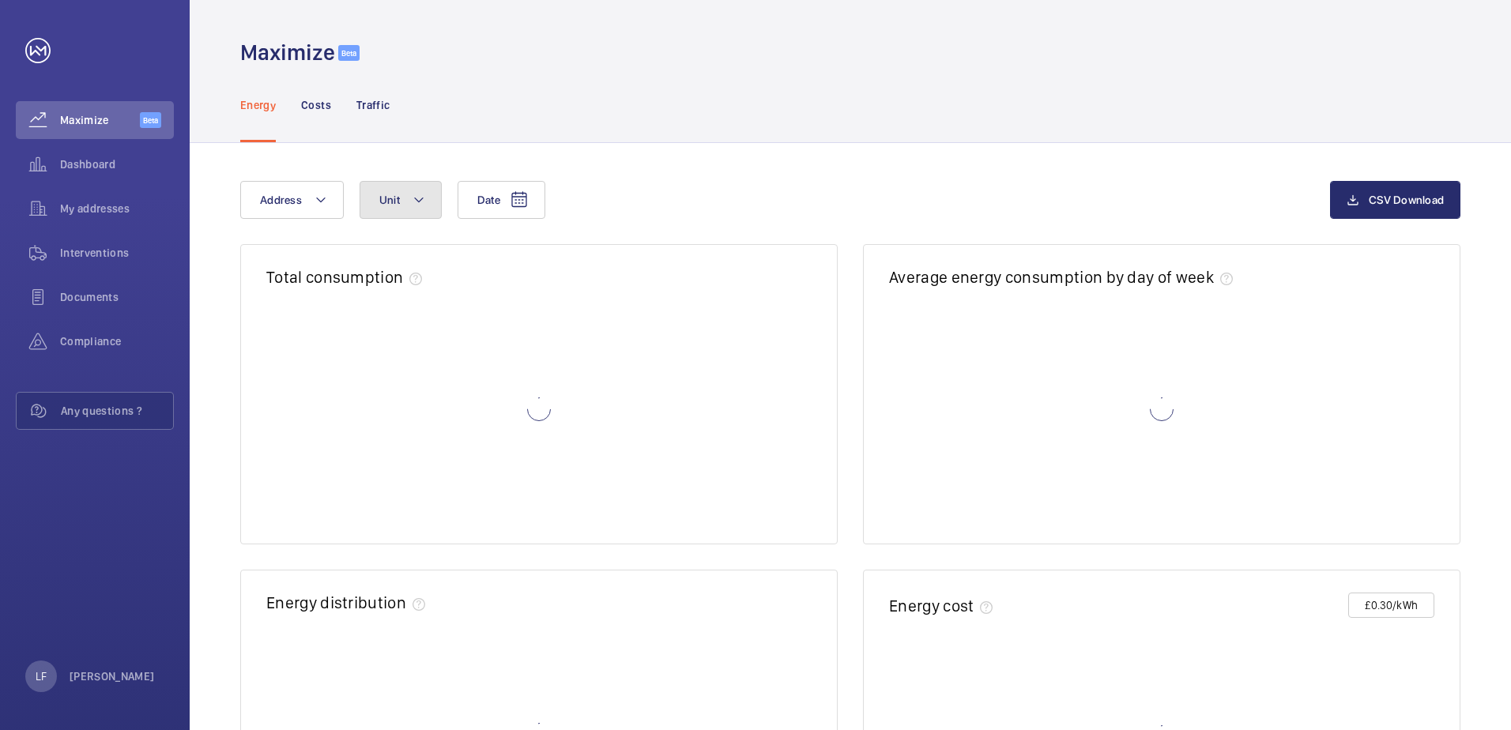
drag, startPoint x: 409, startPoint y: 213, endPoint x: 421, endPoint y: 199, distance: 18.5
click at [409, 212] on button "Unit" at bounding box center [401, 200] width 82 height 38
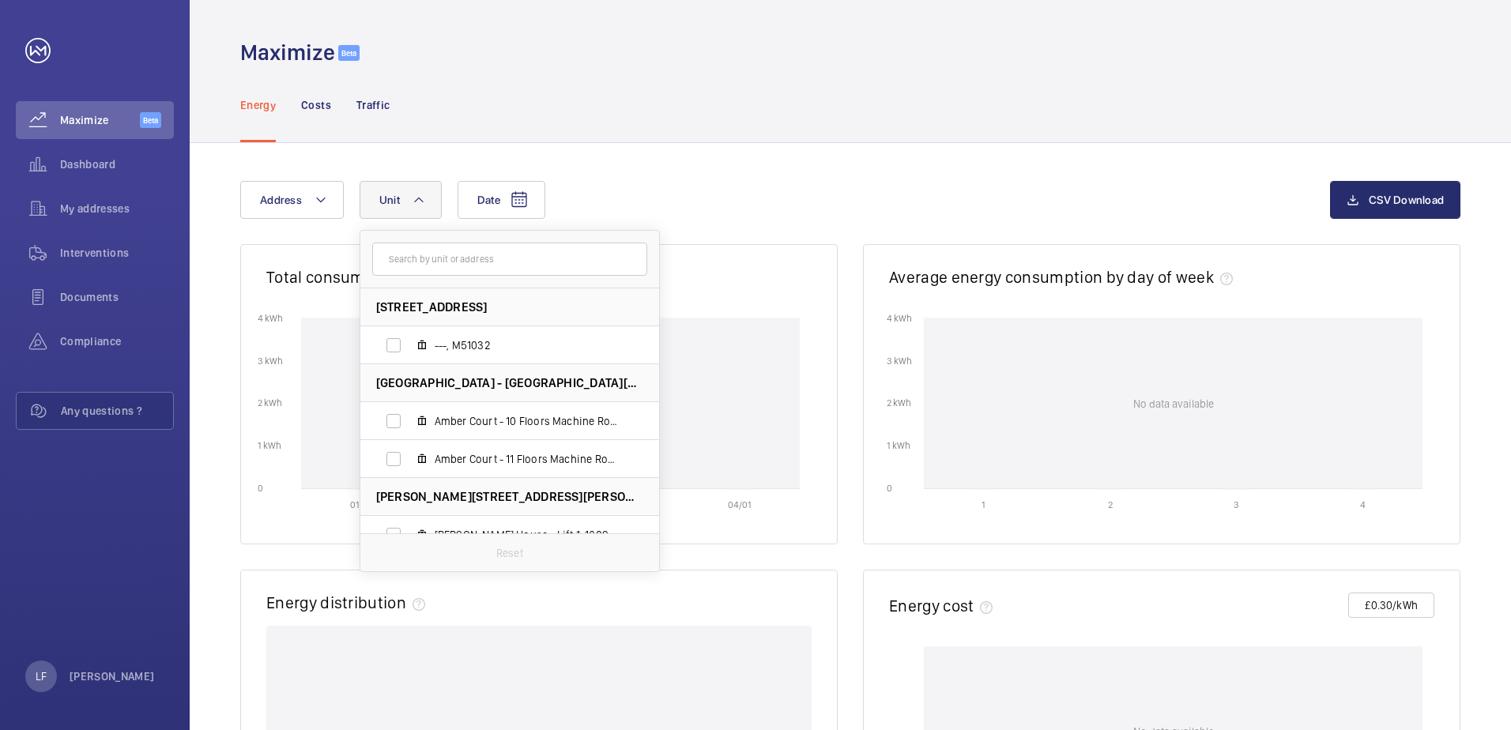
click at [428, 257] on input "text" at bounding box center [509, 259] width 275 height 33
click at [382, 110] on p "Traffic" at bounding box center [372, 105] width 33 height 16
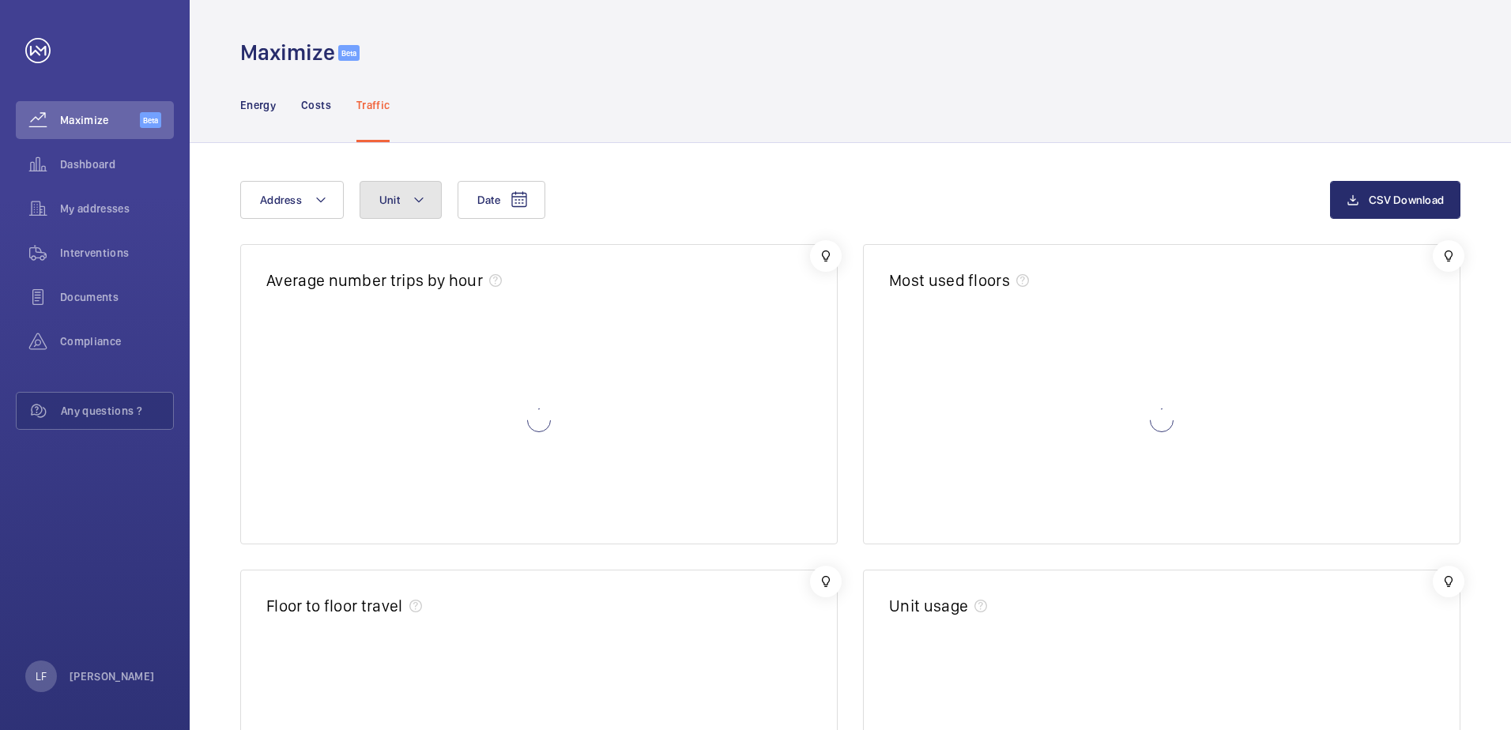
click at [402, 203] on button "Unit" at bounding box center [401, 200] width 82 height 38
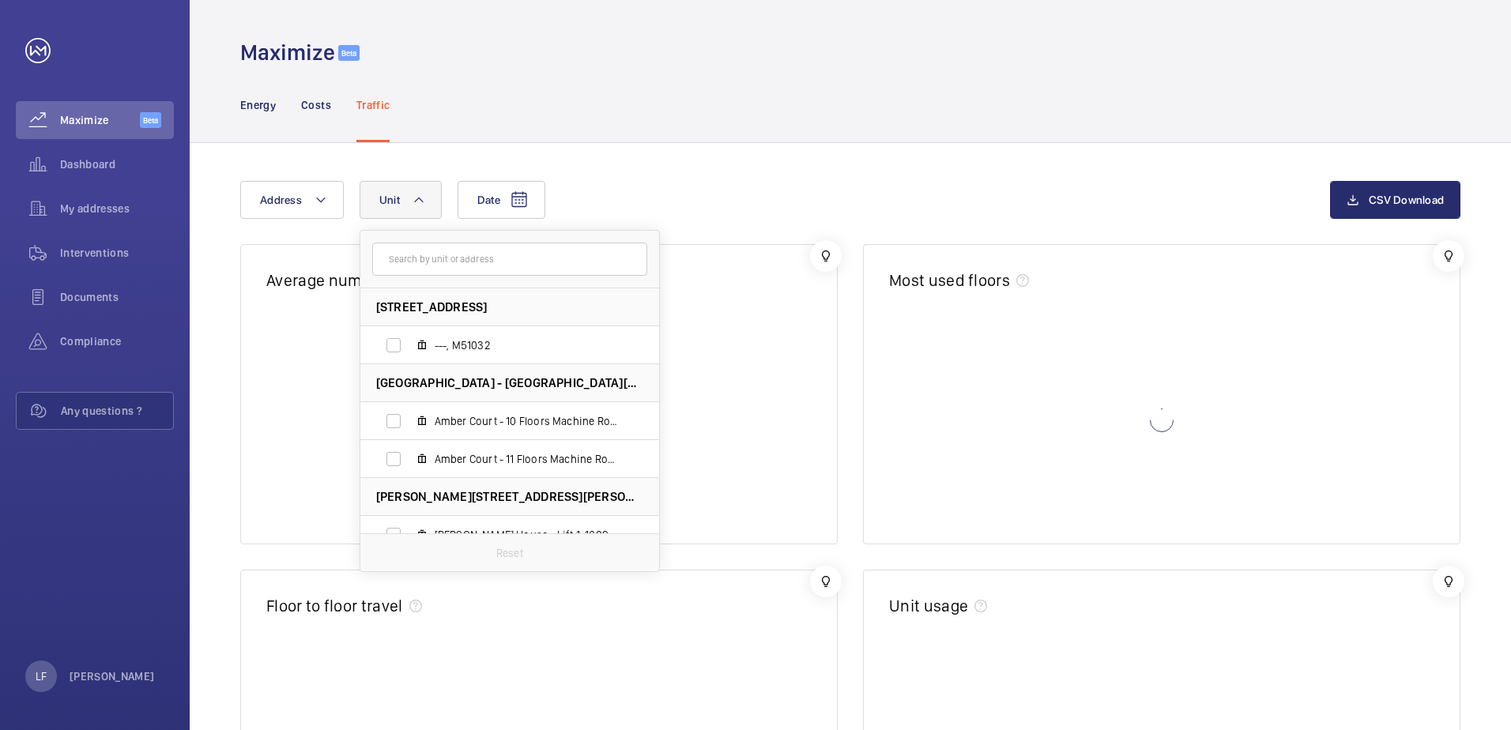
click at [424, 256] on input "text" at bounding box center [509, 259] width 275 height 33
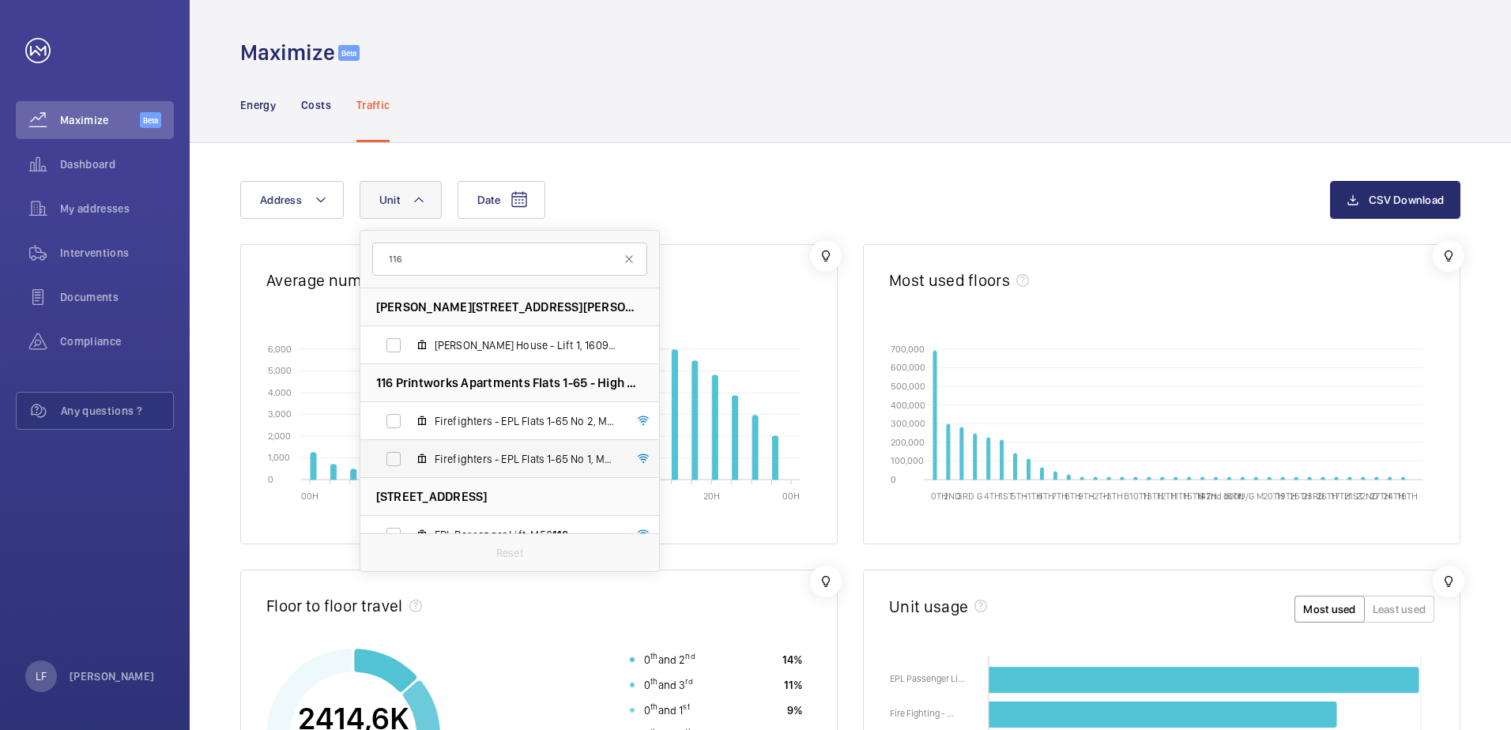
type input "116"
click at [476, 460] on span "Firefighters - EPL Flats 1-65 No 1, M50019" at bounding box center [526, 459] width 183 height 16
click at [409, 460] on input "Firefighters - EPL Flats 1-65 No 1, M50019" at bounding box center [394, 459] width 32 height 32
checkbox input "true"
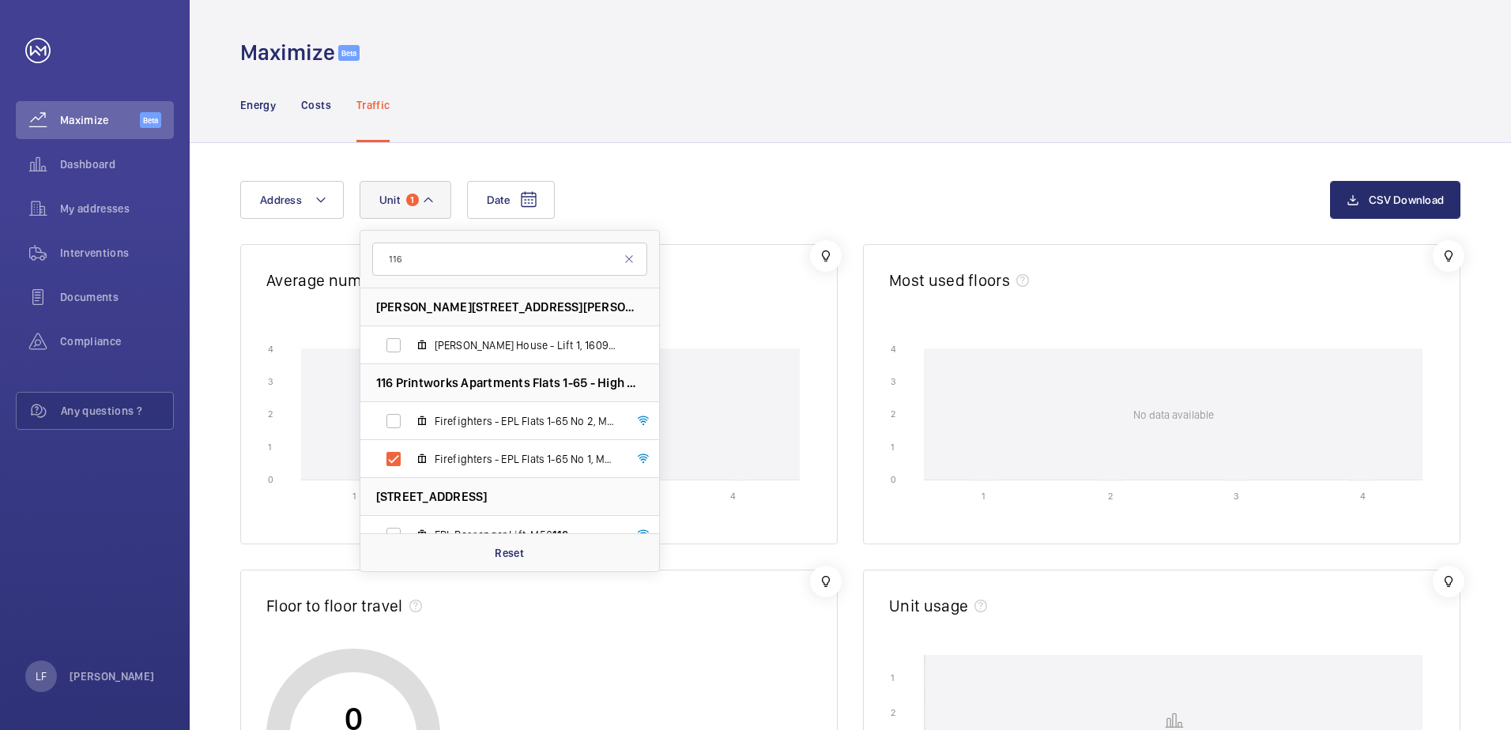
click at [718, 247] on wm-front-card-header "Average number trips by hour" at bounding box center [539, 283] width 596 height 77
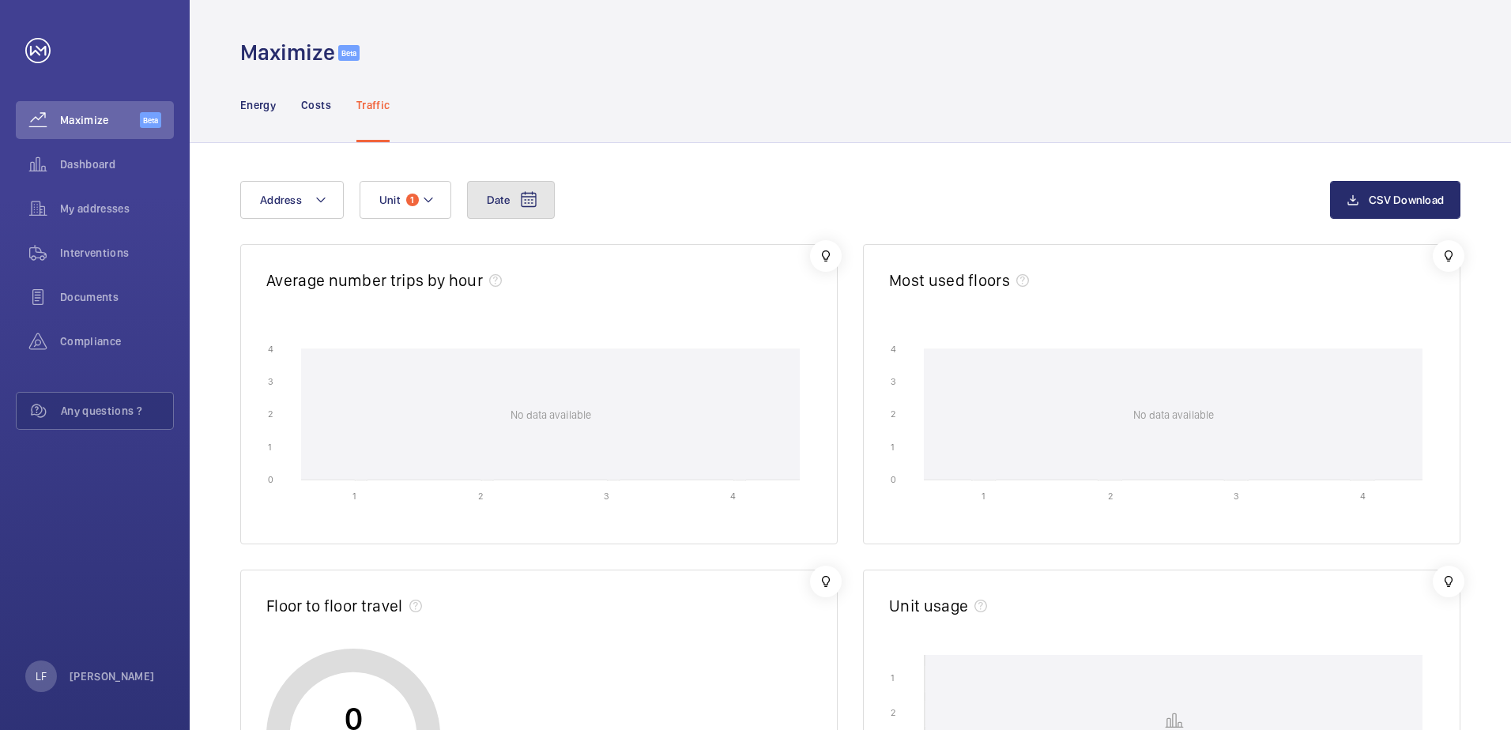
drag, startPoint x: 513, startPoint y: 187, endPoint x: 528, endPoint y: 189, distance: 15.1
click at [515, 187] on button "Date" at bounding box center [511, 200] width 88 height 38
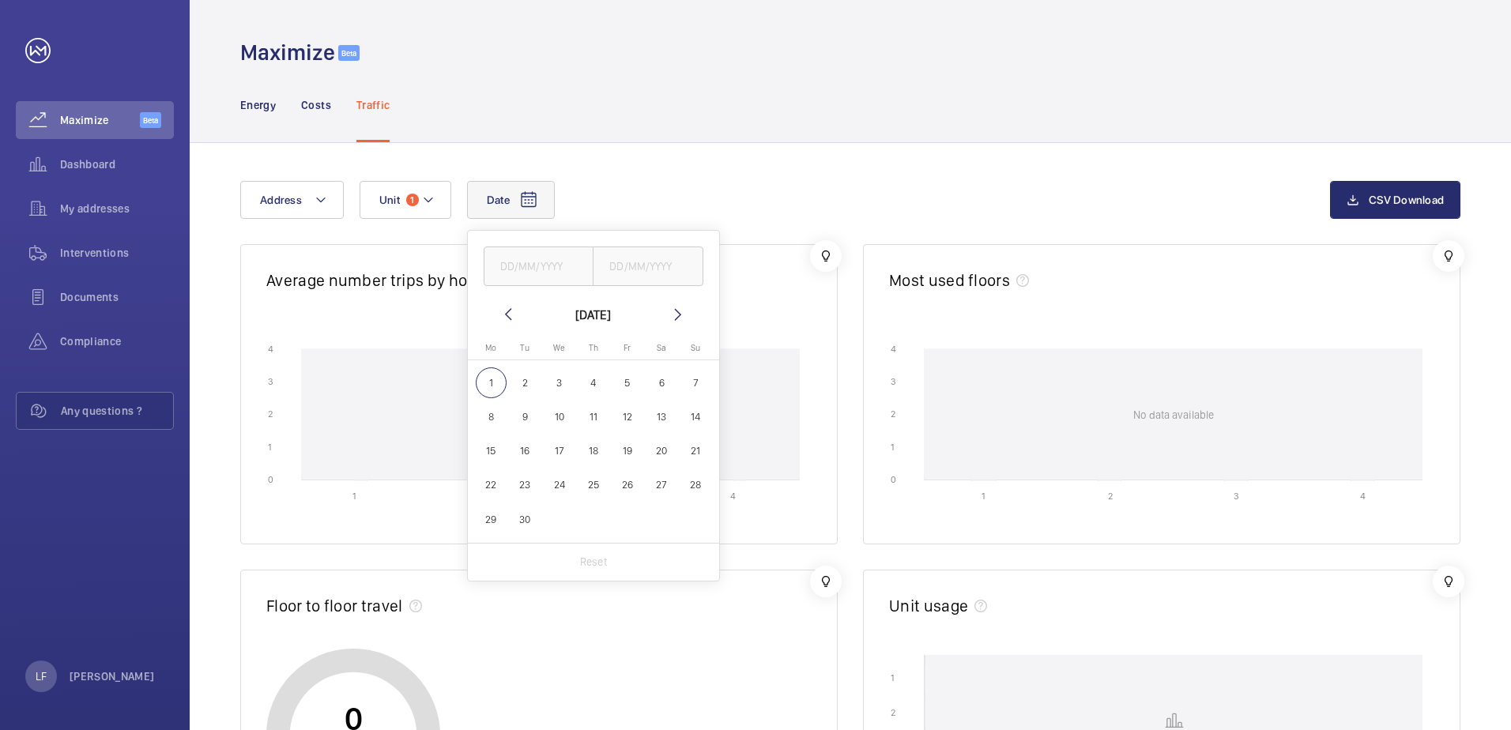
click at [509, 315] on mat-icon at bounding box center [508, 314] width 19 height 19
click at [635, 513] on span "29" at bounding box center [627, 519] width 31 height 31
type input "[DATE]"
click at [654, 517] on span "30" at bounding box center [662, 519] width 31 height 31
type input "[DATE]"
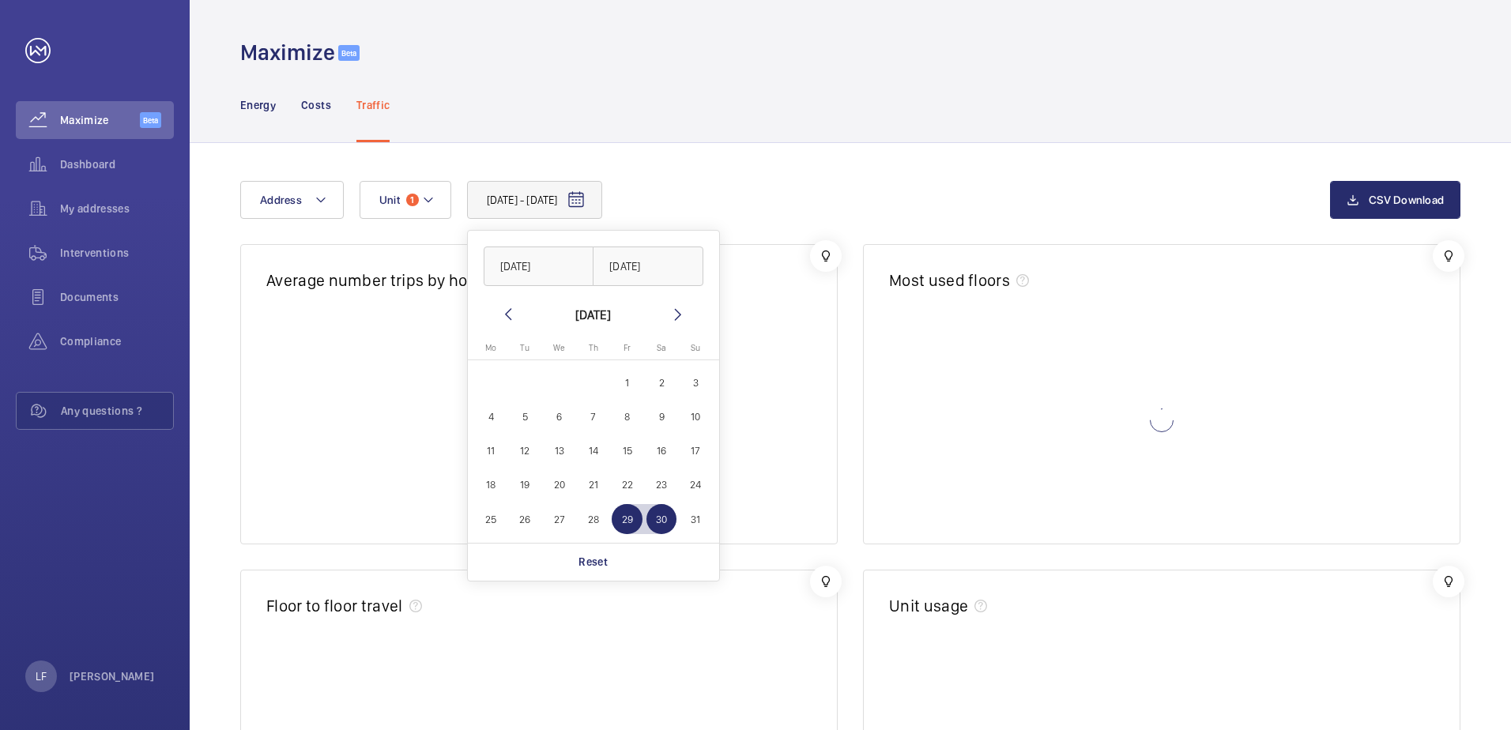
click at [594, 517] on span "28" at bounding box center [593, 519] width 31 height 31
type input "[DATE]"
click at [556, 517] on span "27" at bounding box center [559, 519] width 31 height 31
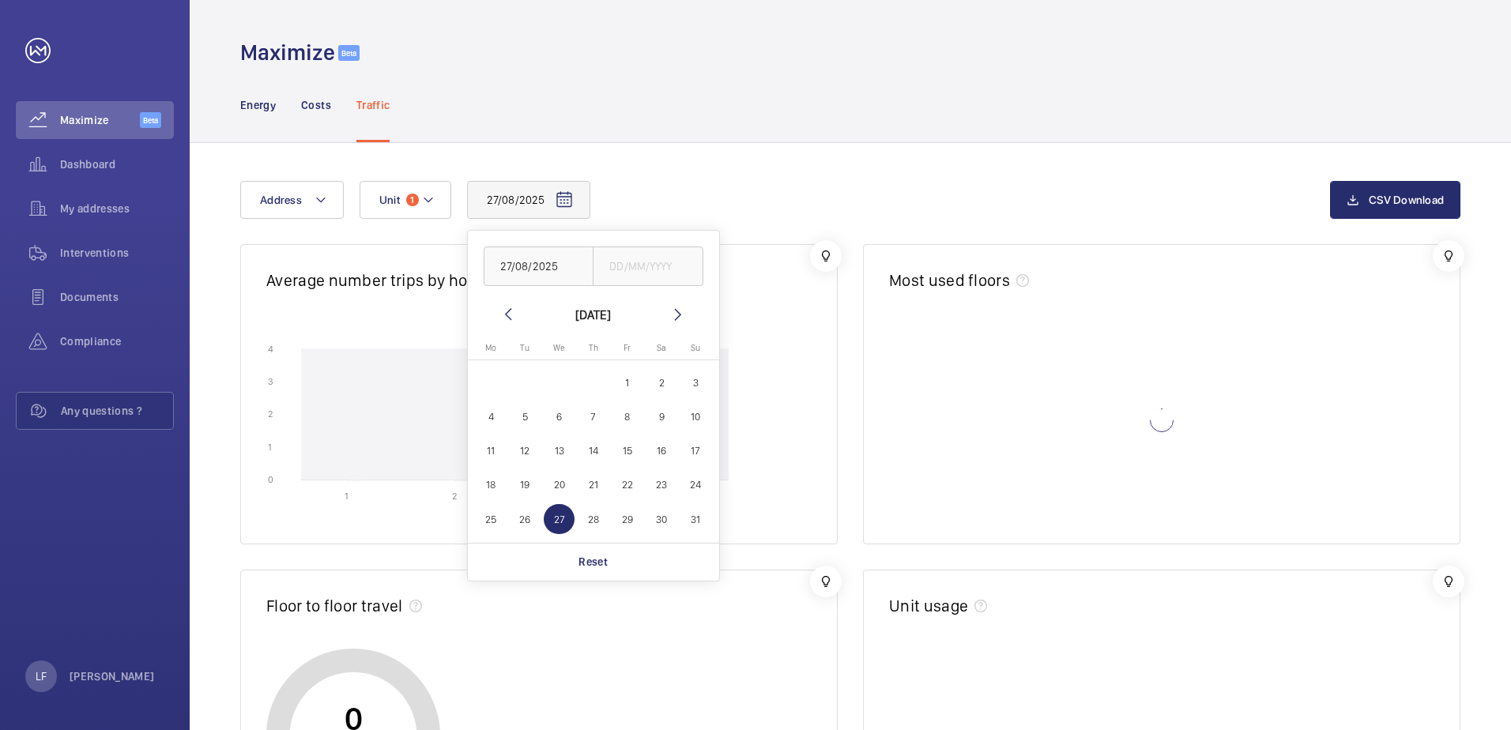
click at [549, 487] on span "20" at bounding box center [559, 485] width 31 height 31
type input "[DATE]"
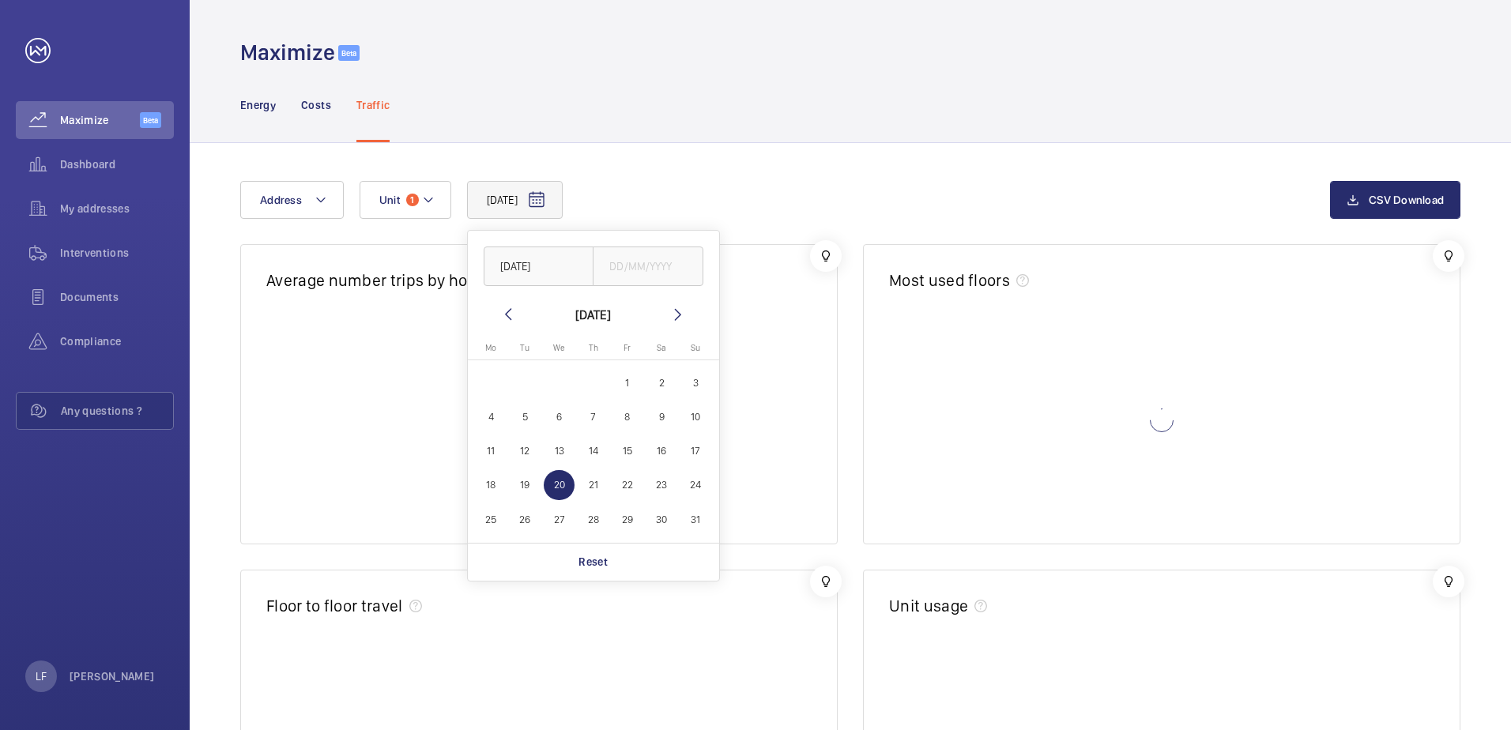
click at [701, 115] on div "Energy Costs Traffic" at bounding box center [850, 104] width 1220 height 75
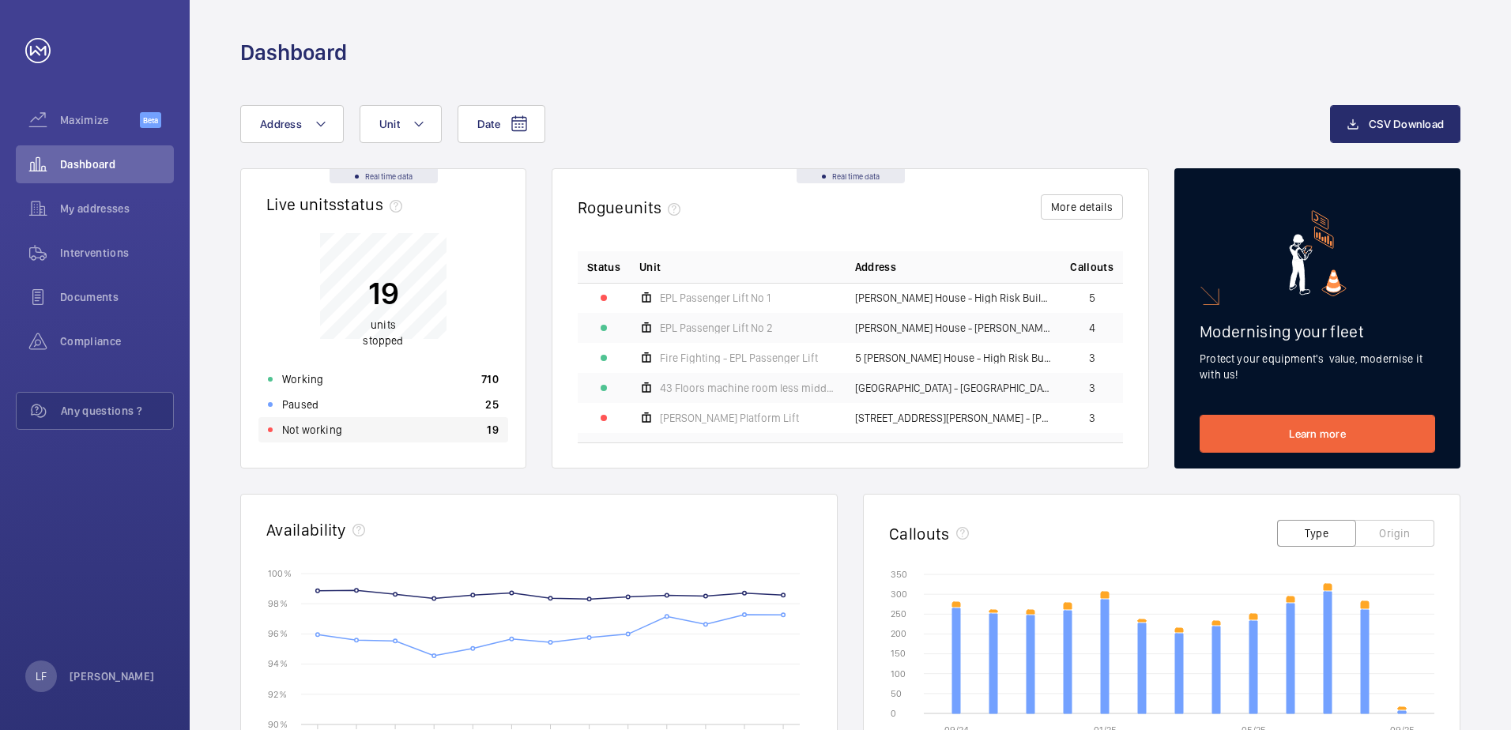
click at [348, 431] on div "Not working 19" at bounding box center [383, 429] width 250 height 25
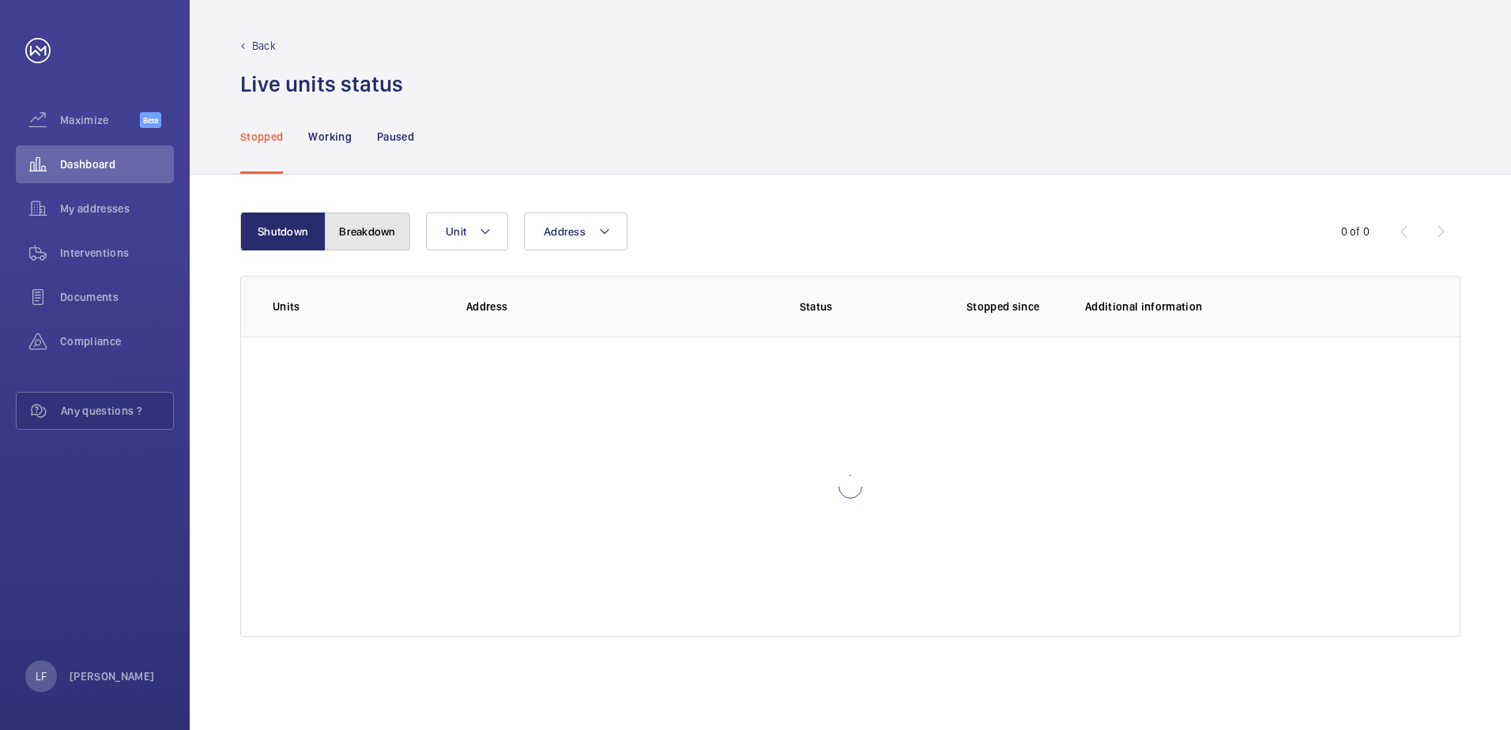
click at [386, 236] on button "Breakdown" at bounding box center [367, 232] width 85 height 38
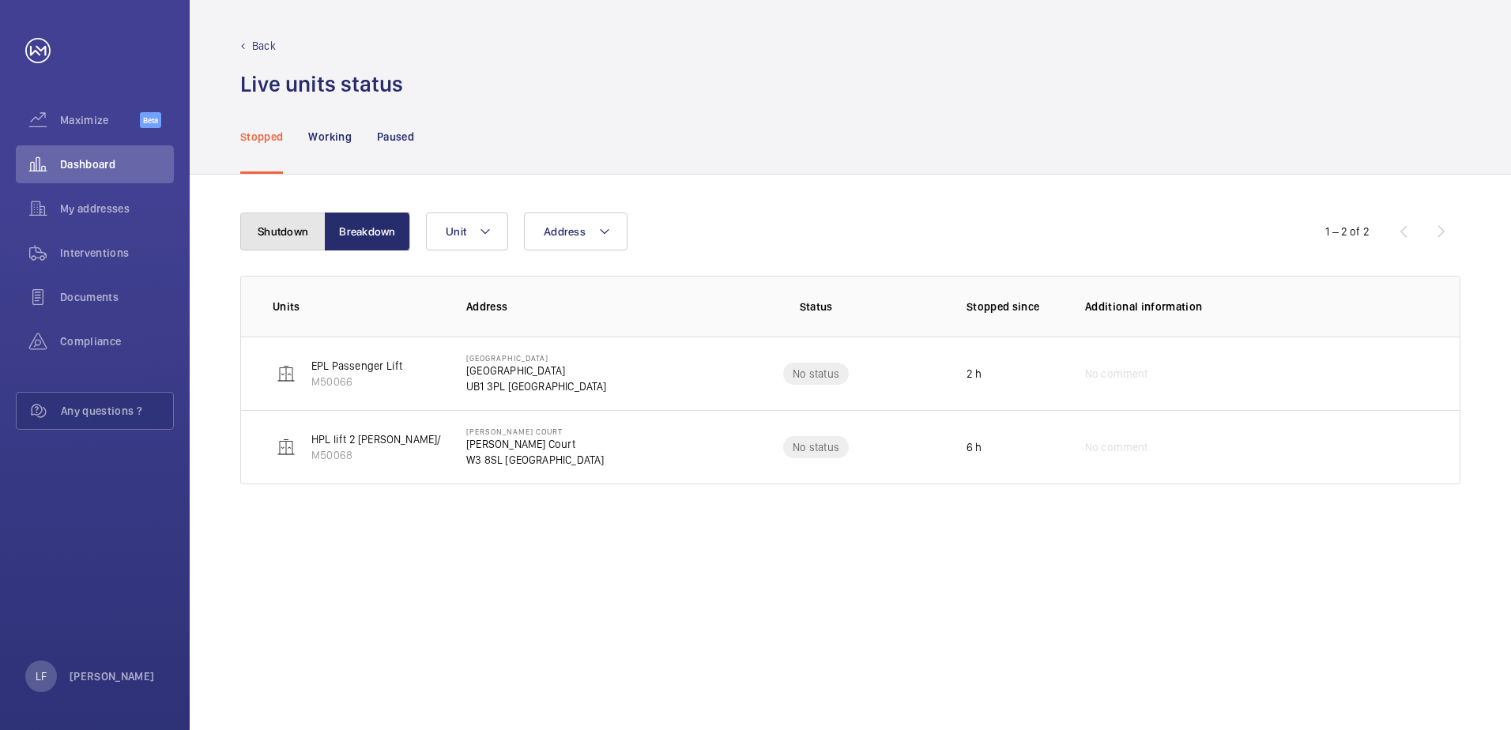
click at [303, 245] on button "Shutdown" at bounding box center [282, 232] width 85 height 38
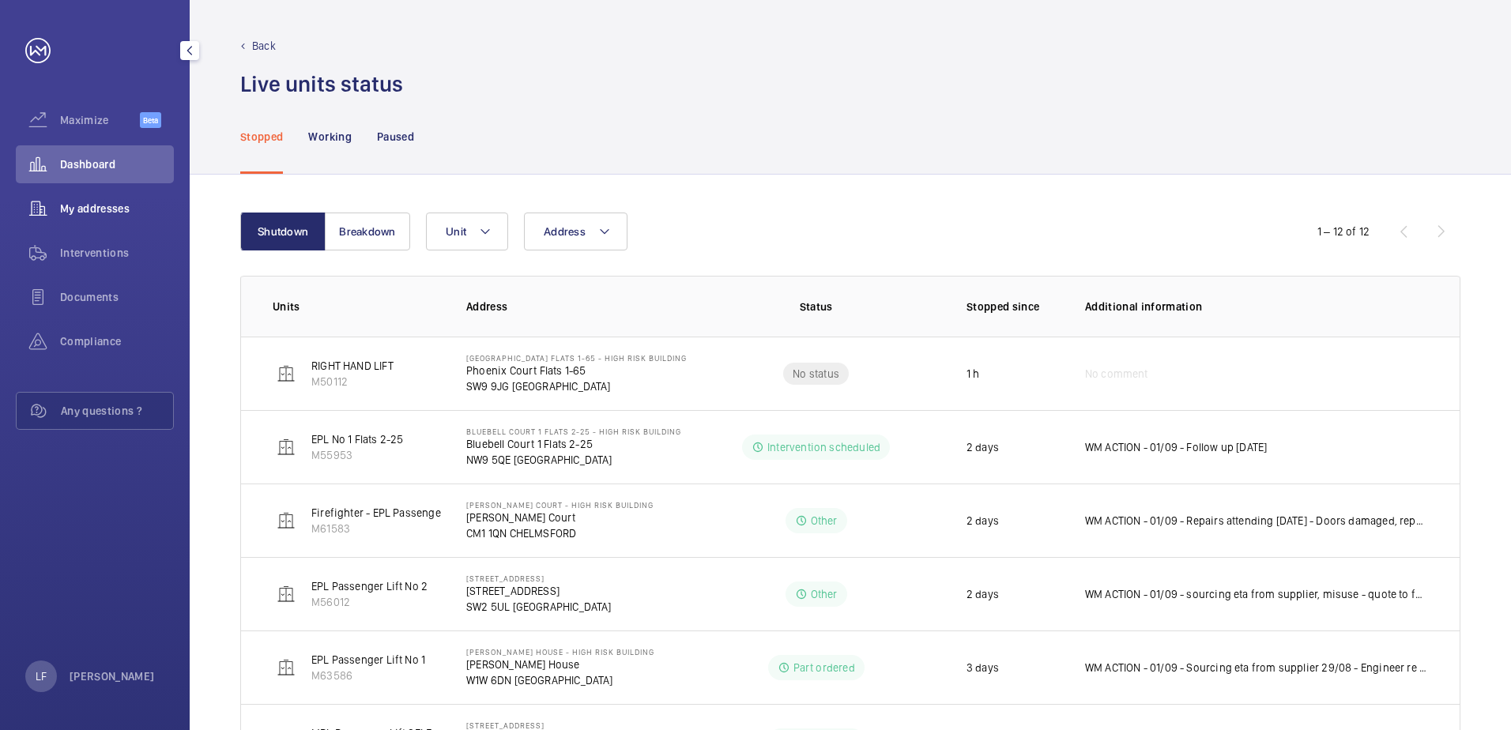
click at [99, 204] on span "My addresses" at bounding box center [117, 209] width 114 height 16
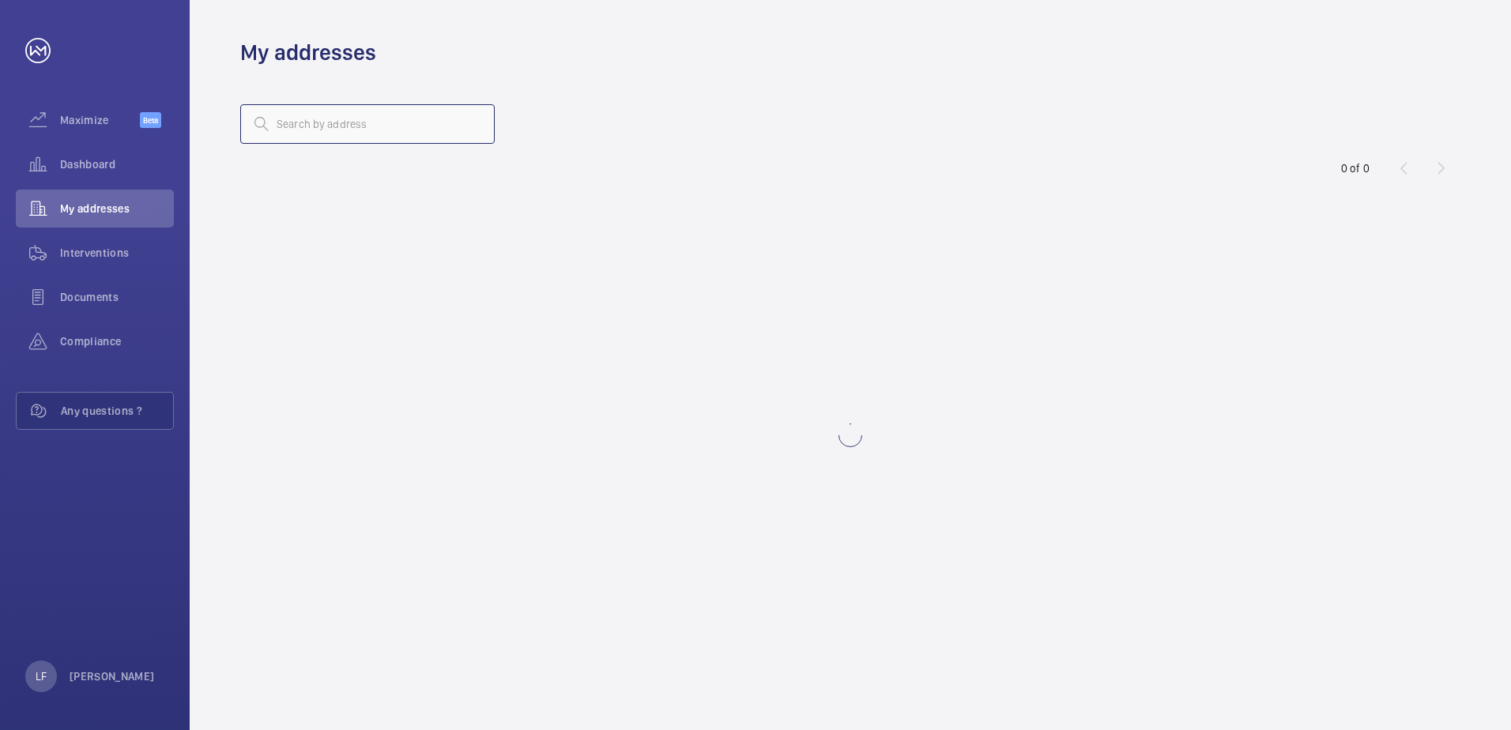
click at [325, 131] on input "text" at bounding box center [367, 124] width 255 height 40
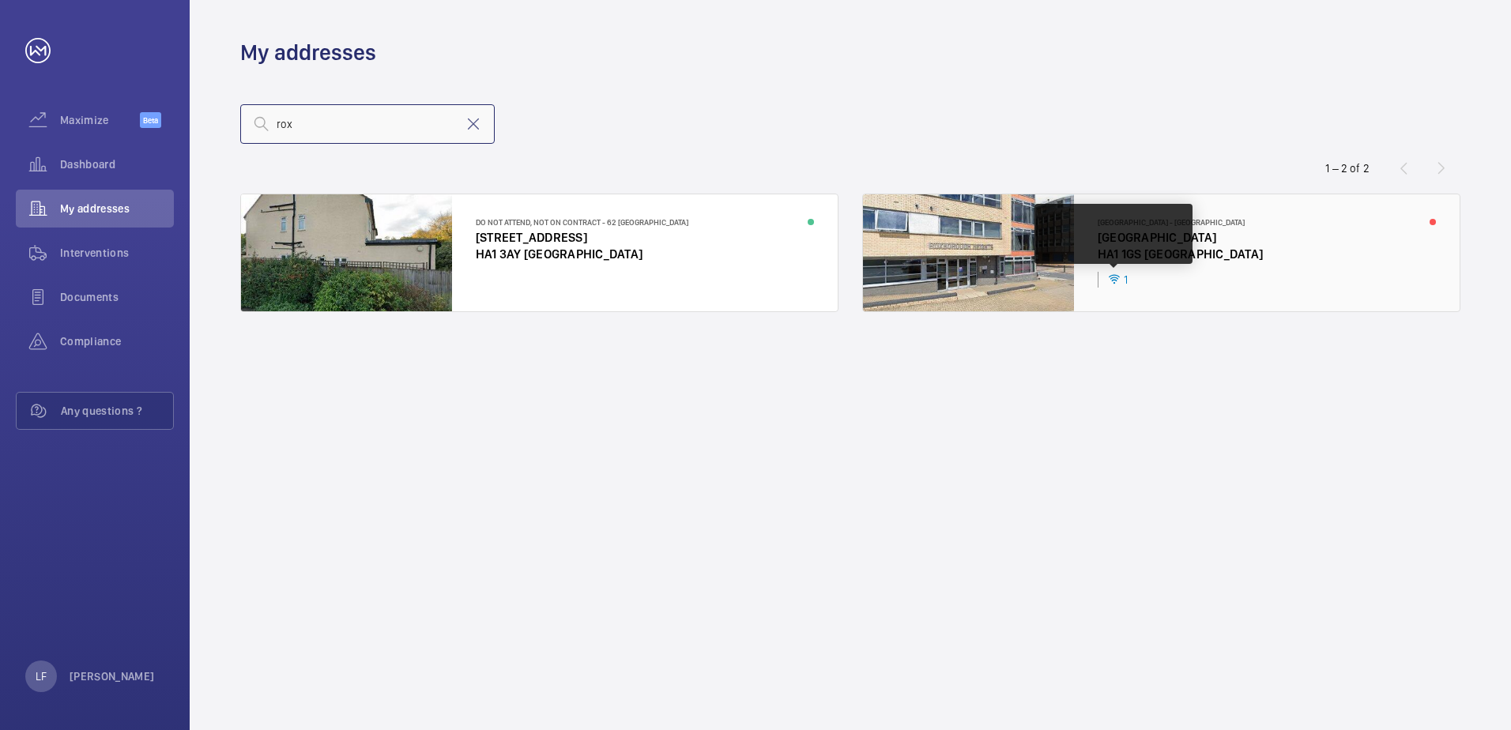
type input "rox"
click at [1132, 262] on div at bounding box center [1161, 252] width 597 height 117
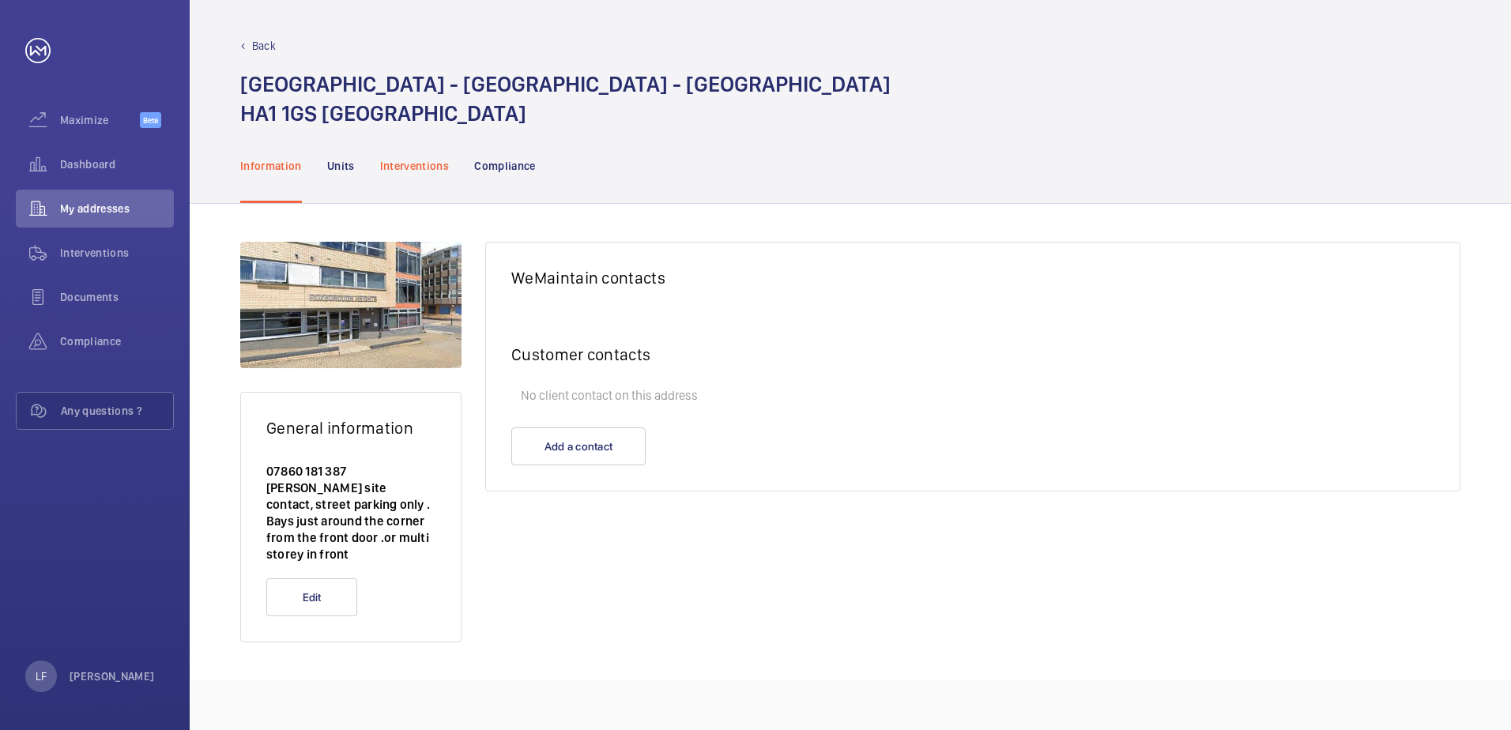
click at [447, 179] on div "Interventions" at bounding box center [415, 165] width 70 height 75
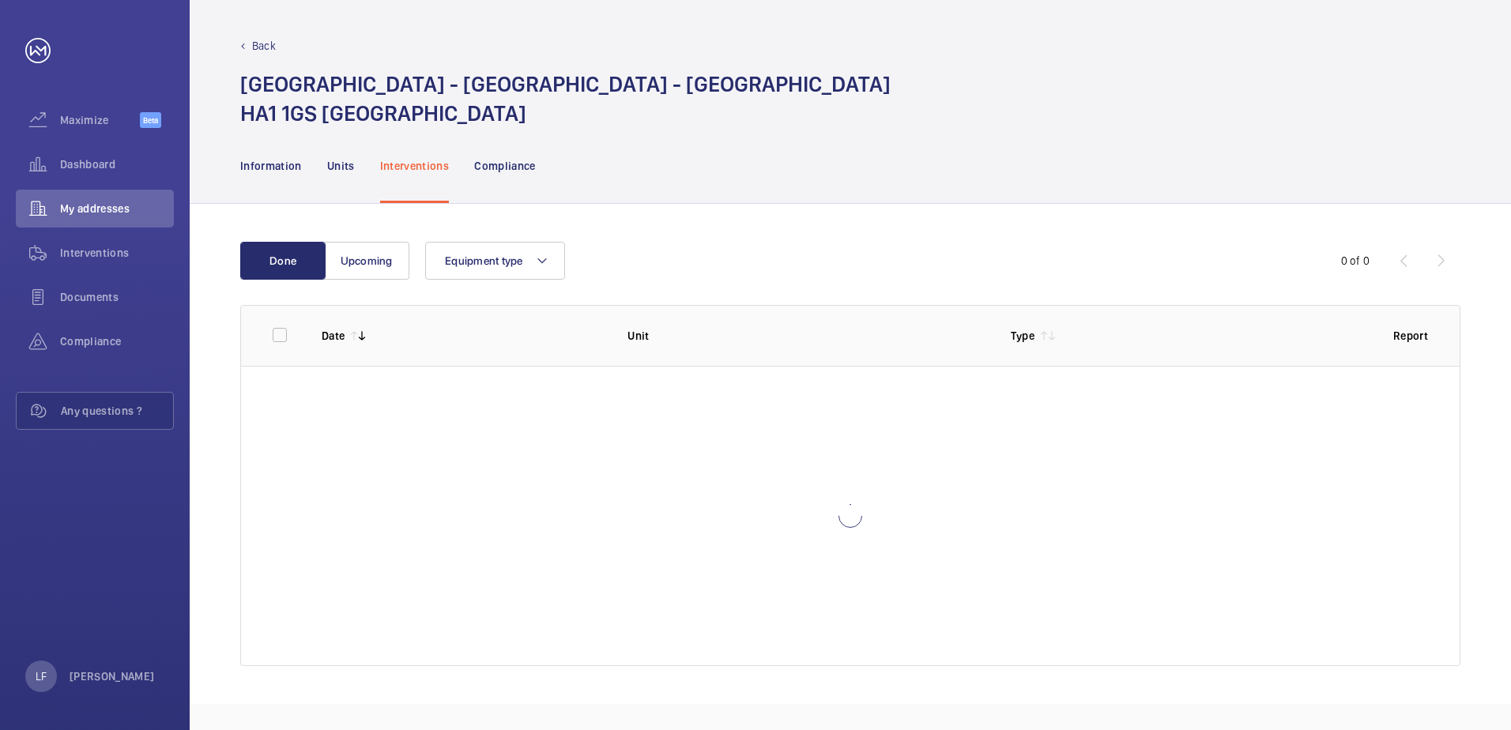
click at [438, 171] on p "Interventions" at bounding box center [415, 166] width 70 height 16
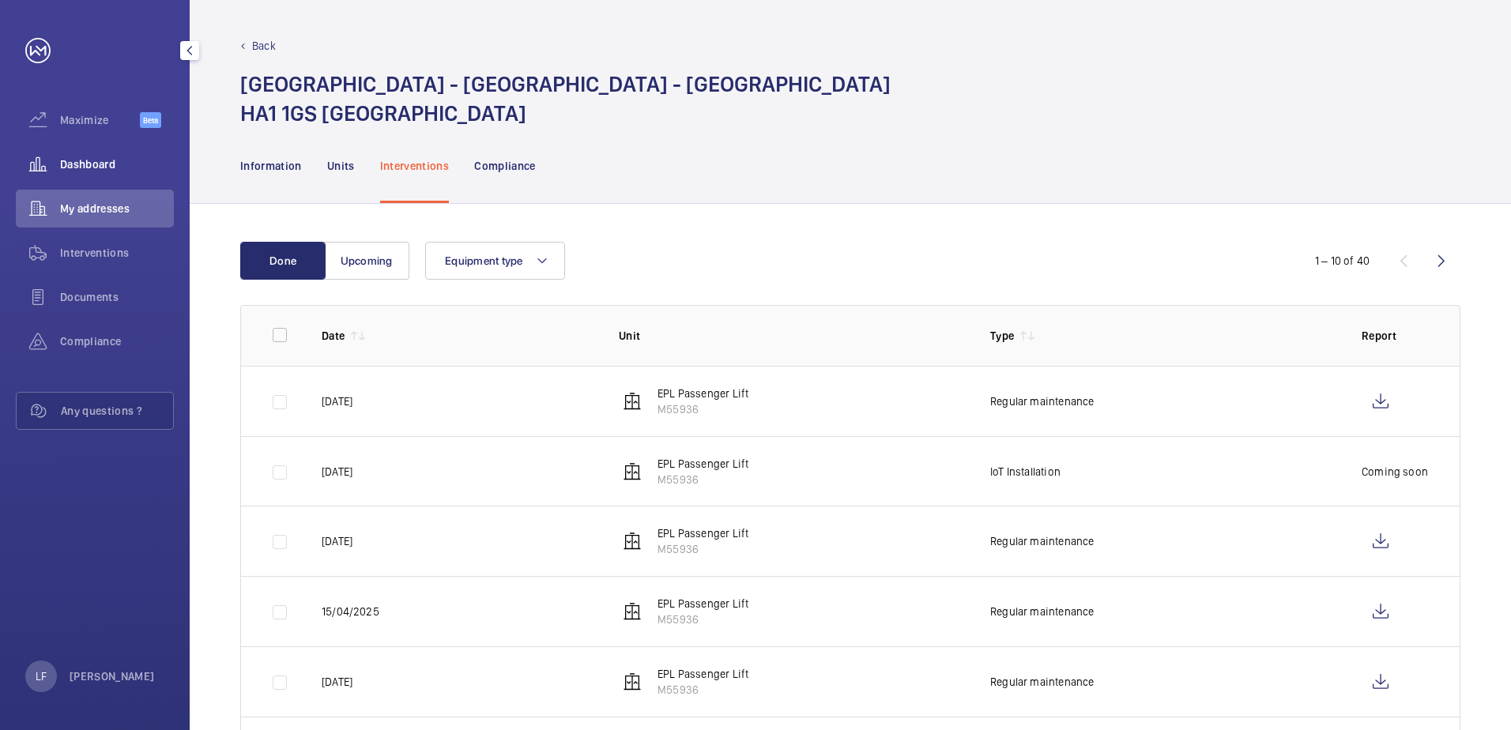
click at [104, 162] on span "Dashboard" at bounding box center [117, 165] width 114 height 16
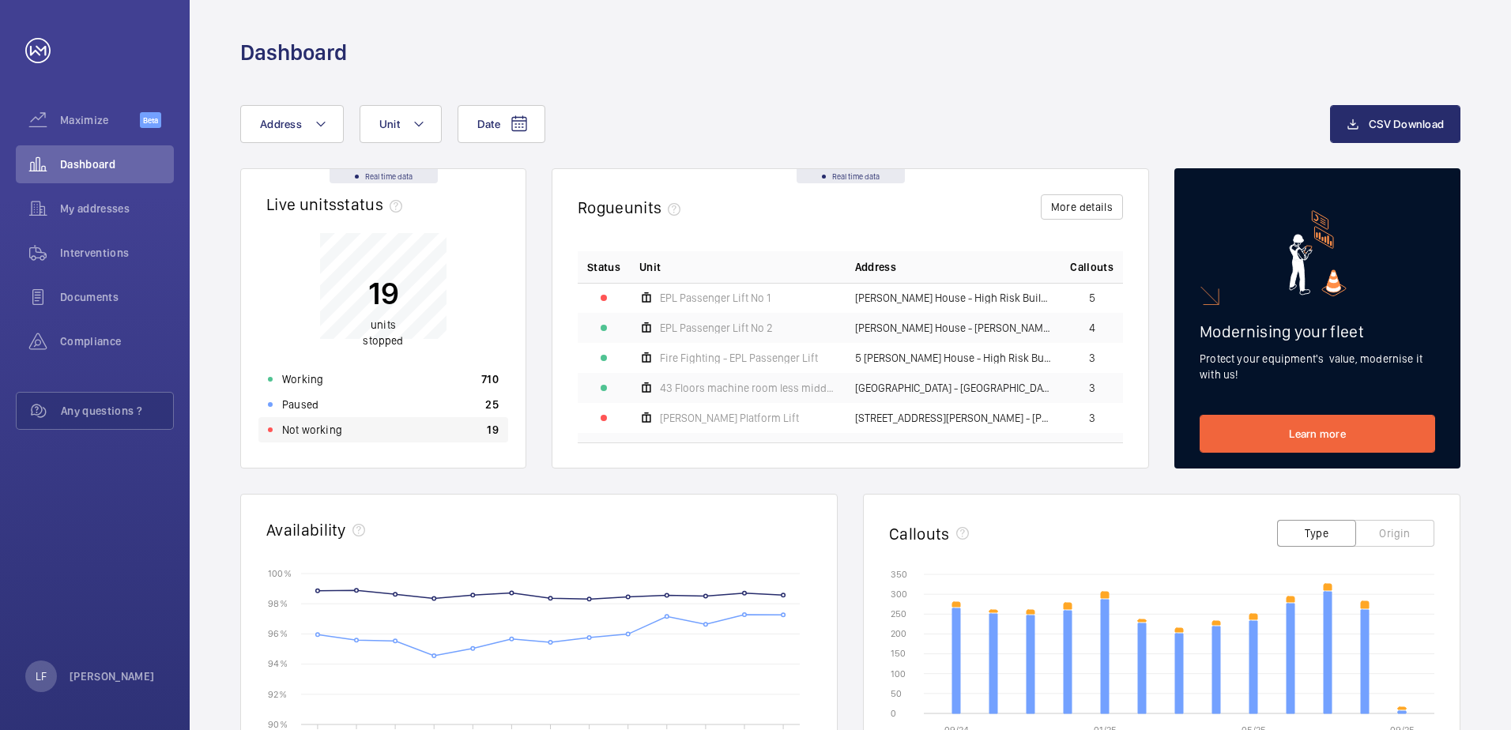
click at [337, 439] on div "Not working 19" at bounding box center [383, 429] width 250 height 25
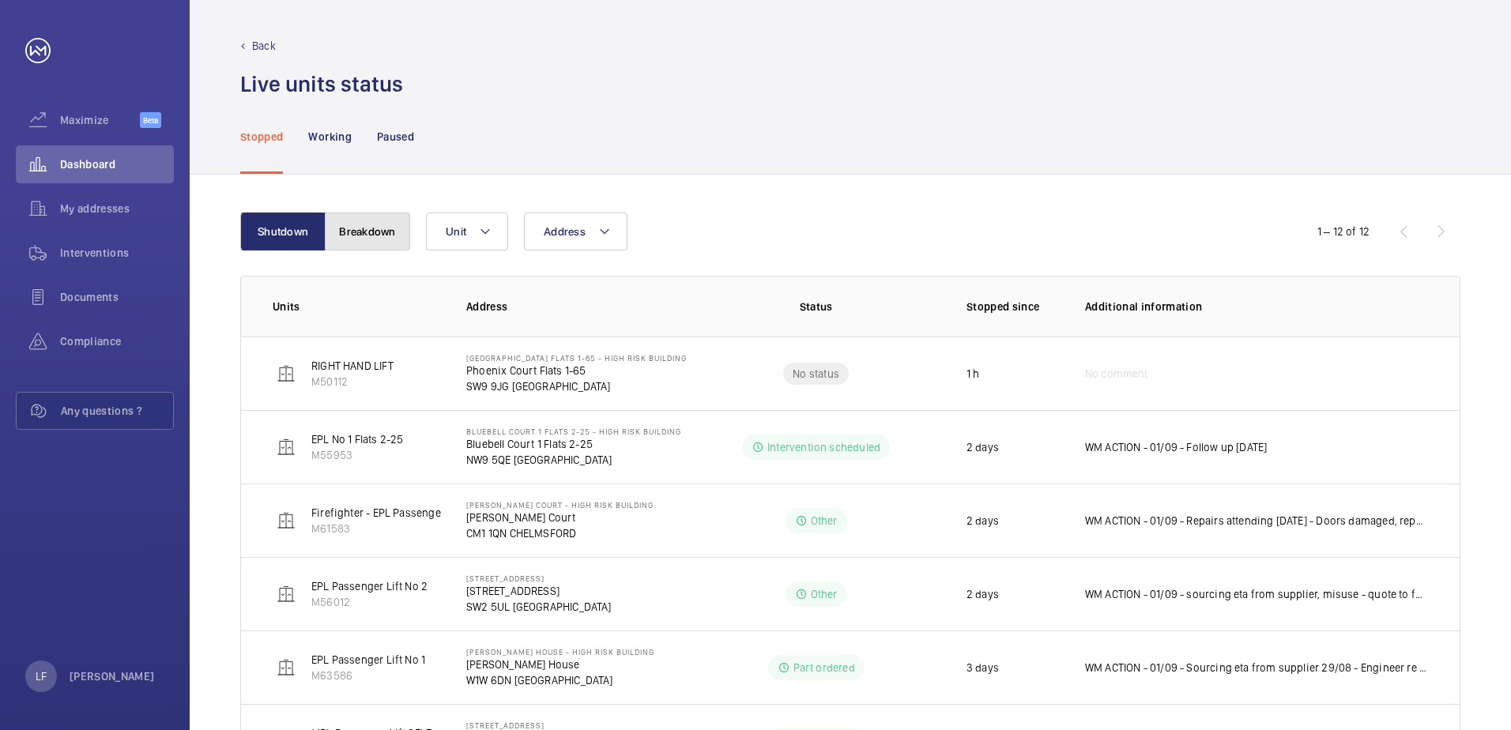
click at [374, 250] on button "Breakdown" at bounding box center [367, 232] width 85 height 38
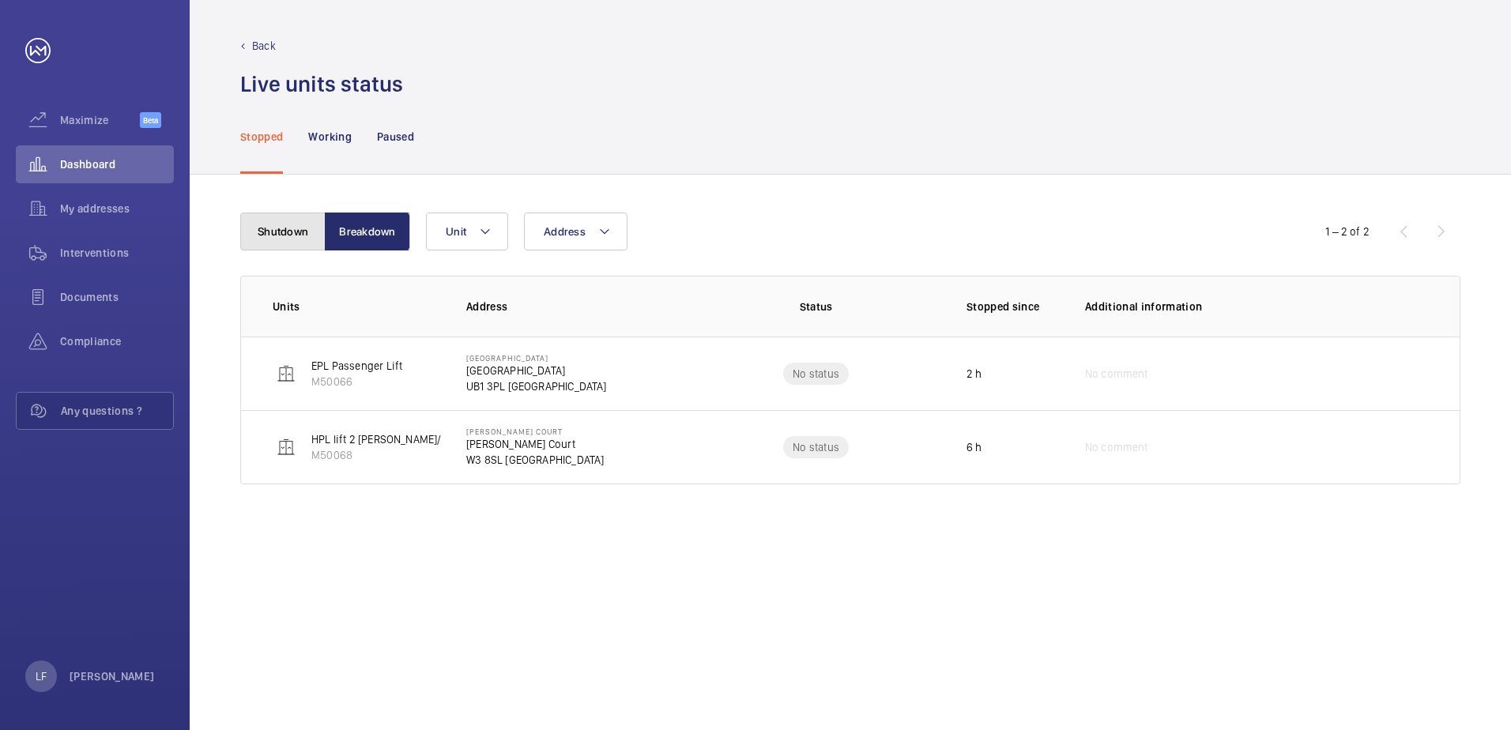
click at [268, 228] on button "Shutdown" at bounding box center [282, 232] width 85 height 38
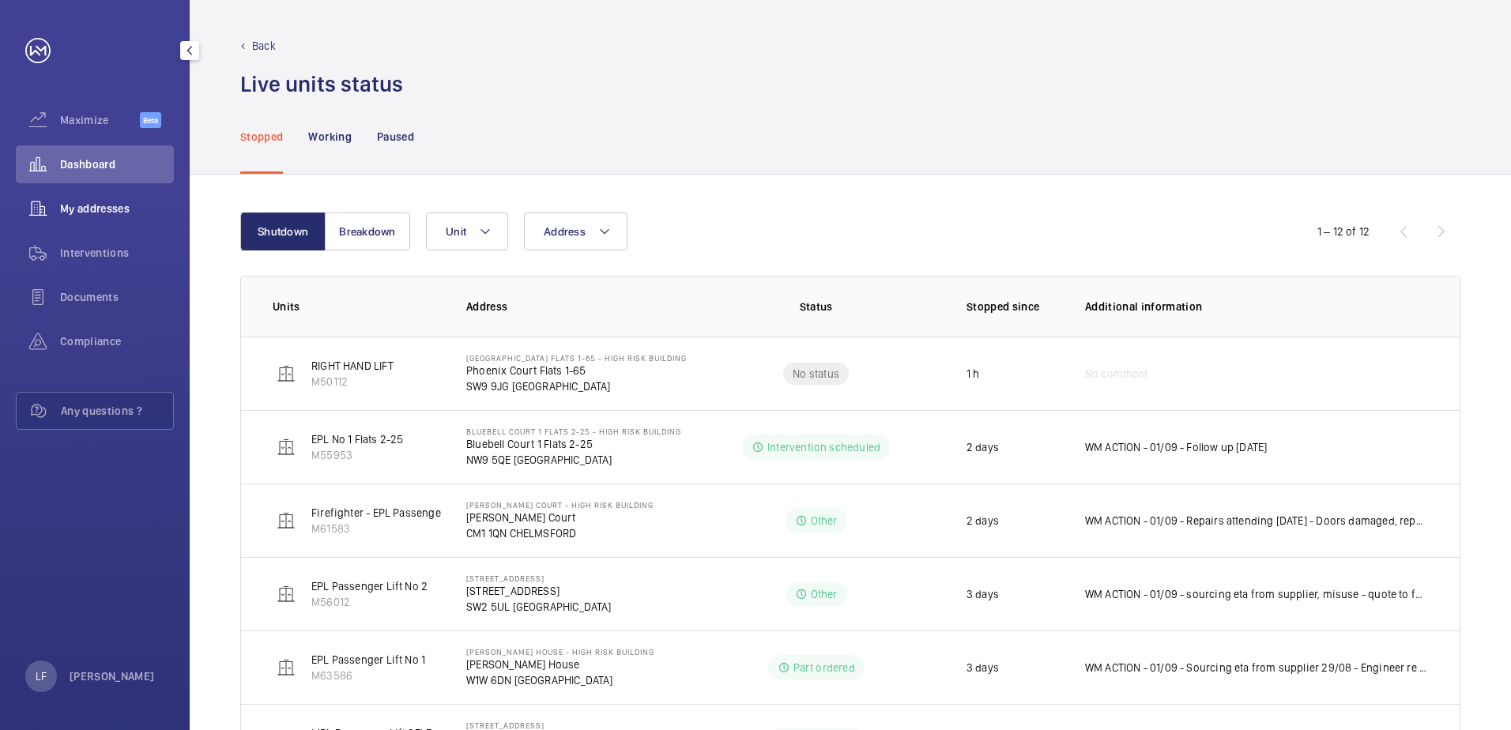
click at [93, 207] on span "My addresses" at bounding box center [117, 209] width 114 height 16
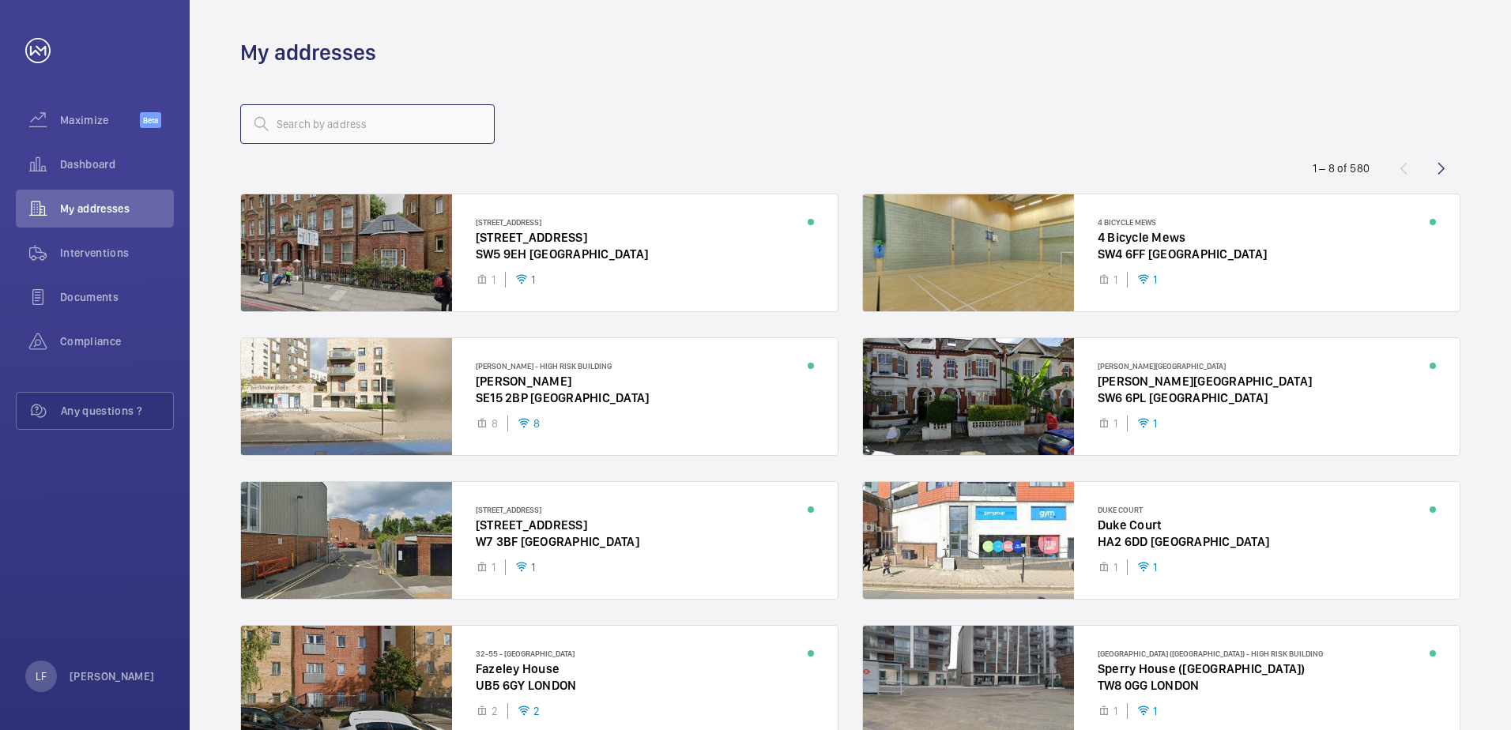
click at [298, 130] on input "text" at bounding box center [367, 124] width 255 height 40
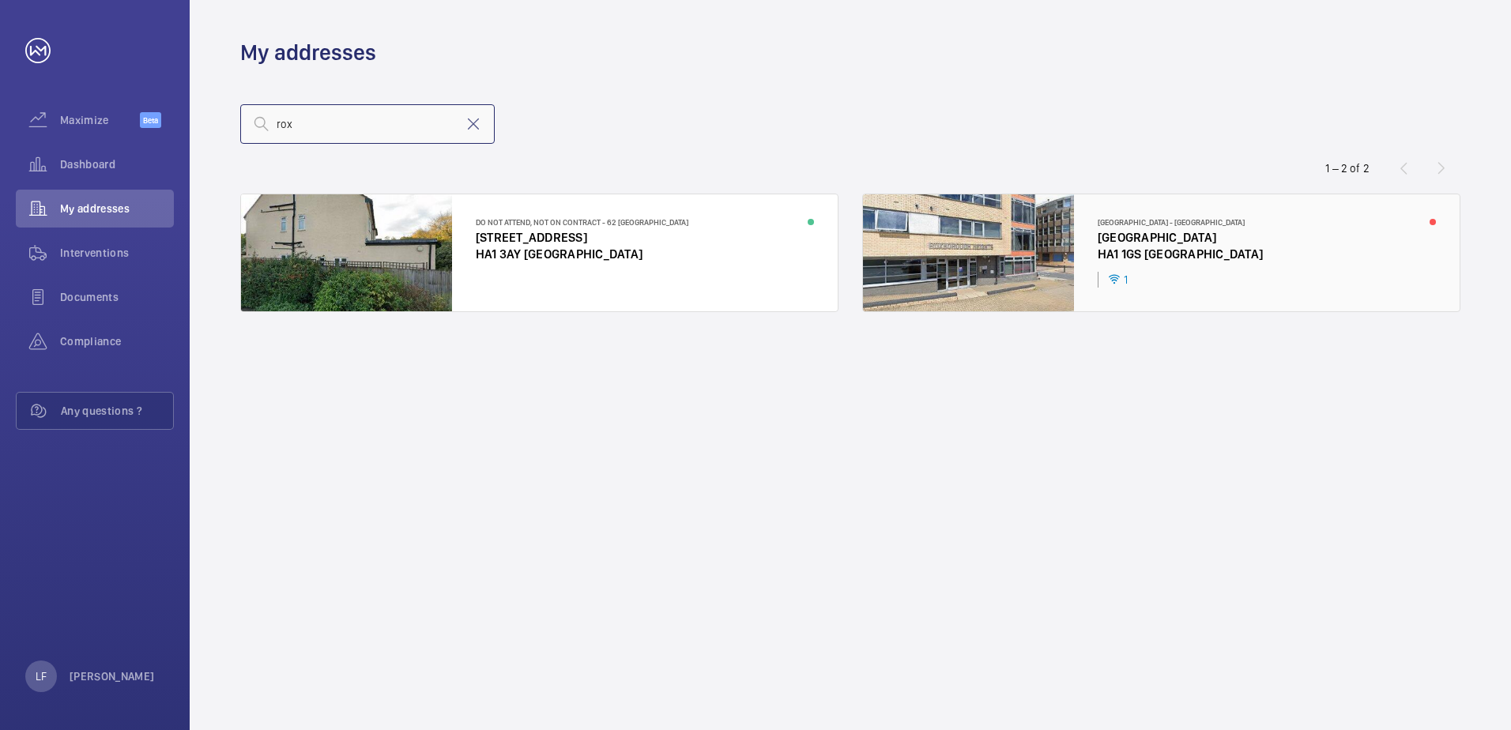
type input "rox"
click at [1175, 258] on div at bounding box center [1161, 252] width 597 height 117
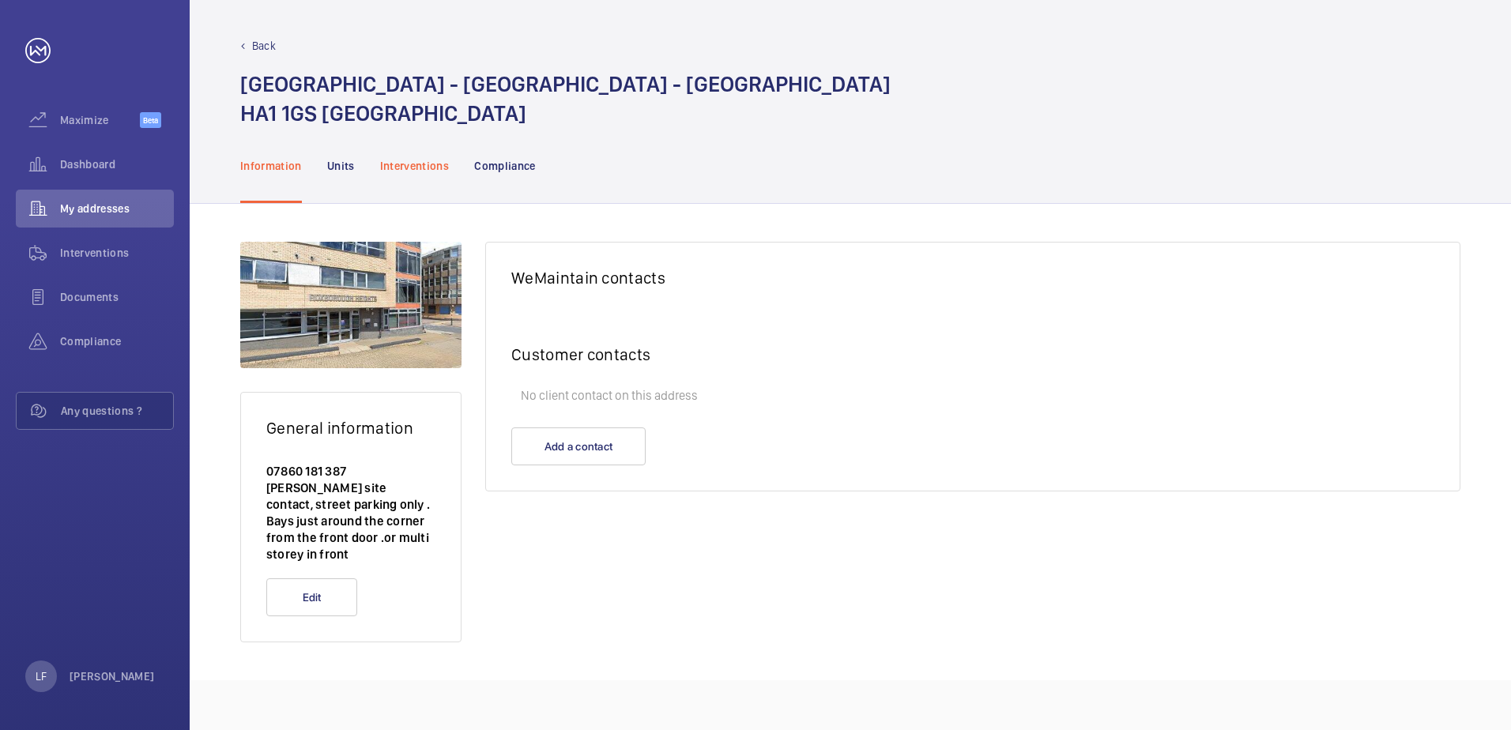
click at [422, 165] on p "Interventions" at bounding box center [415, 166] width 70 height 16
